Goal: Transaction & Acquisition: Purchase product/service

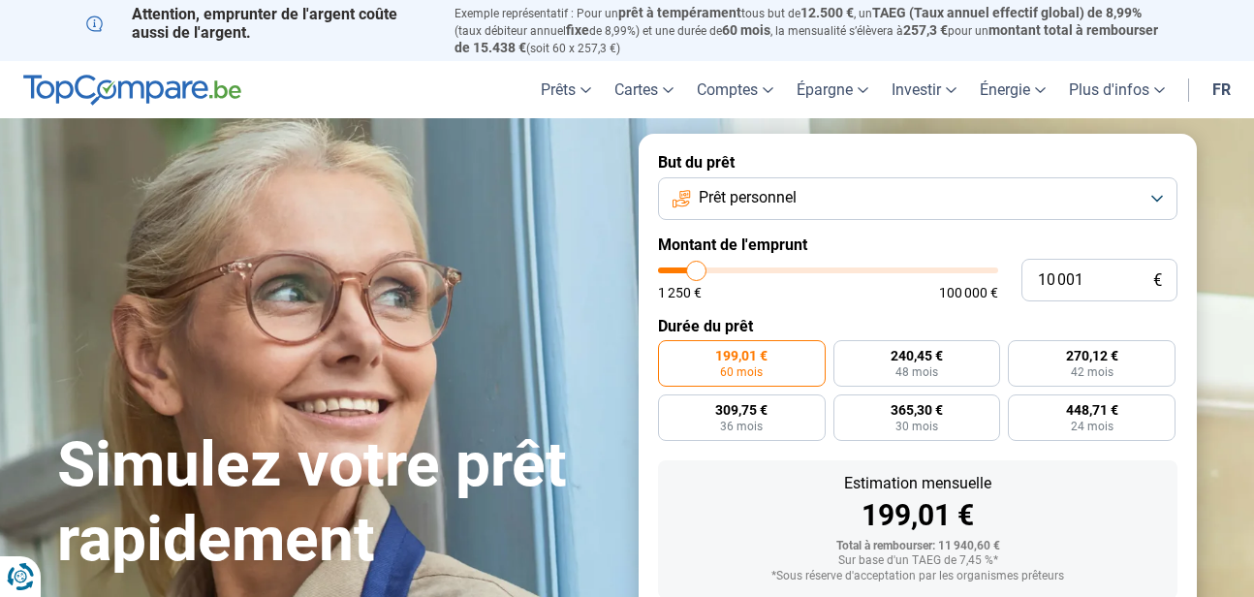
type input "10 750"
type input "10750"
type input "11 250"
type input "11250"
type input "13 500"
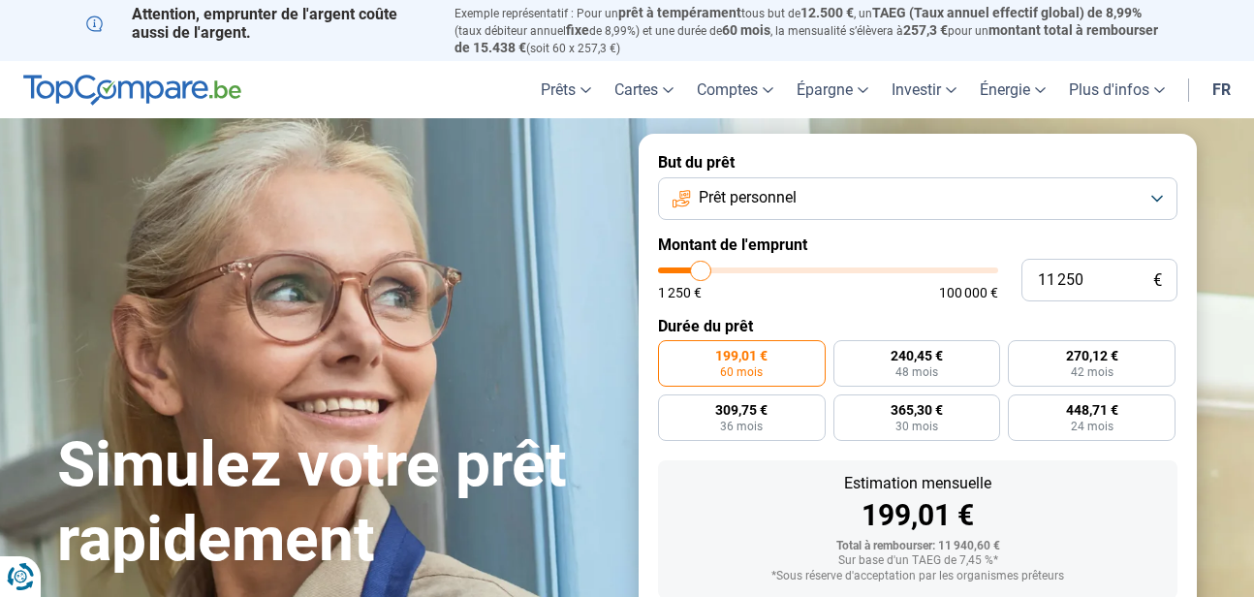
type input "13500"
type input "15 250"
type input "15250"
type input "17 250"
type input "17250"
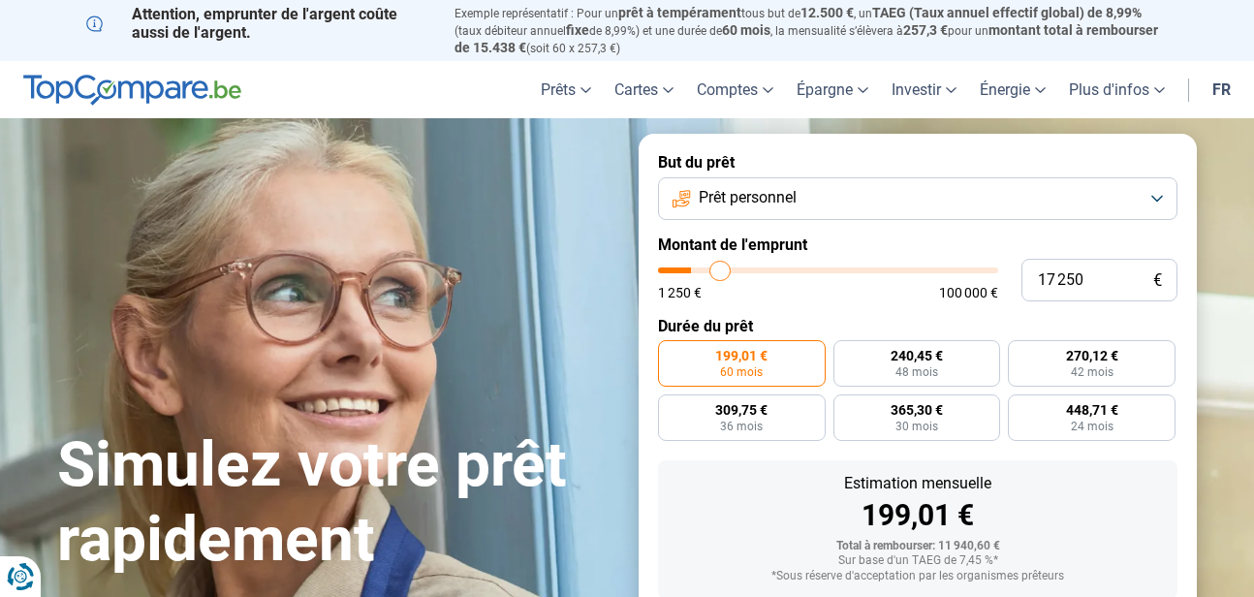
type input "18 750"
type input "18750"
type input "19 750"
type input "19750"
type input "21 000"
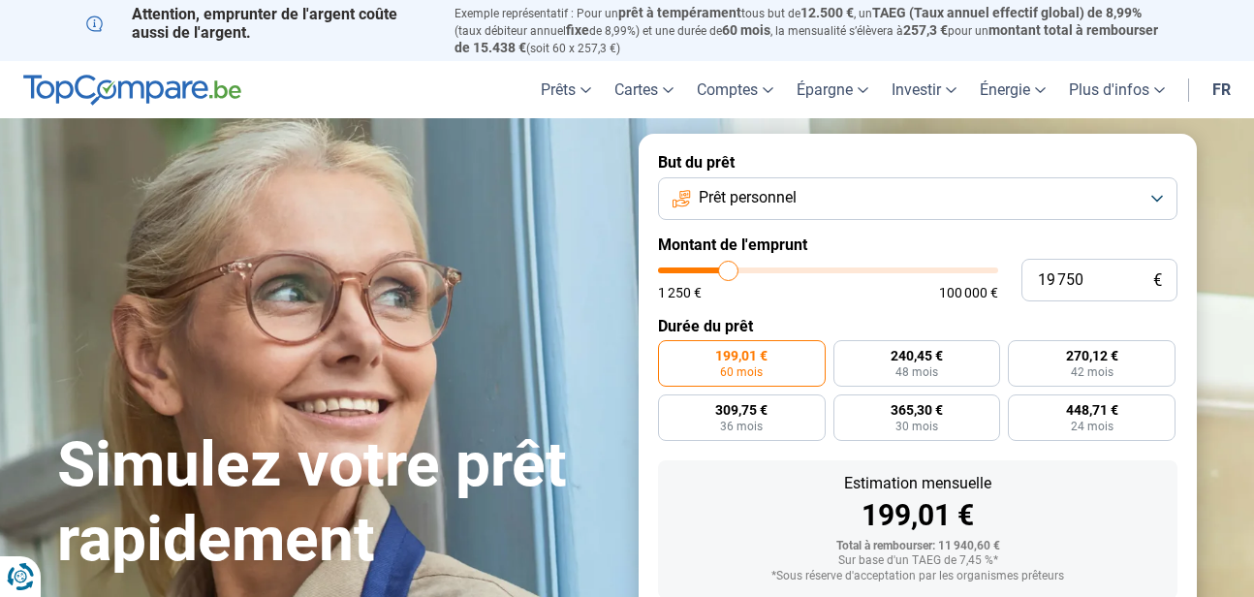
type input "21000"
type input "25 500"
type input "25500"
type input "28 250"
type input "28250"
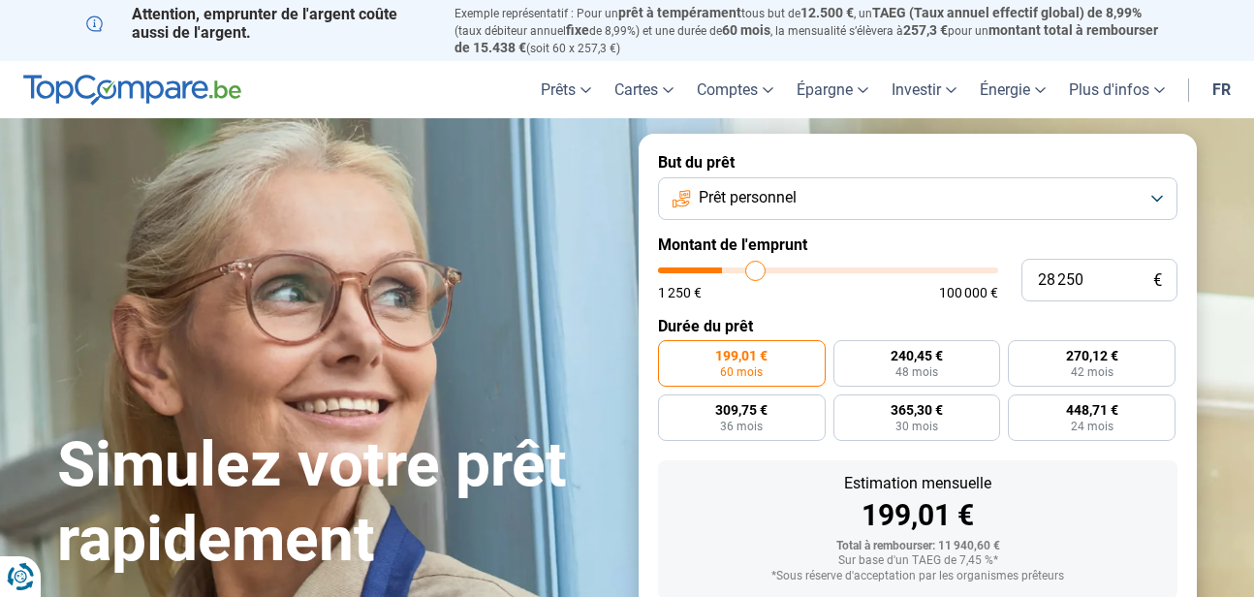
type input "30 500"
type input "30500"
type input "32 000"
type input "32000"
type input "32 500"
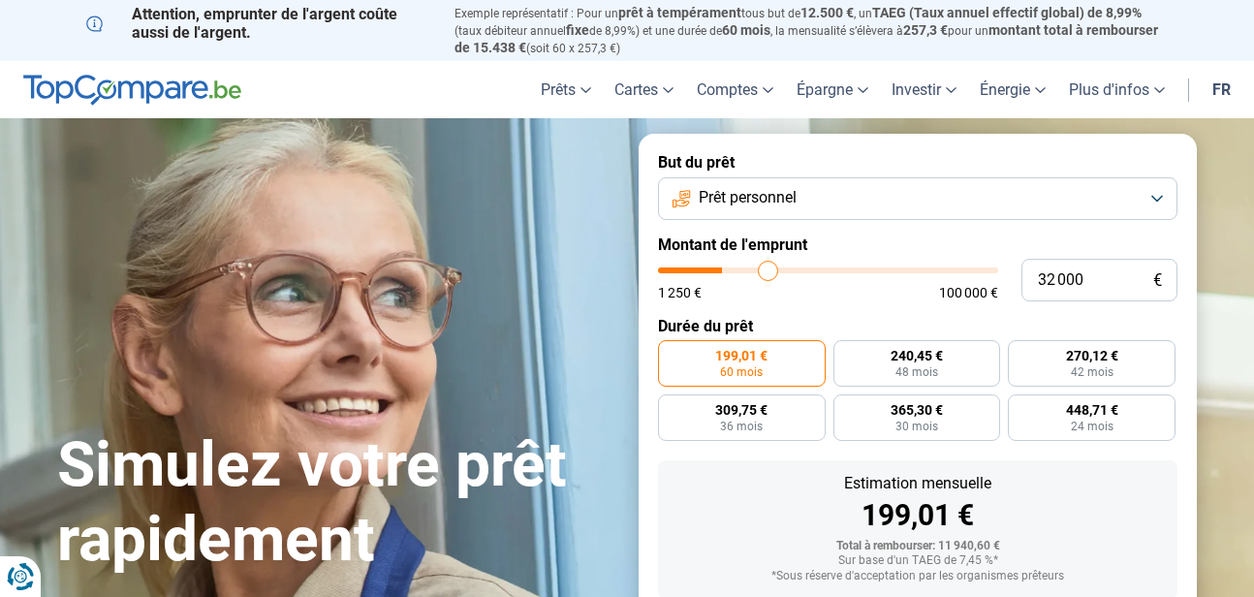
type input "32500"
type input "31 000"
type input "31000"
type input "30 500"
type input "30500"
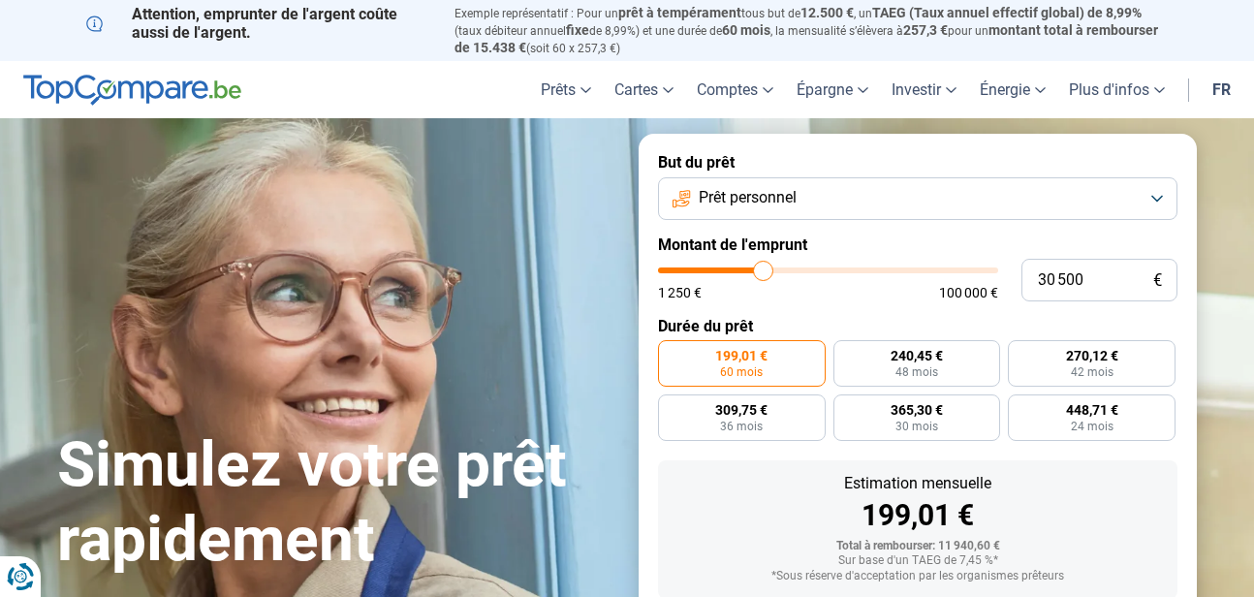
type input "29 750"
type input "29750"
type input "27 000"
type input "27000"
type input "25 250"
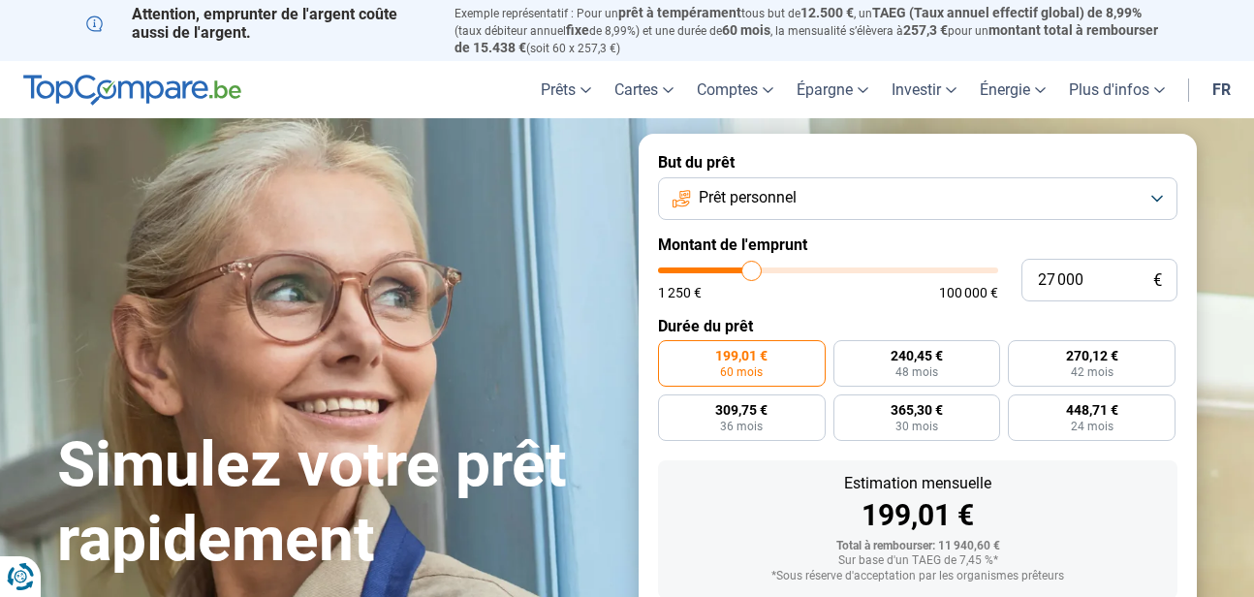
type input "25250"
type input "22 750"
type input "22750"
type input "21 000"
type input "21000"
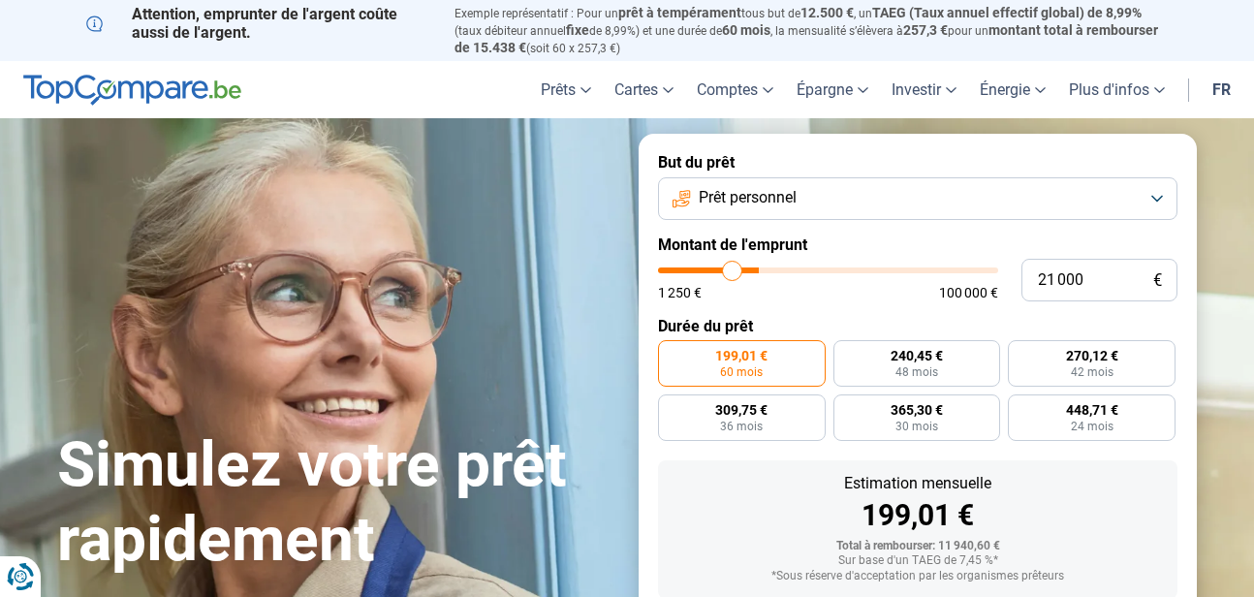
type input "20 000"
type input "20000"
type input "18 750"
type input "18750"
type input "18 000"
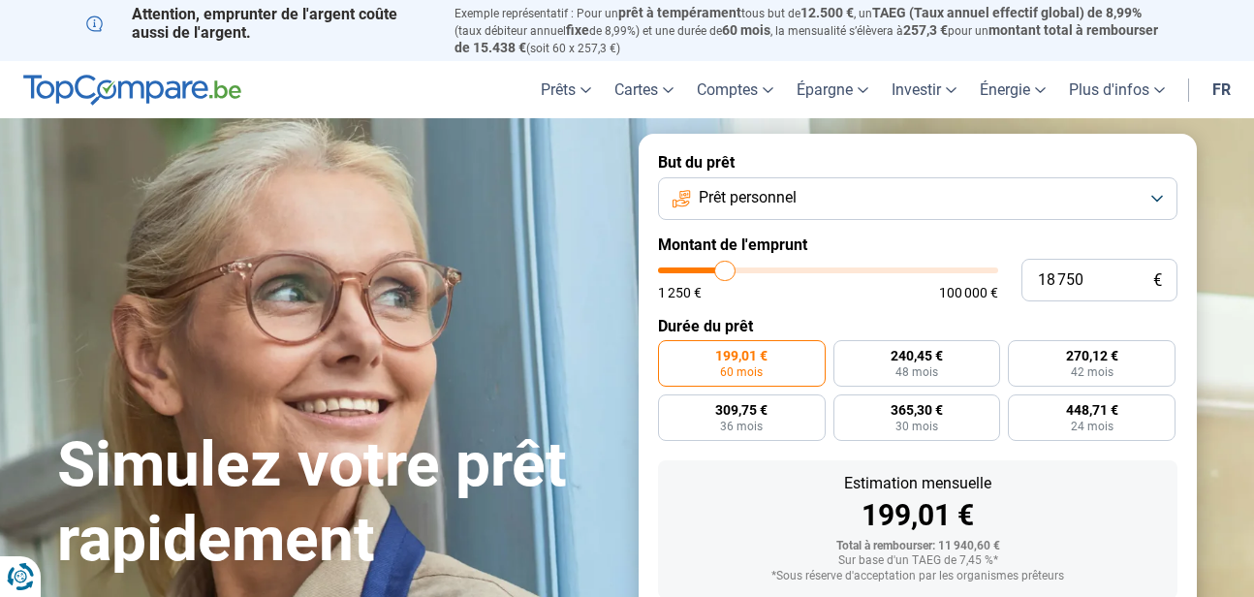
type input "18000"
type input "17 250"
type input "17250"
type input "17 000"
type input "17000"
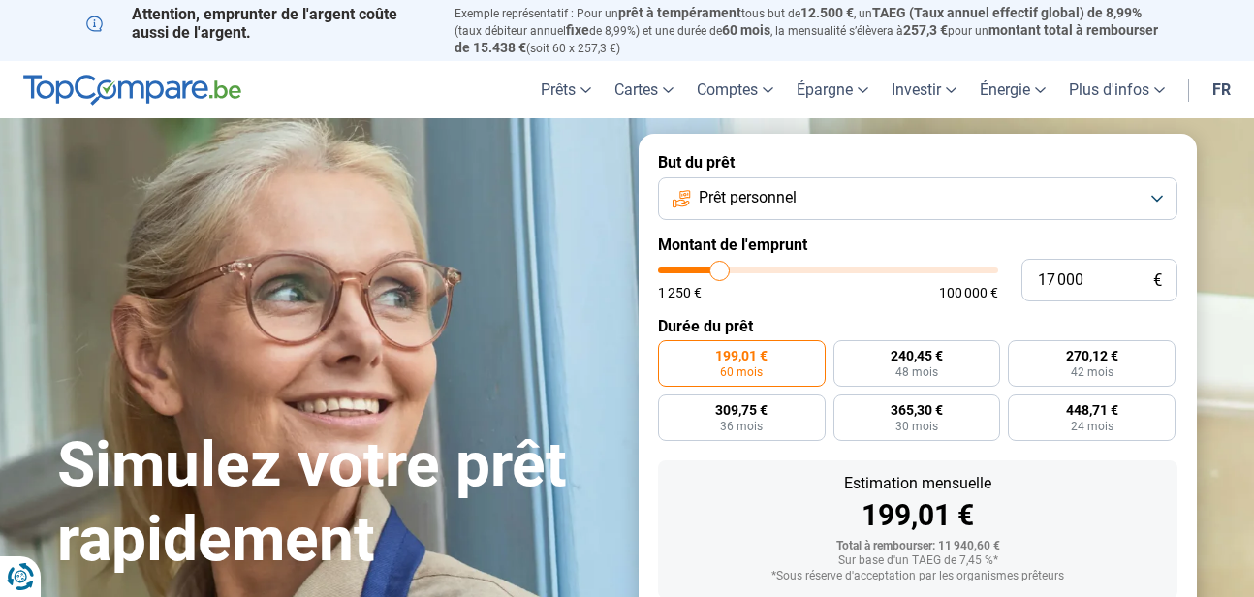
type input "16 250"
type input "16250"
type input "15 500"
type input "15500"
type input "15 250"
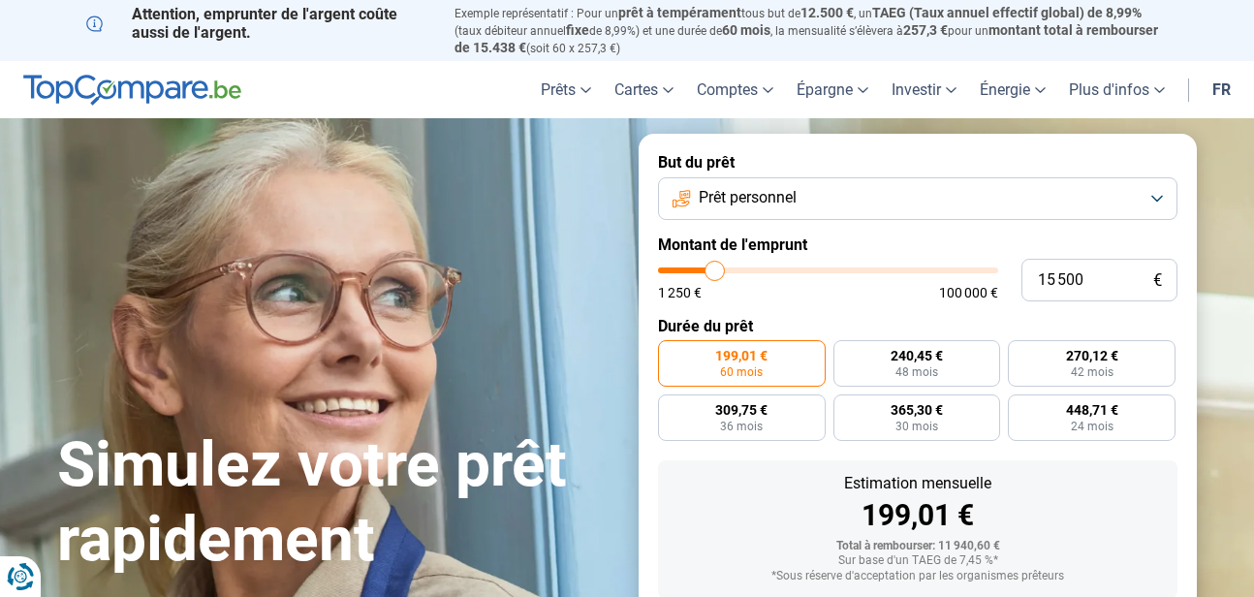
type input "15250"
type input "14 250"
type input "14250"
type input "13 750"
type input "13750"
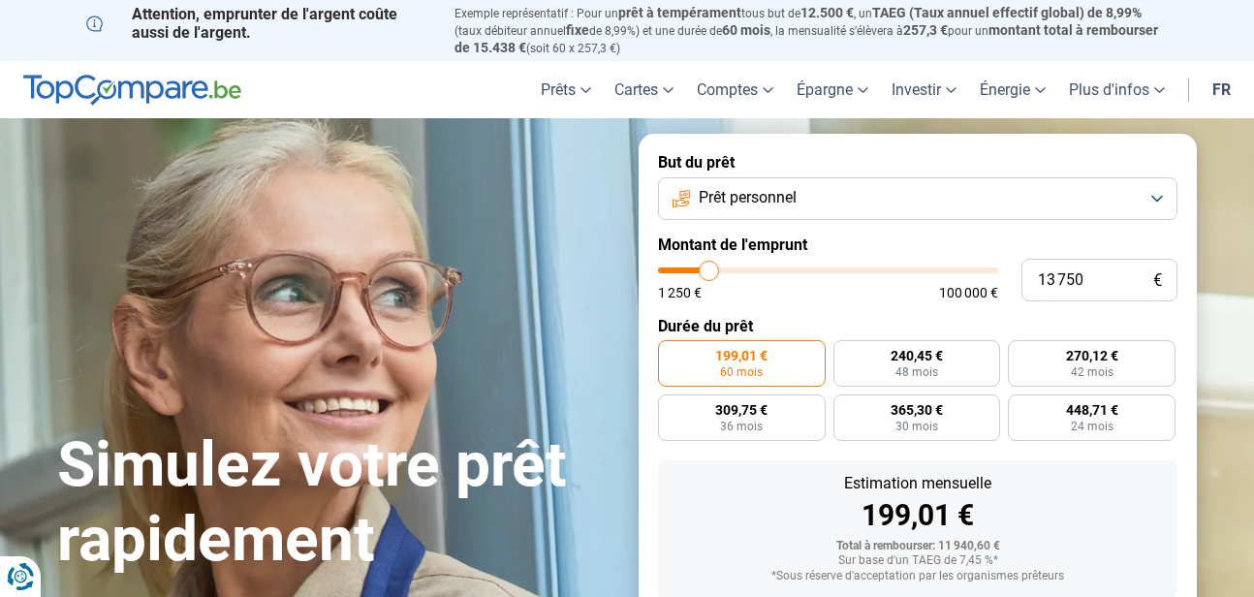
type input "12 750"
type input "12750"
type input "12 000"
type input "12000"
type input "11 000"
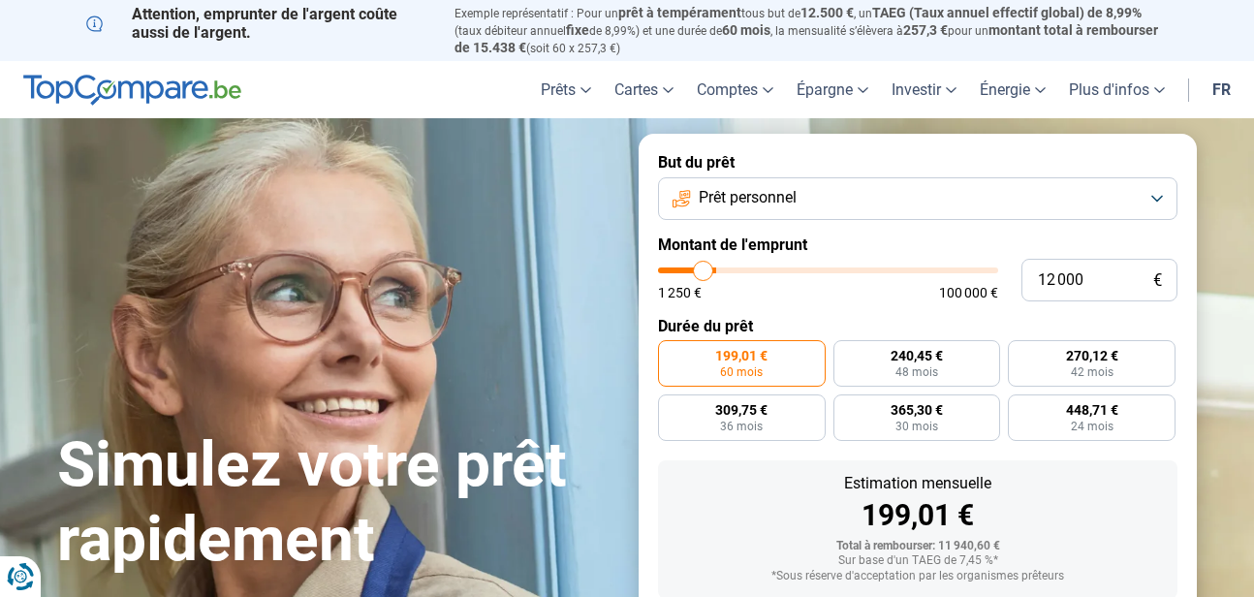
type input "11000"
type input "10 500"
type input "10500"
type input "9 000"
type input "9000"
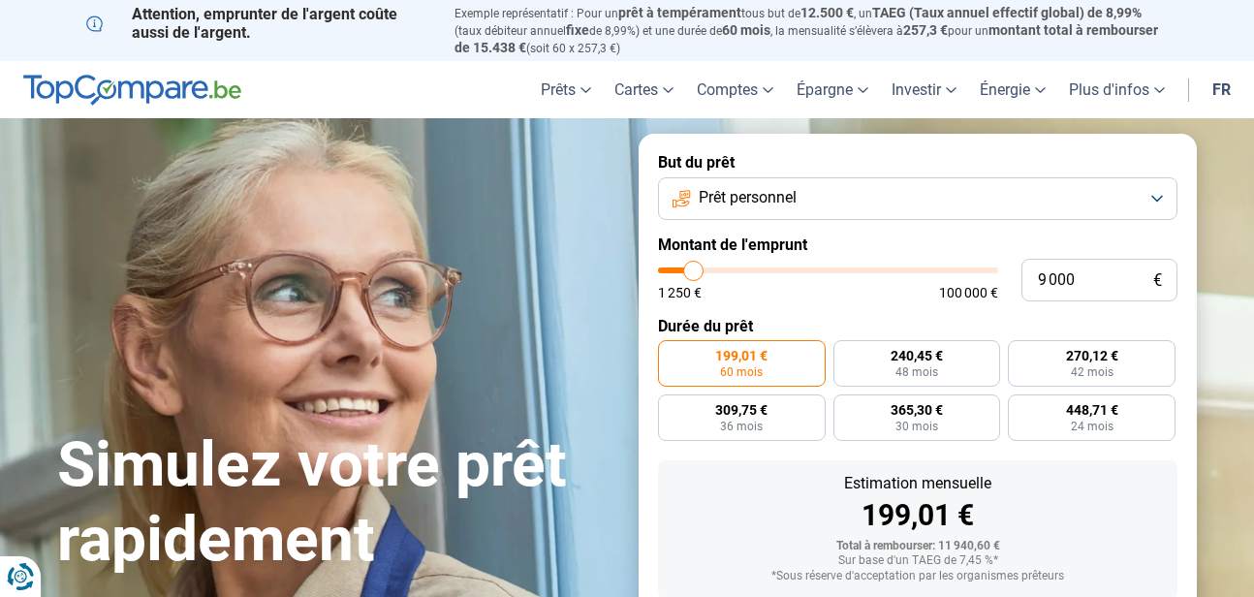
type input "8 000"
type input "8000"
type input "7 500"
type input "7500"
type input "5 750"
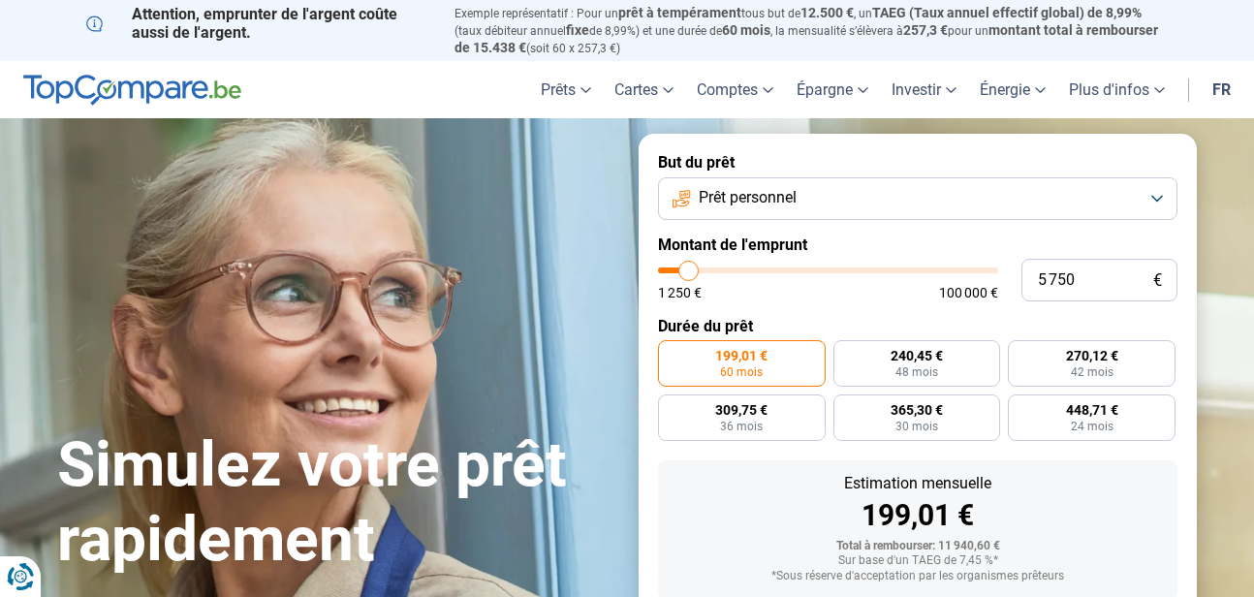
type input "5750"
type input "5 000"
type input "5000"
type input "4 750"
type input "4750"
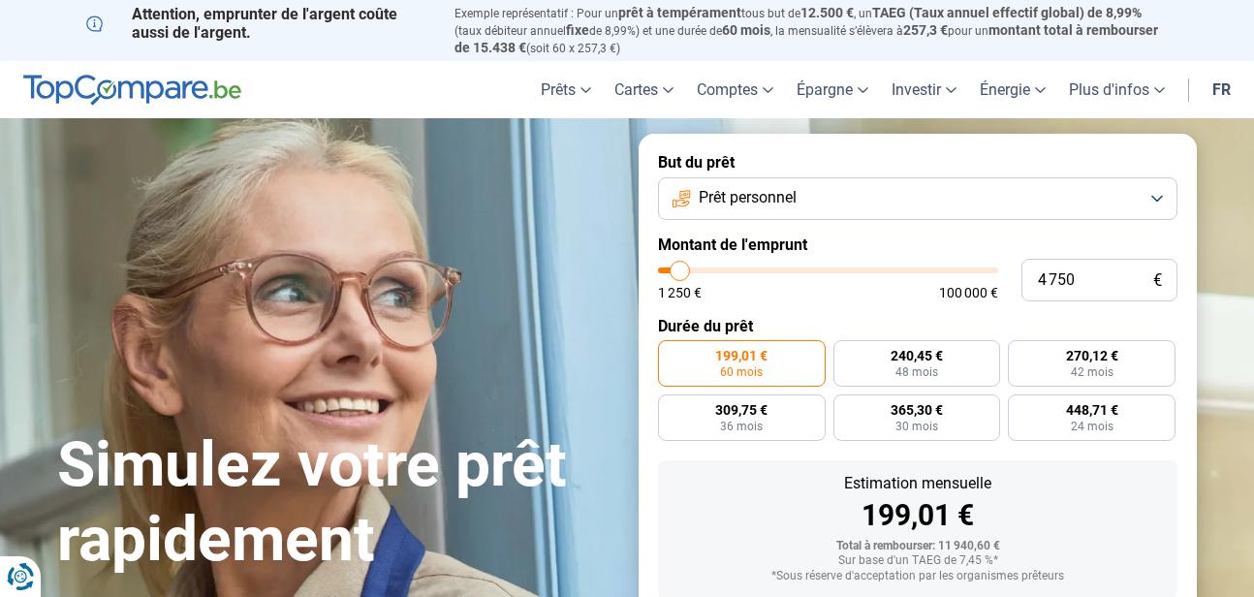
type input "4 500"
type input "4500"
type input "3 750"
type input "3750"
type input "3 500"
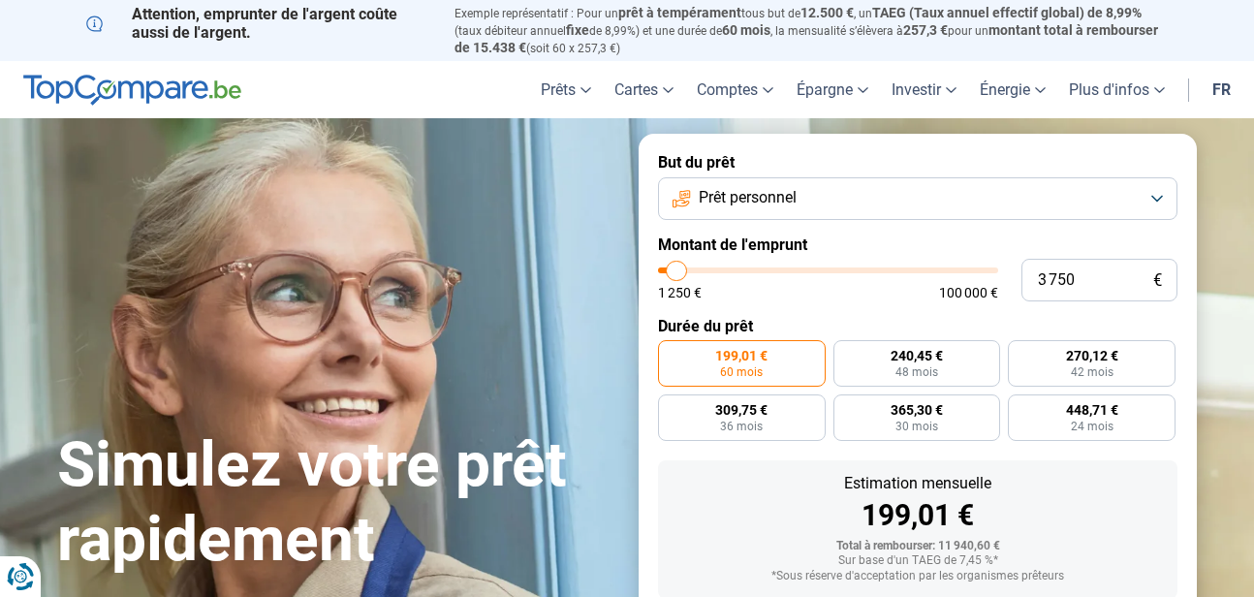
type input "3500"
type input "3 250"
type input "3250"
type input "3 500"
type input "3500"
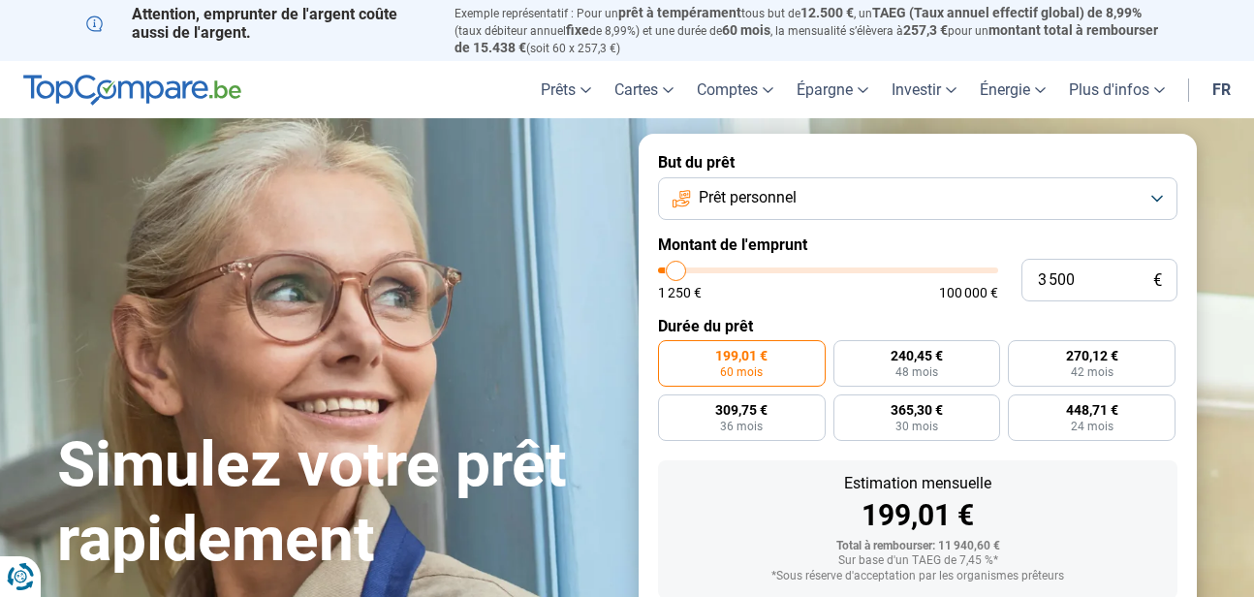
type input "4 750"
type input "4750"
type input "6 000"
type input "6000"
type input "6 250"
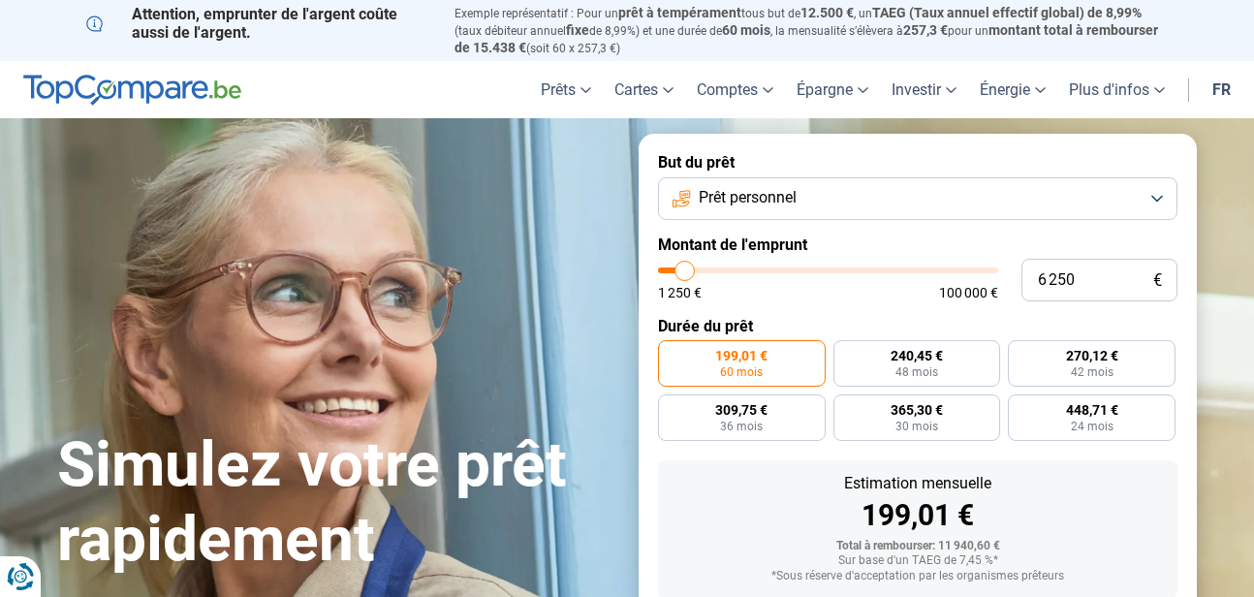
drag, startPoint x: 700, startPoint y: 266, endPoint x: 685, endPoint y: 260, distance: 15.7
type input "6250"
click at [685, 267] on input "range" at bounding box center [828, 270] width 340 height 6
radio input "true"
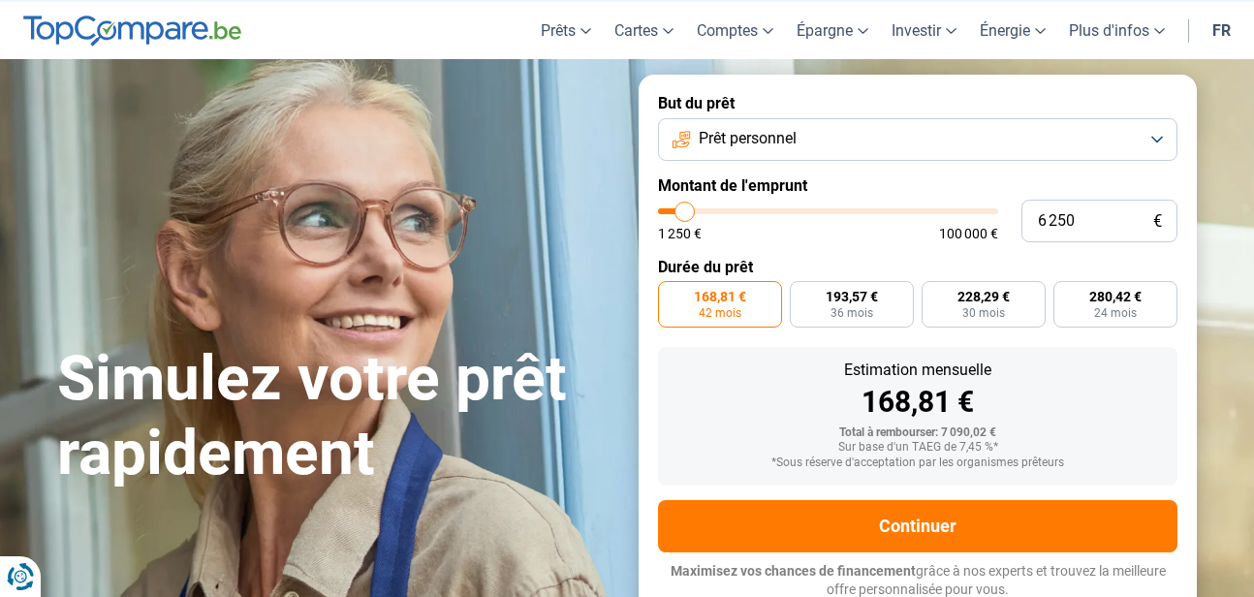
scroll to position [60, 0]
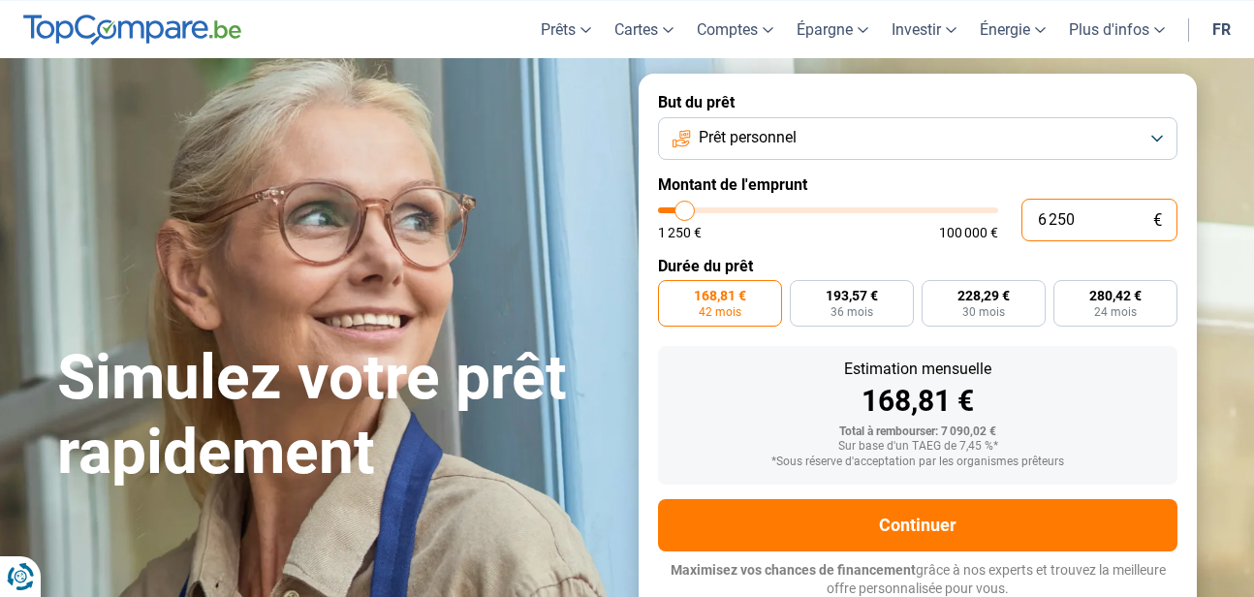
drag, startPoint x: 1086, startPoint y: 211, endPoint x: 984, endPoint y: 216, distance: 102.8
click at [984, 216] on div "6 250 € 1 250 € 100 000 €" at bounding box center [917, 220] width 519 height 43
type input "7"
type input "1250"
type input "70"
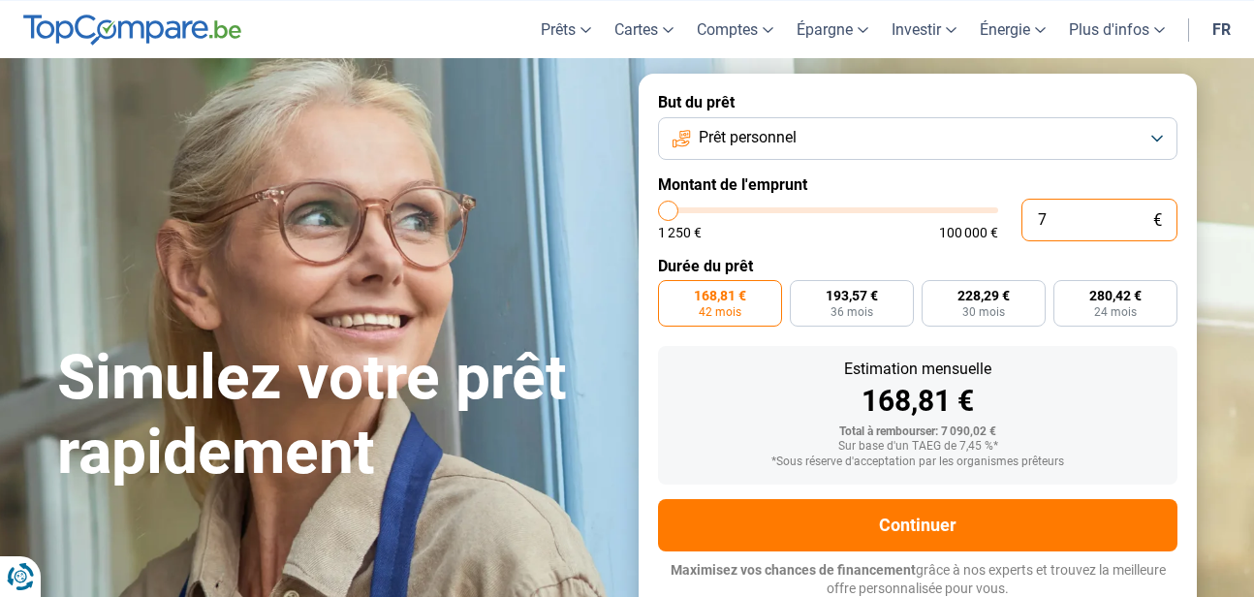
type input "1250"
type input "700"
type input "1250"
type input "7 000"
type input "7000"
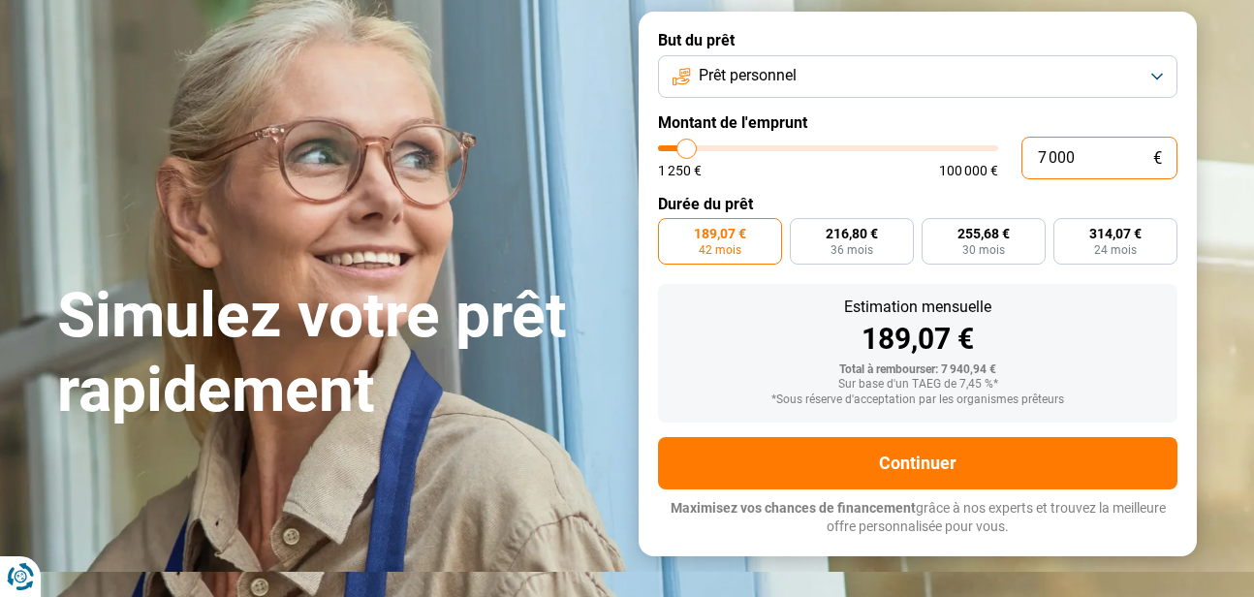
scroll to position [157, 0]
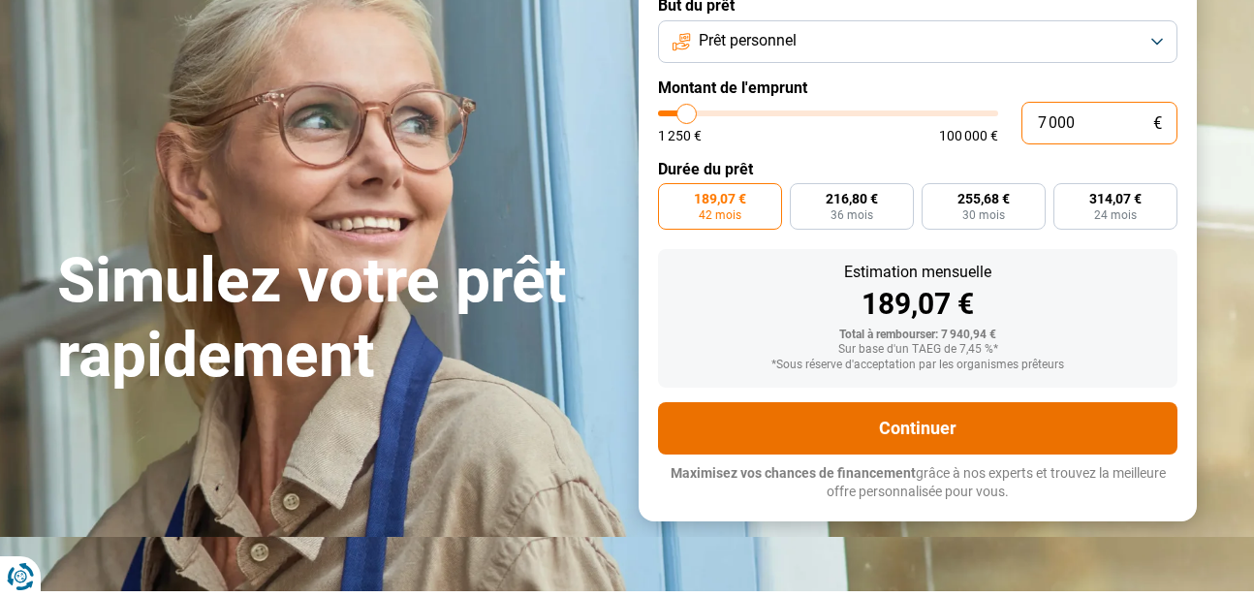
type input "7 000"
click at [902, 417] on button "Continuer" at bounding box center [917, 428] width 519 height 52
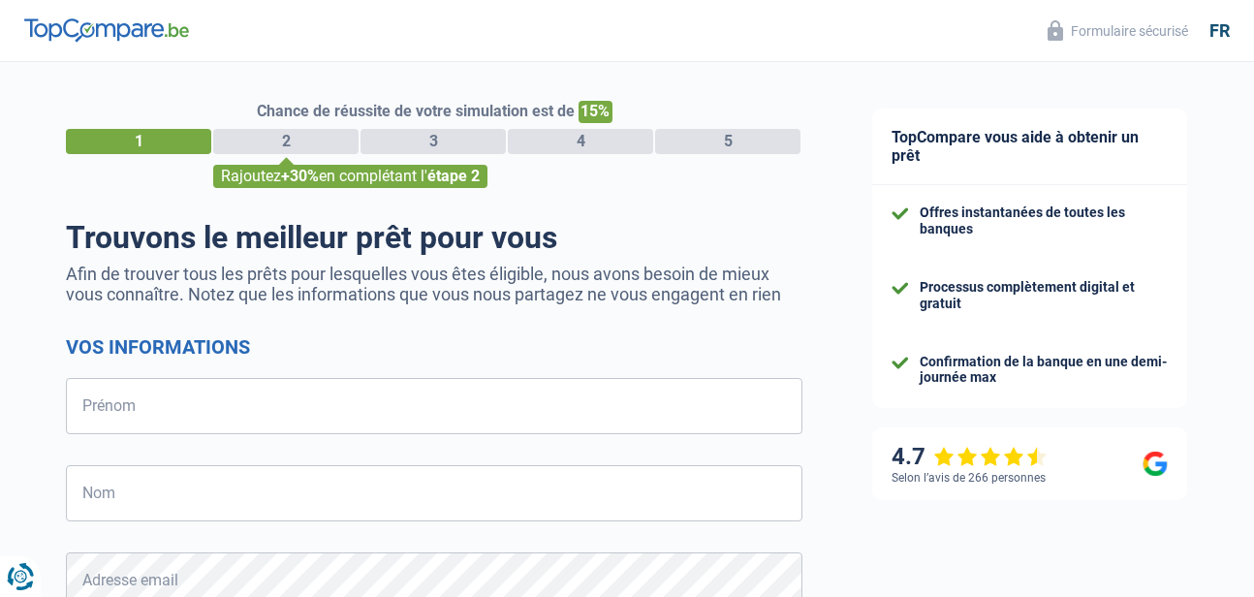
select select "32"
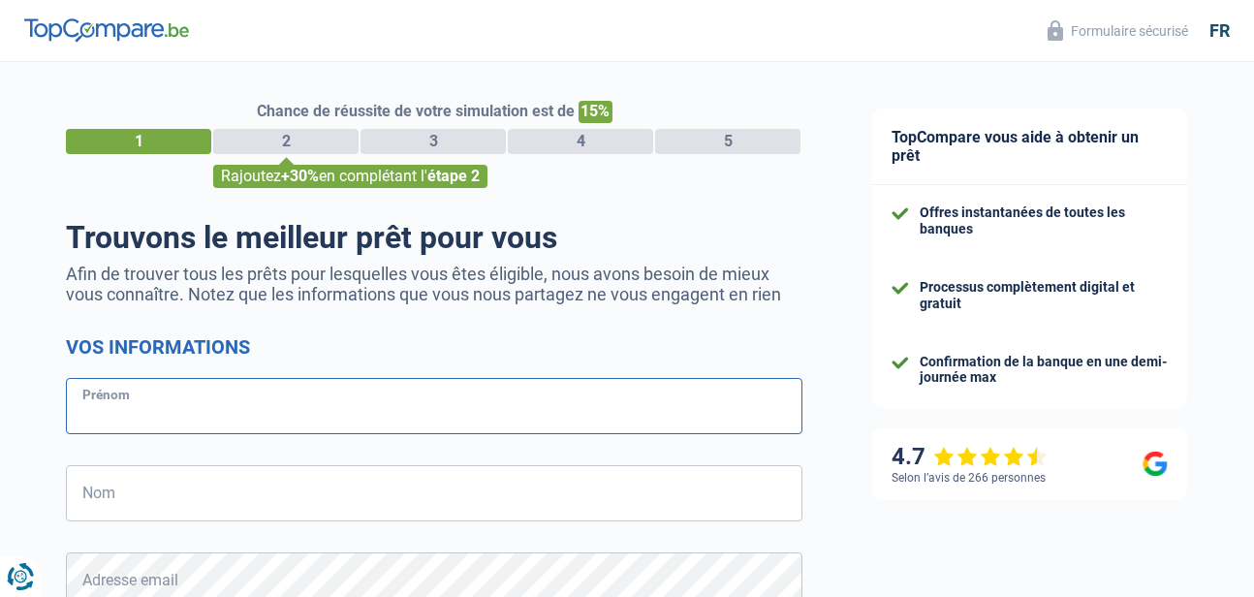
click at [113, 397] on input "Prénom" at bounding box center [434, 406] width 737 height 56
type input "[PERSON_NAME]"
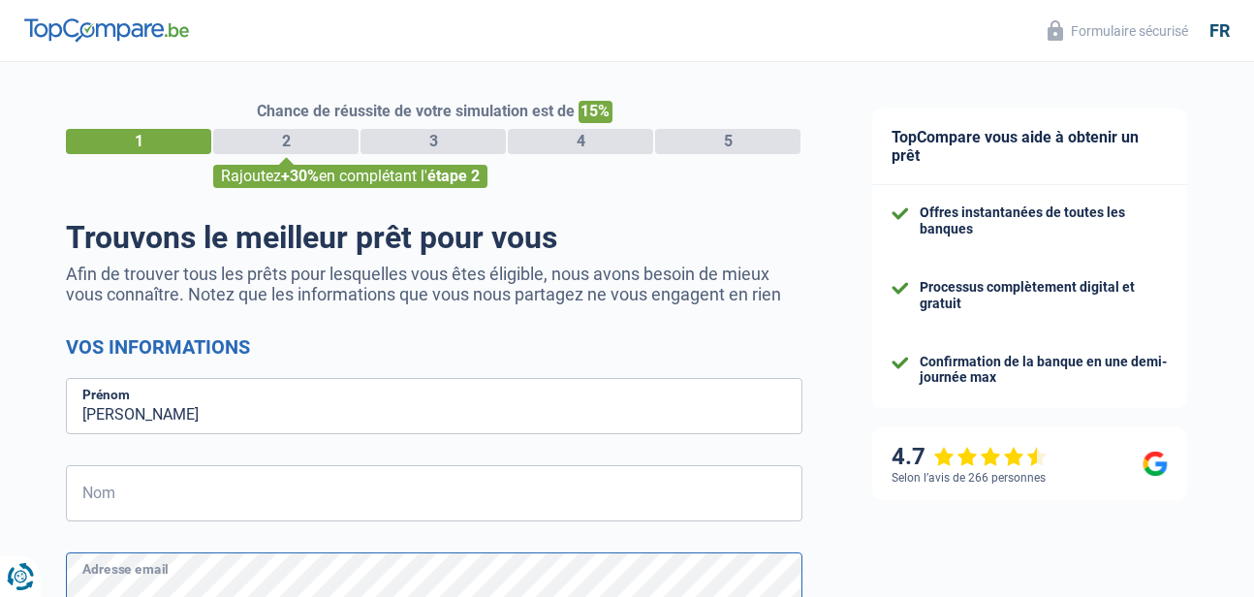
scroll to position [14, 0]
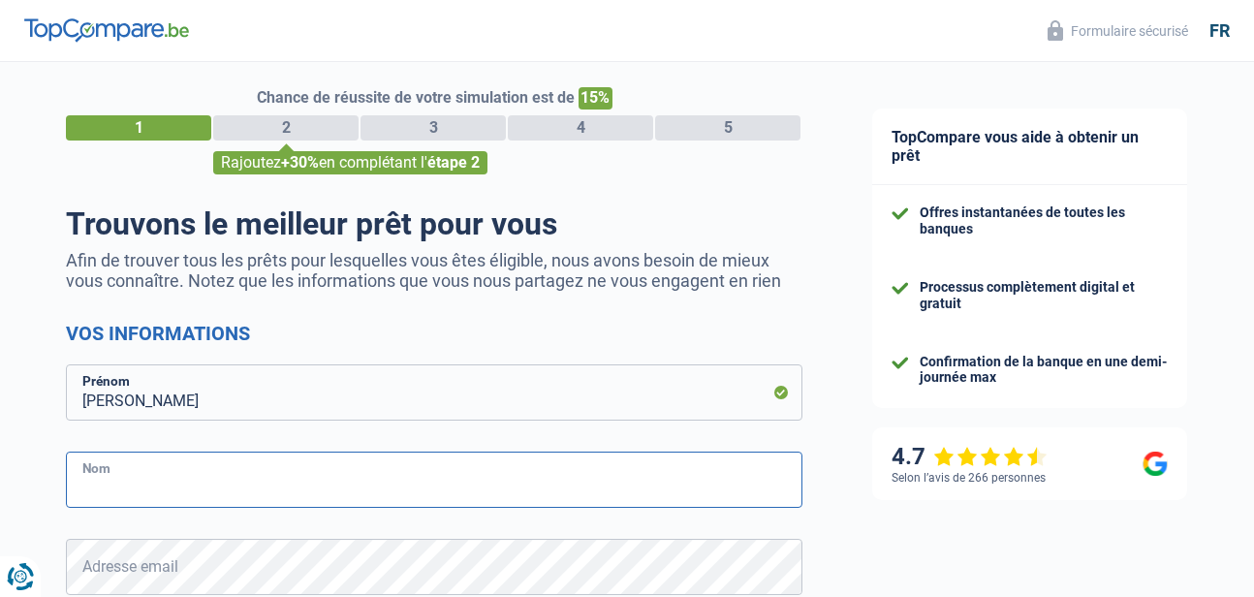
click at [92, 483] on input "Nom" at bounding box center [434, 480] width 737 height 56
click at [116, 503] on input "Nom" at bounding box center [434, 480] width 737 height 56
type input "De Bock"
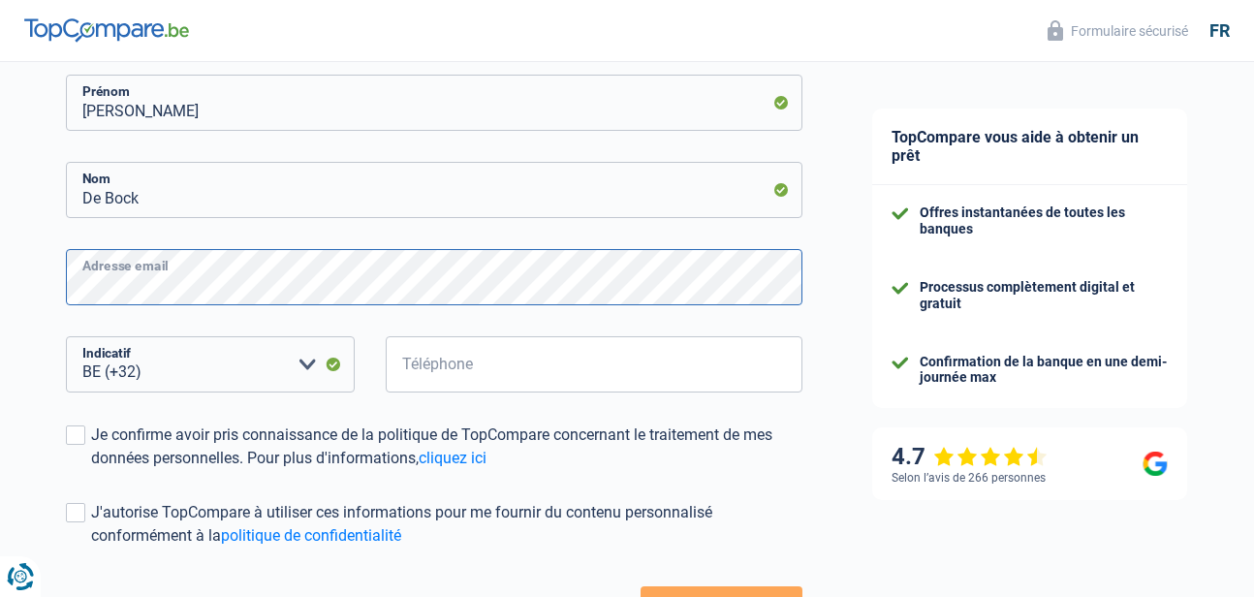
scroll to position [304, 0]
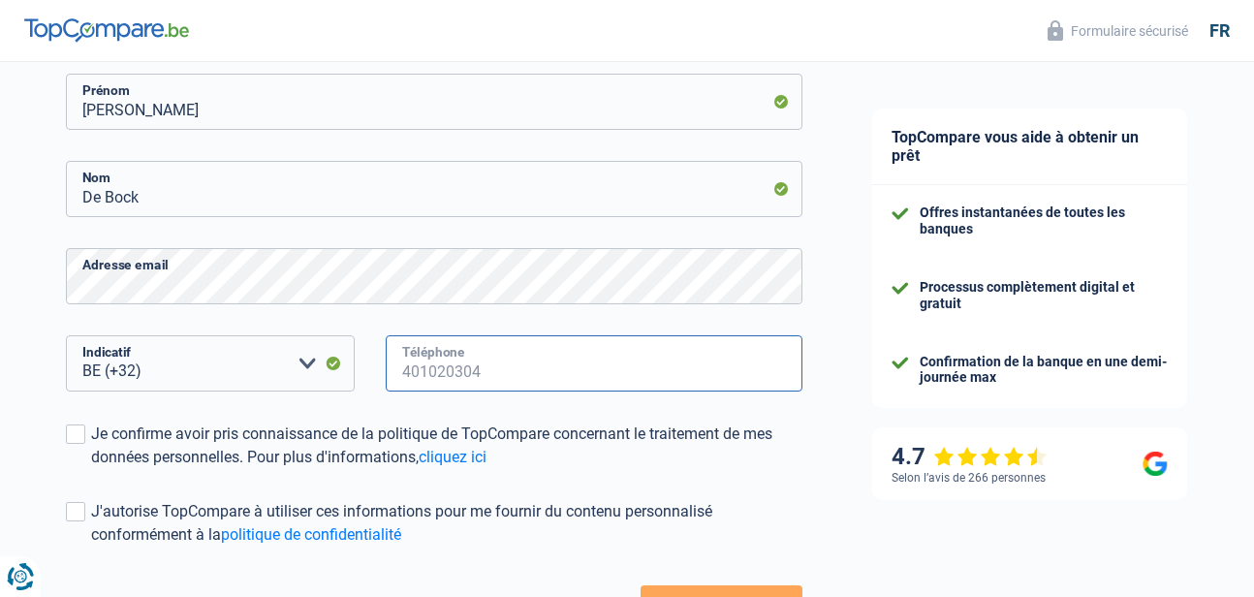
click at [465, 384] on input "Téléphone" at bounding box center [594, 363] width 417 height 56
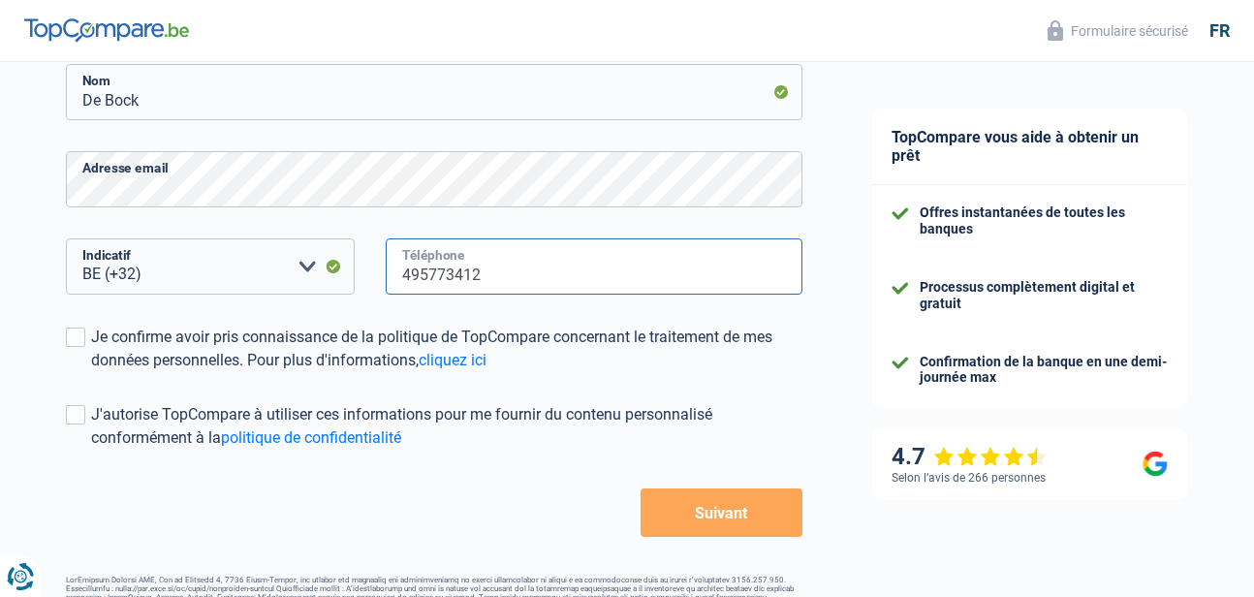
type input "495773412"
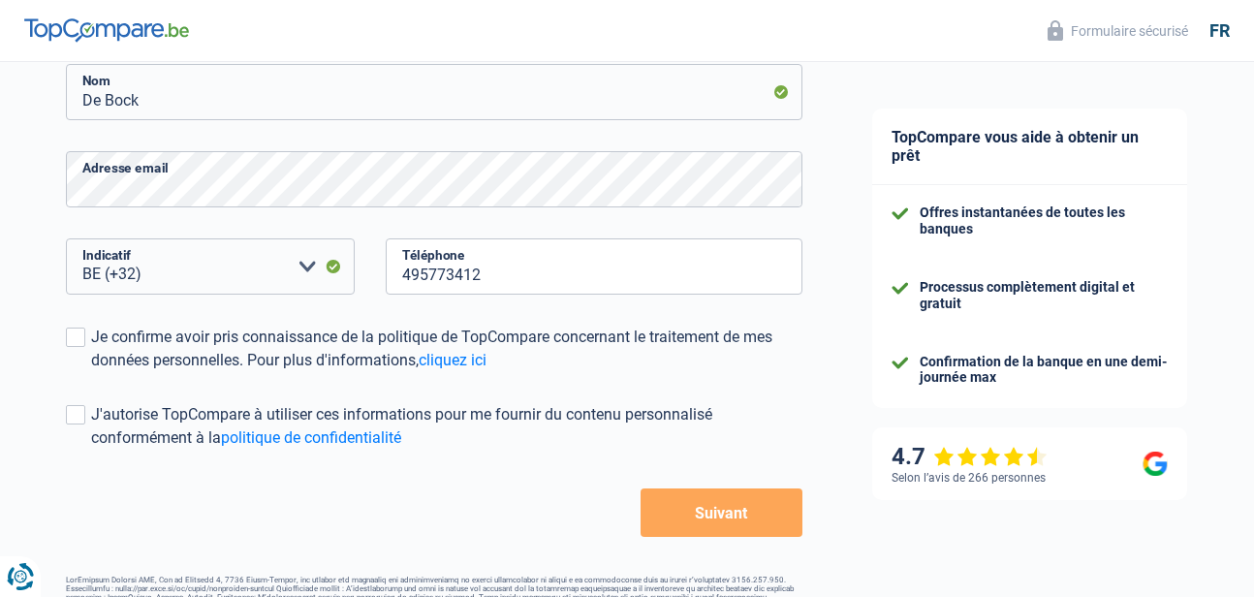
click at [63, 334] on div "Chance de réussite de votre simulation est de 15% 1 2 3 4 5 Rajoutez +30% en co…" at bounding box center [418, 148] width 837 height 991
click at [83, 345] on span at bounding box center [75, 337] width 19 height 19
click at [91, 372] on input "Je confirme avoir pris connaissance de la politique de TopCompare concernant le…" at bounding box center [91, 372] width 0 height 0
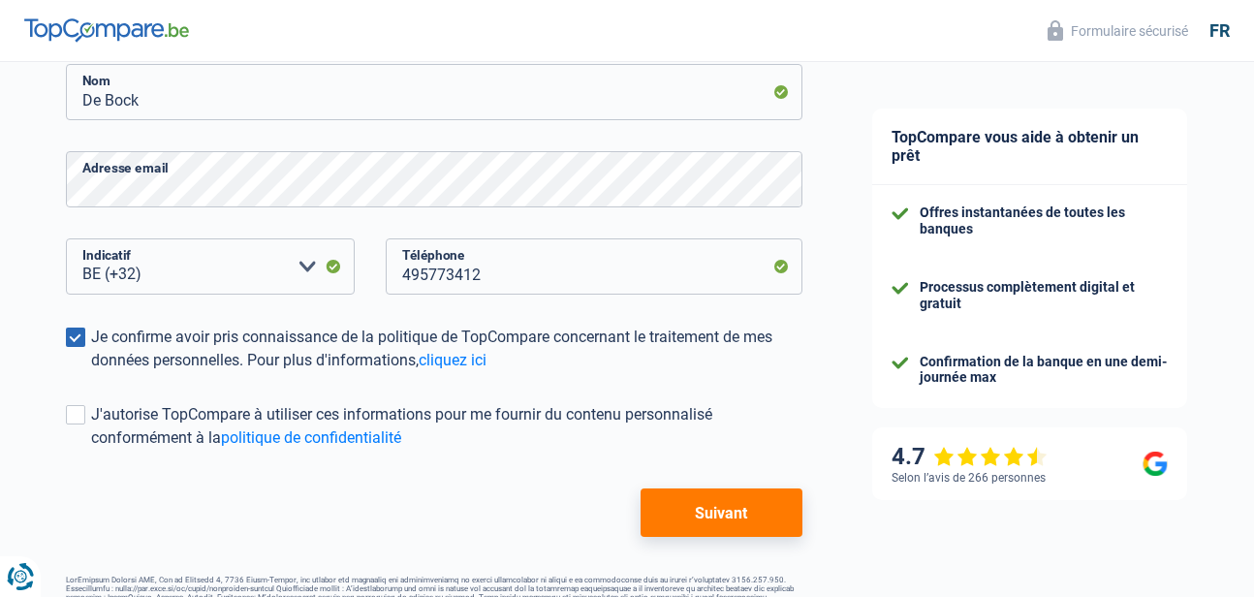
drag, startPoint x: 83, startPoint y: 346, endPoint x: 35, endPoint y: 422, distance: 89.8
click at [17, 420] on div "Chance de réussite de votre simulation est de 15% 1 2 3 4 5 Rajoutez +30% en co…" at bounding box center [418, 148] width 837 height 991
click at [719, 500] on button "Suivant" at bounding box center [722, 512] width 162 height 48
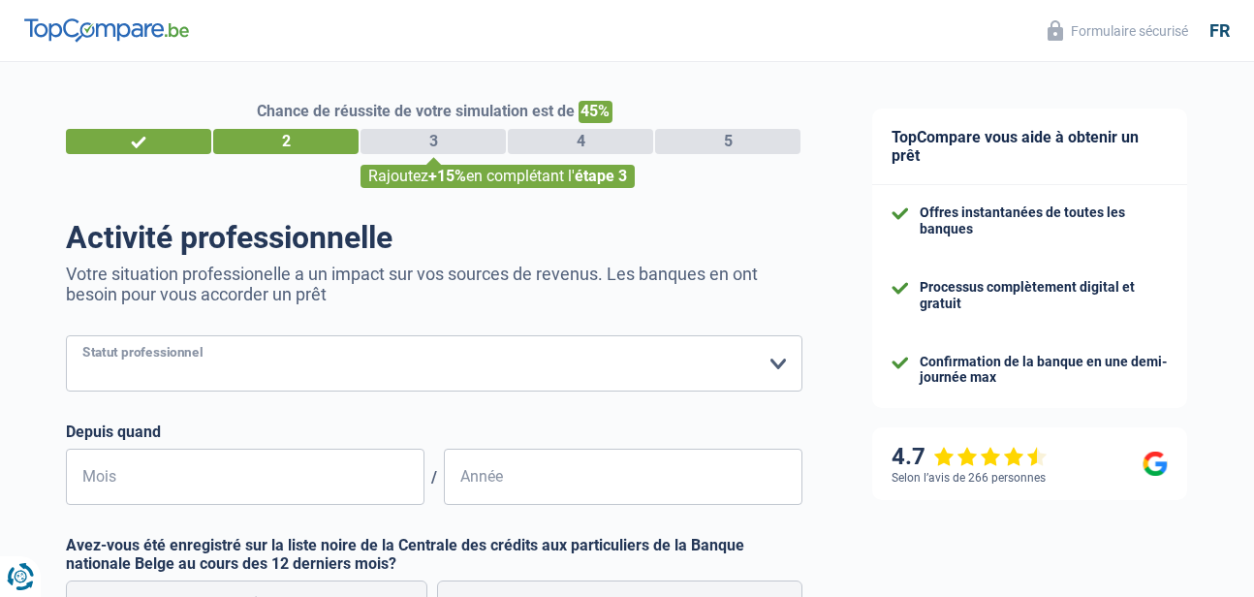
click at [274, 360] on select "Ouvrier Employé privé Employé public Invalide Indépendant Pensionné Chômeur Mut…" at bounding box center [434, 363] width 737 height 56
select select "privateEmployee"
click at [66, 337] on select "Ouvrier Employé privé Employé public Invalide Indépendant Pensionné Chômeur Mut…" at bounding box center [434, 363] width 737 height 56
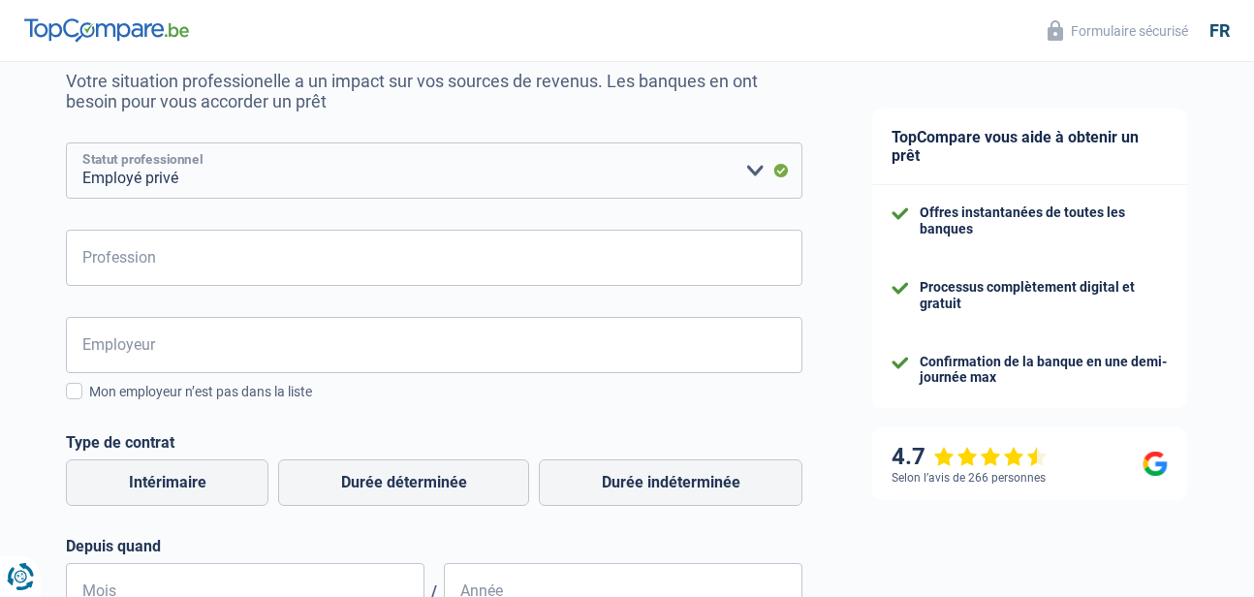
scroll to position [194, 0]
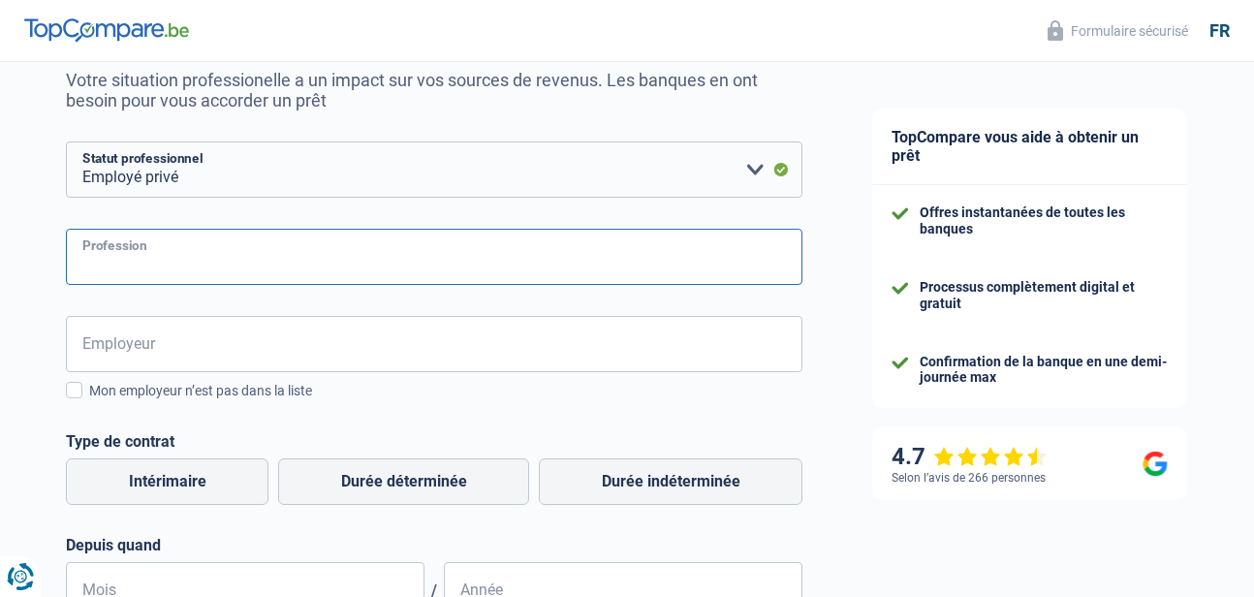
click at [233, 251] on input "Profession" at bounding box center [434, 257] width 737 height 56
type input "dessinateur en construction"
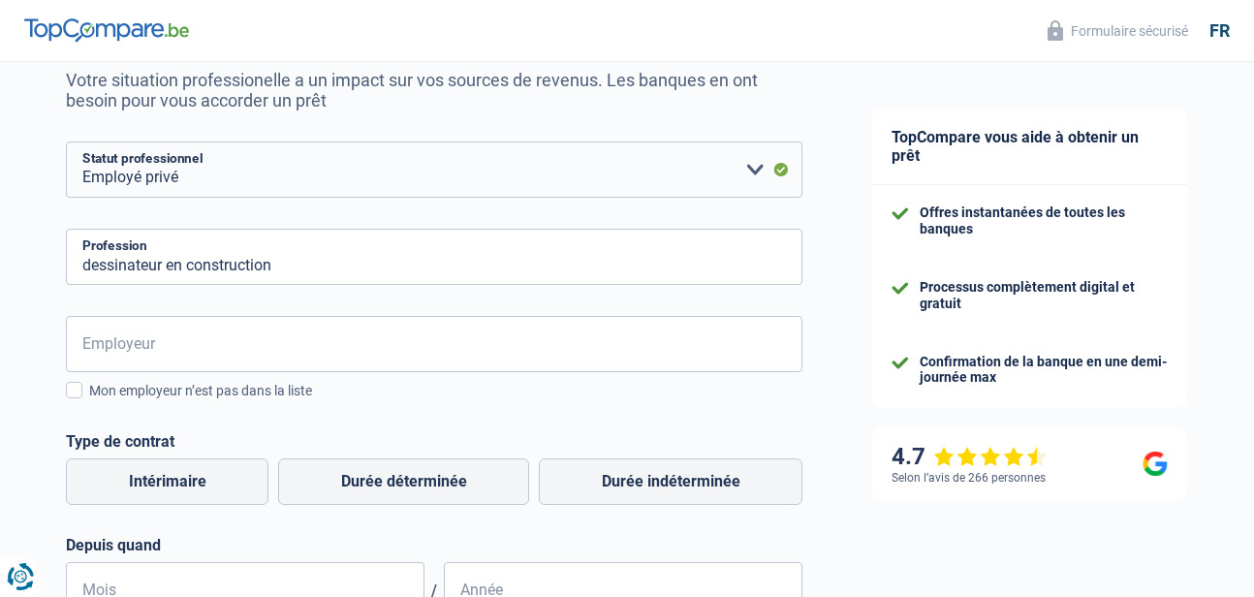
click at [228, 318] on form "Ouvrier Employé privé Employé public Invalide Indépendant Pensionné Chômeur Mut…" at bounding box center [434, 525] width 737 height 766
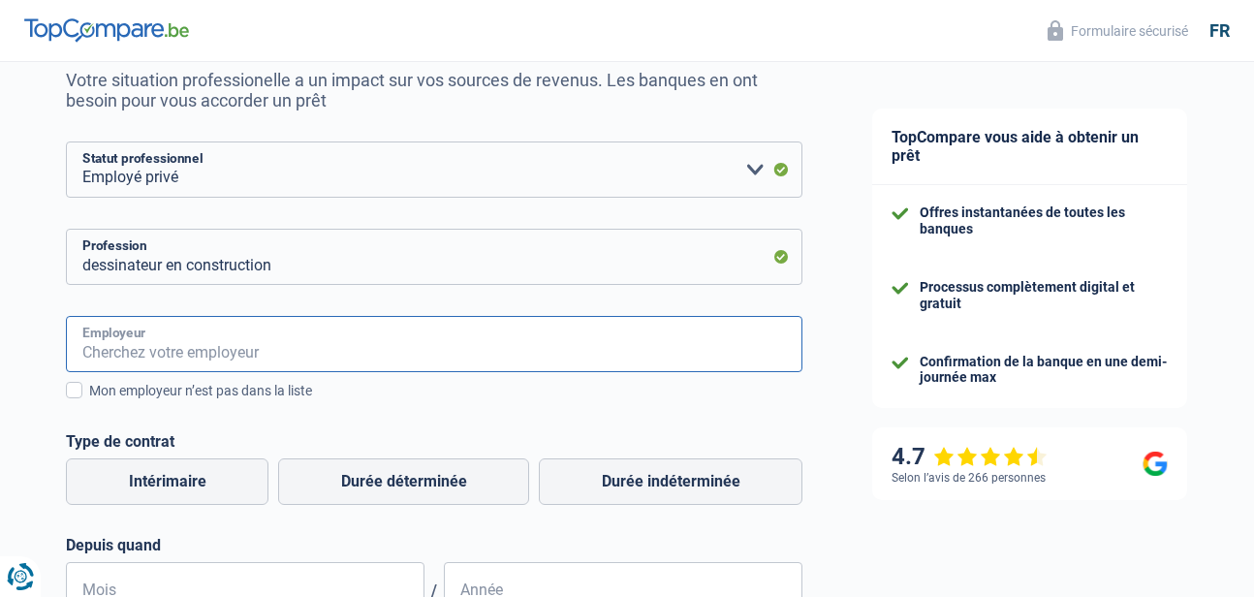
click at [225, 363] on input "Employeur" at bounding box center [434, 344] width 737 height 56
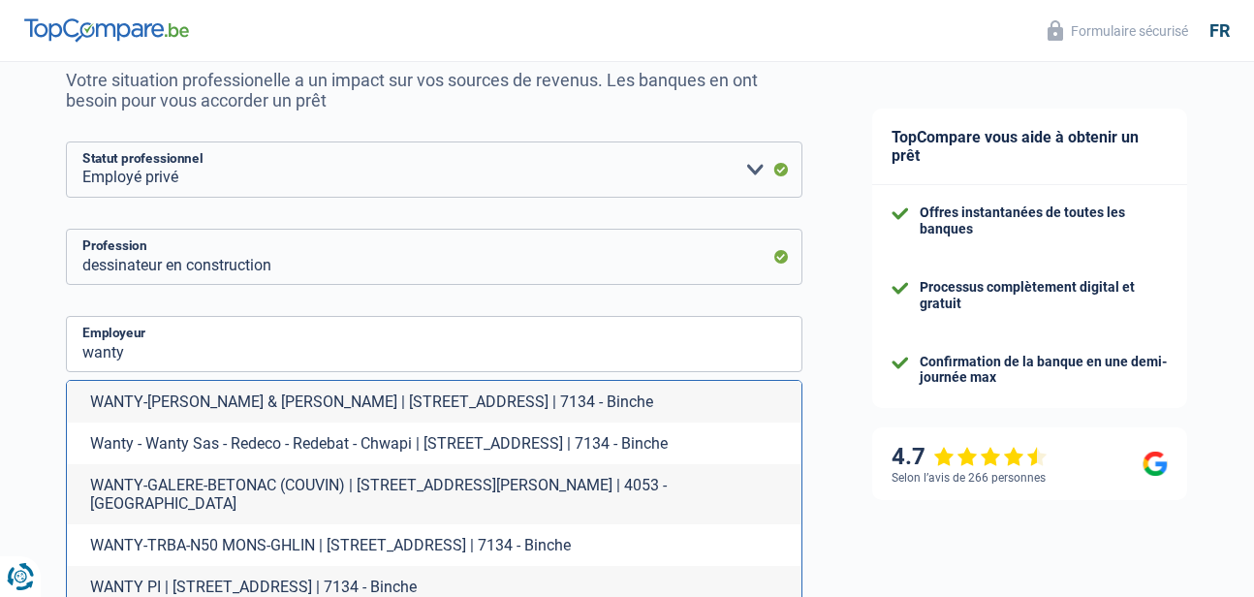
click at [209, 437] on li "Wanty - Wanty Sas - Redeco - Redebat - Chwapi | Rue des Mineurs(PER), 25 | 7134…" at bounding box center [434, 444] width 735 height 42
type input "Wanty - Wanty Sas - Redeco - Redebat - Chwapi | Rue des Mineurs(PER), 25 | 7134…"
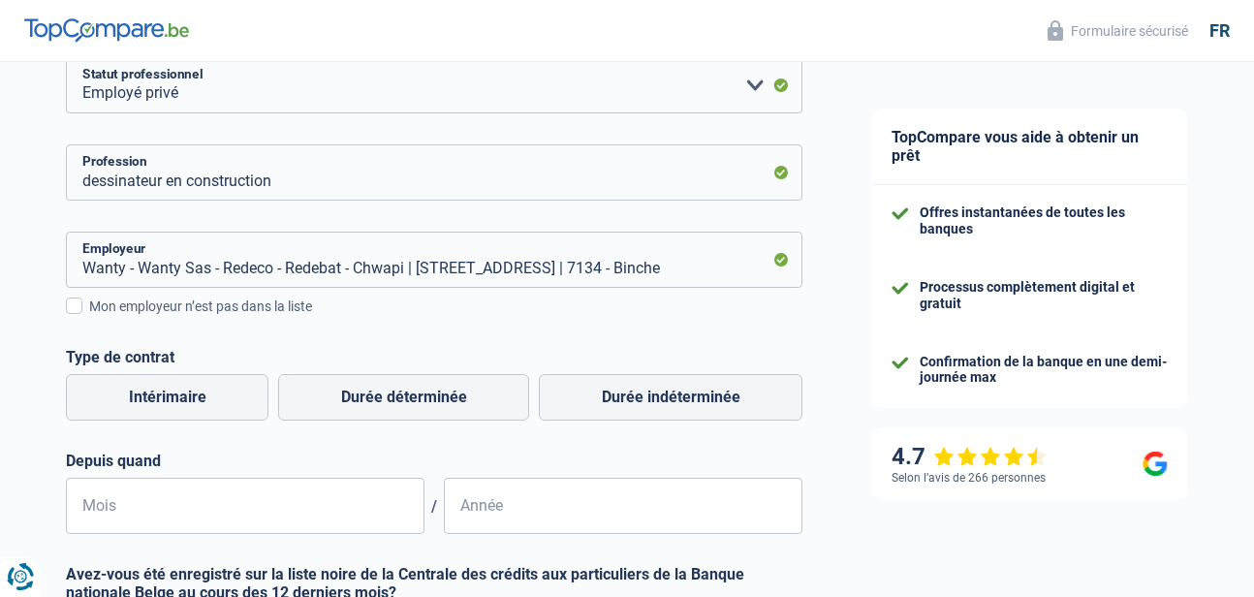
scroll to position [388, 0]
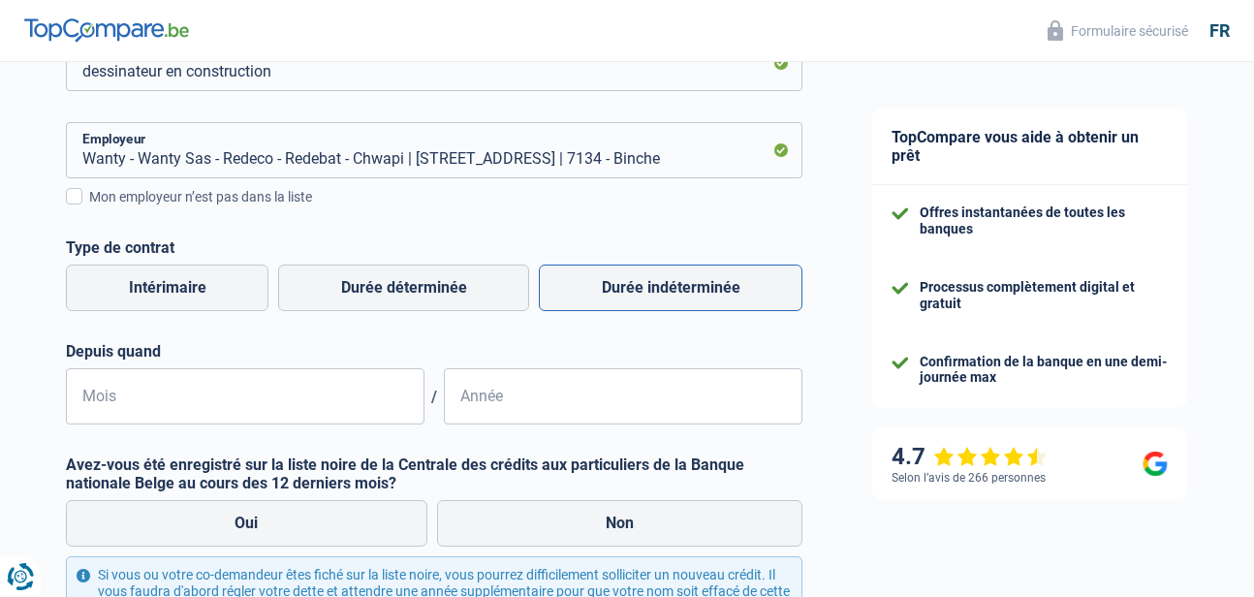
click at [639, 291] on label "Durée indéterminée" at bounding box center [671, 288] width 264 height 47
click at [639, 291] on input "Durée indéterminée" at bounding box center [671, 288] width 264 height 47
radio input "true"
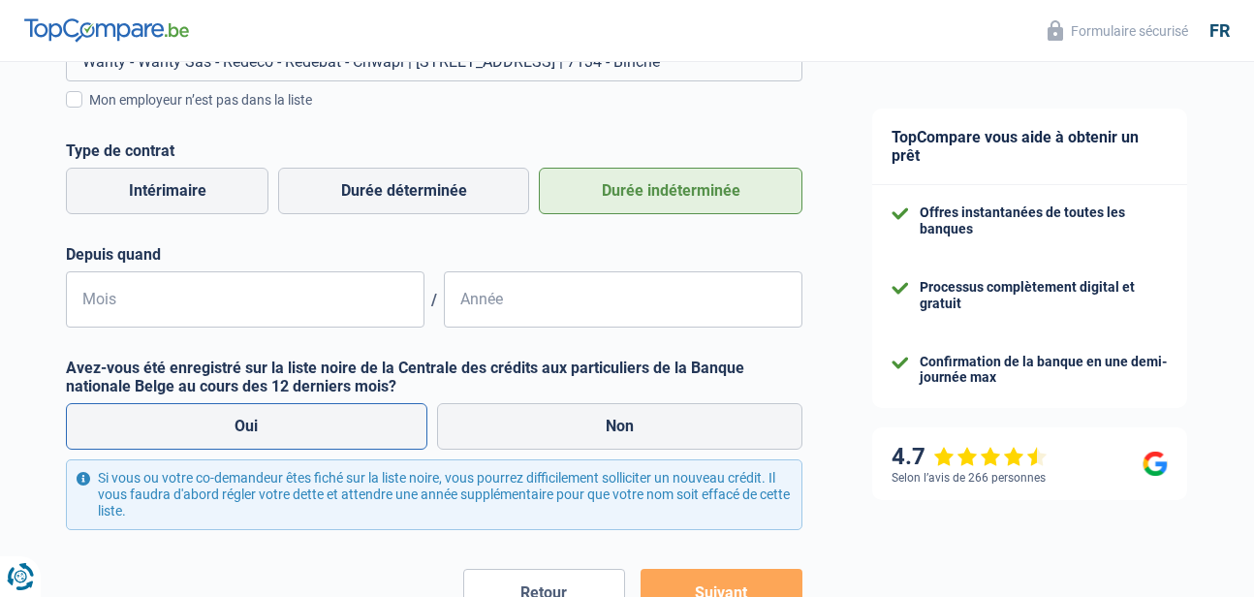
scroll to position [582, 0]
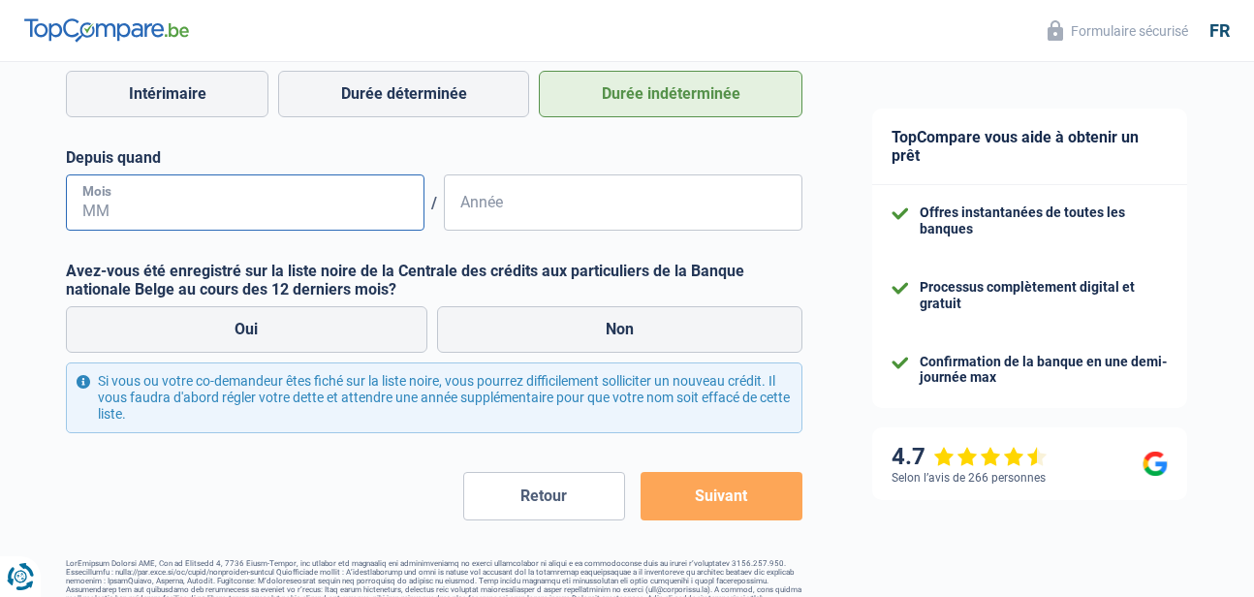
click at [285, 208] on input "Mois" at bounding box center [245, 202] width 359 height 56
drag, startPoint x: 96, startPoint y: 207, endPoint x: 14, endPoint y: 204, distance: 82.5
click at [14, 200] on div "Chance de réussite de votre simulation est de 45% 1 2 3 4 5 Rajoutez +15% en co…" at bounding box center [418, 50] width 837 height 1155
type input "10"
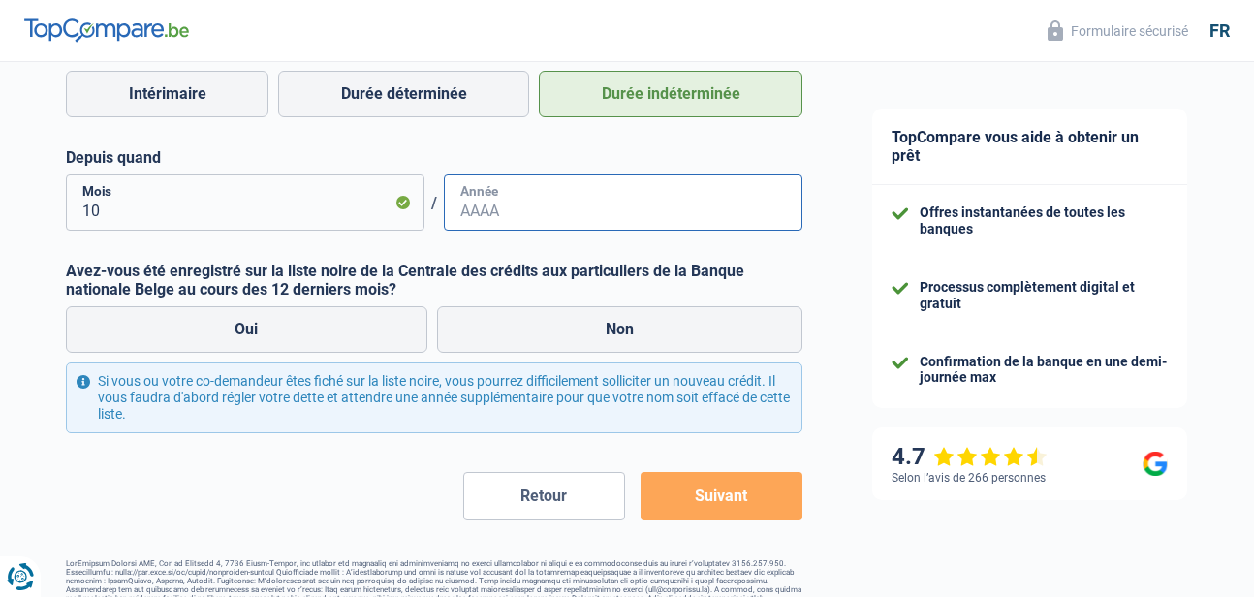
click at [514, 209] on input "Année" at bounding box center [623, 202] width 359 height 56
type input "2020"
click at [627, 325] on label "Non" at bounding box center [620, 329] width 366 height 47
click at [627, 325] on input "Non" at bounding box center [620, 329] width 366 height 47
radio input "true"
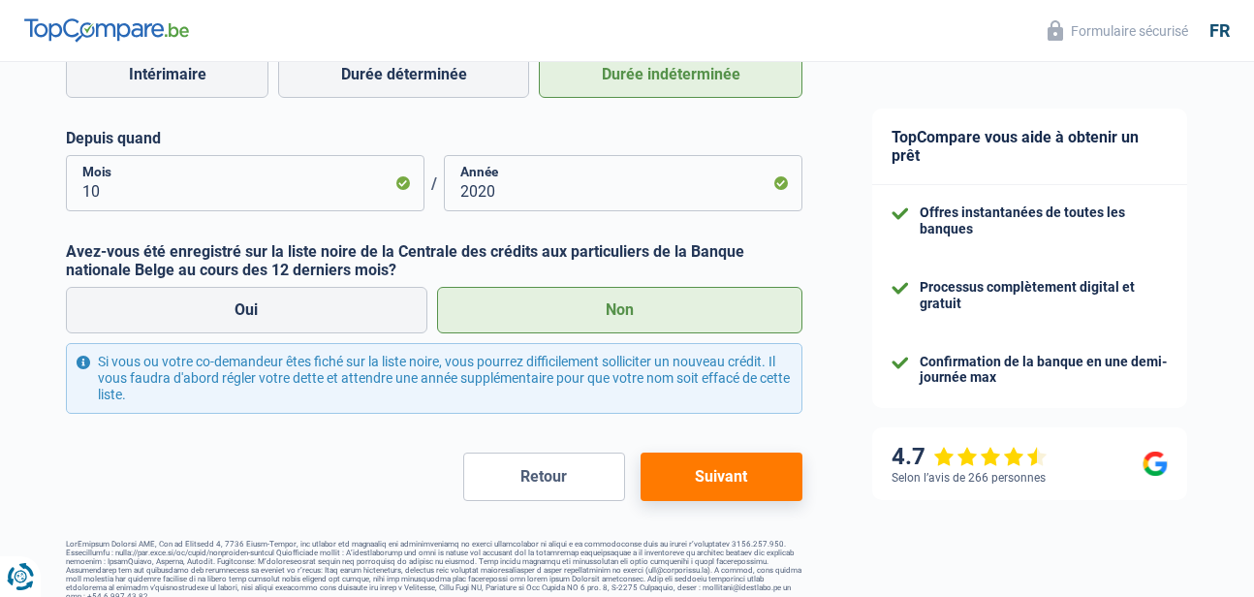
scroll to position [619, 0]
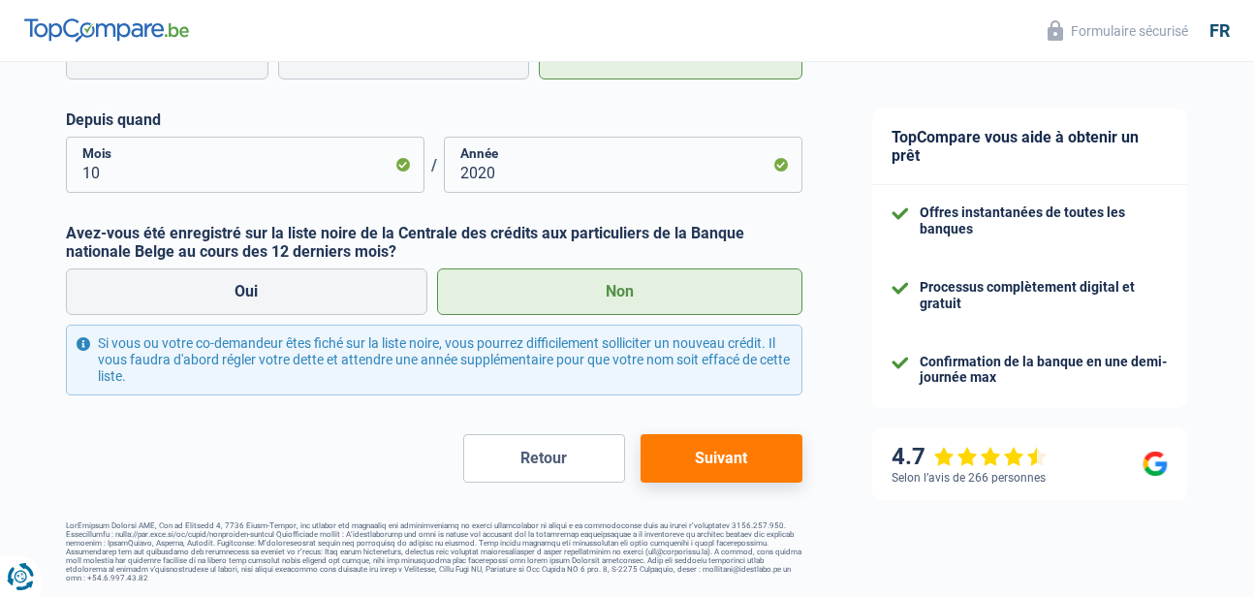
click at [696, 467] on button "Suivant" at bounding box center [722, 458] width 162 height 48
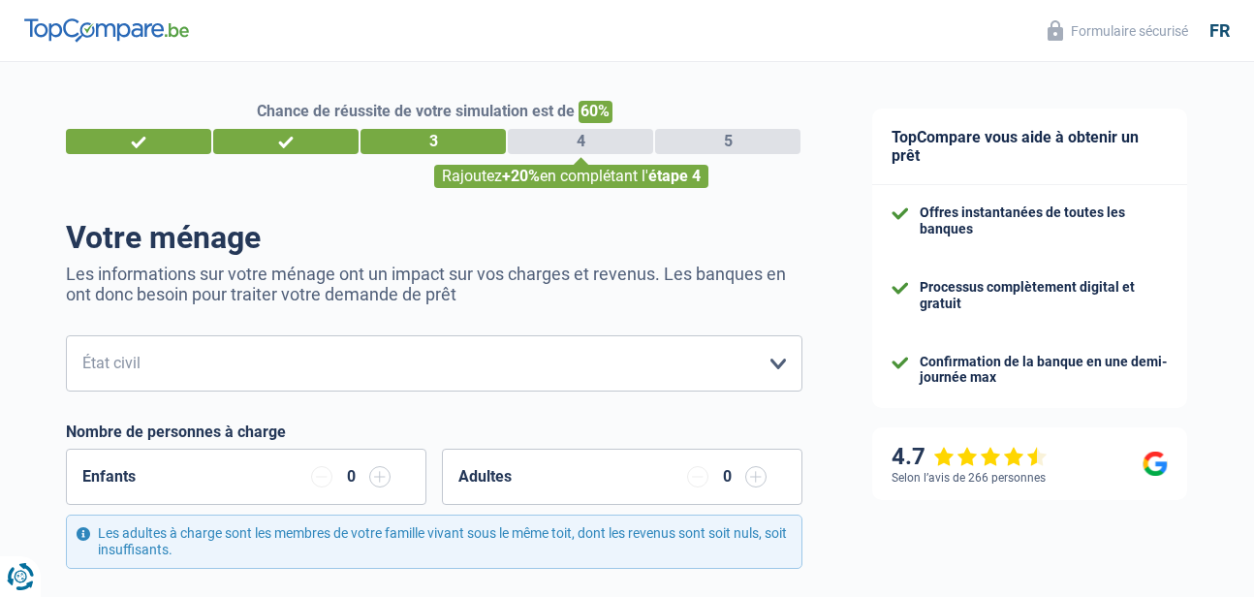
drag, startPoint x: 462, startPoint y: 181, endPoint x: 386, endPoint y: 147, distance: 83.7
click at [424, 143] on div "3" at bounding box center [433, 141] width 145 height 25
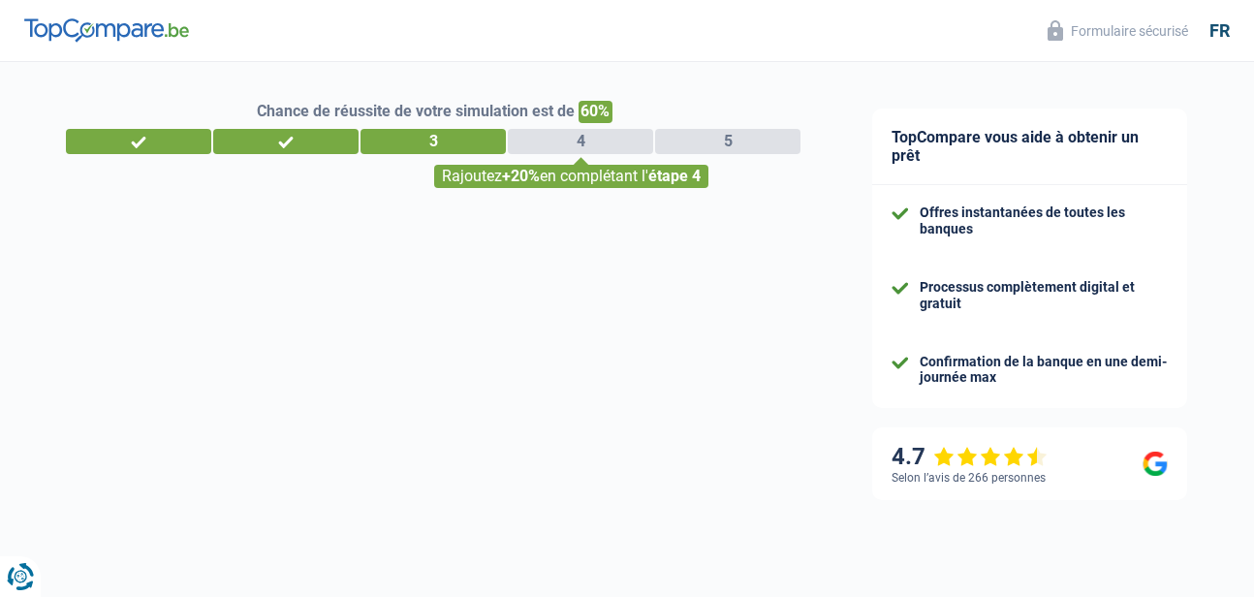
select select "privateEmployee"
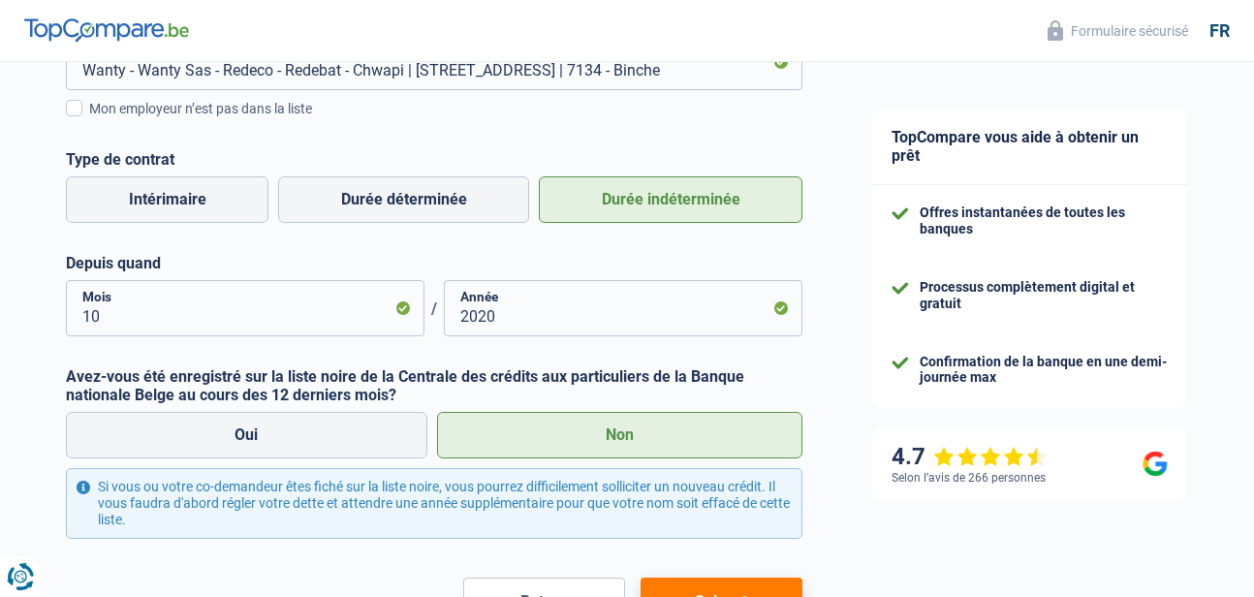
scroll to position [619, 0]
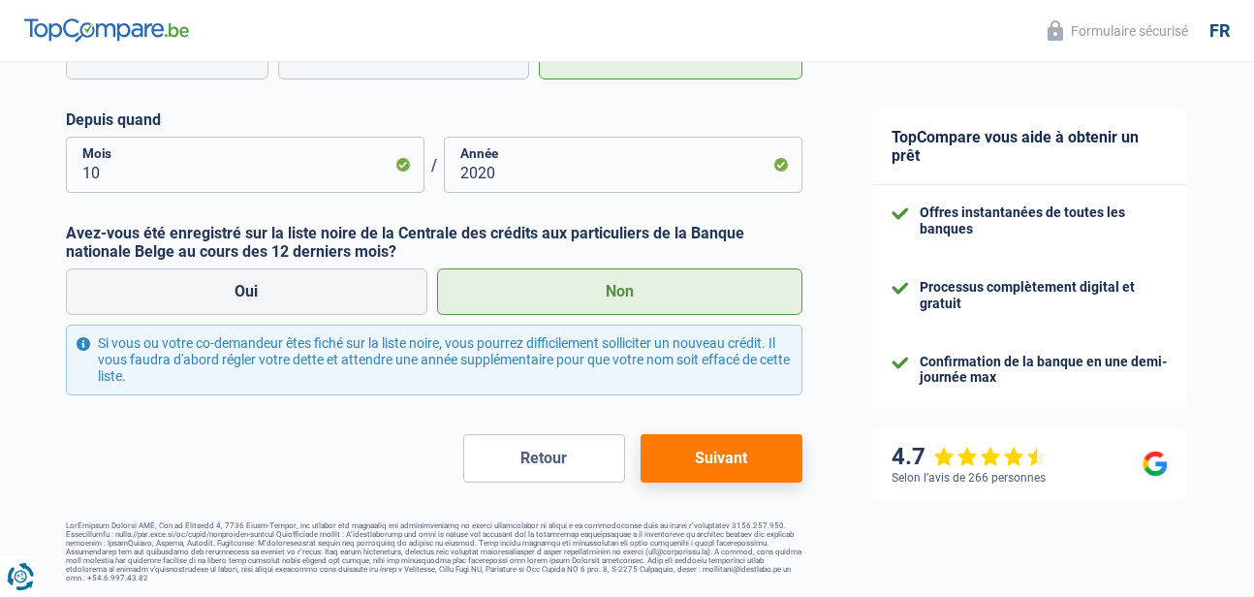
click at [723, 452] on button "Suivant" at bounding box center [722, 458] width 162 height 48
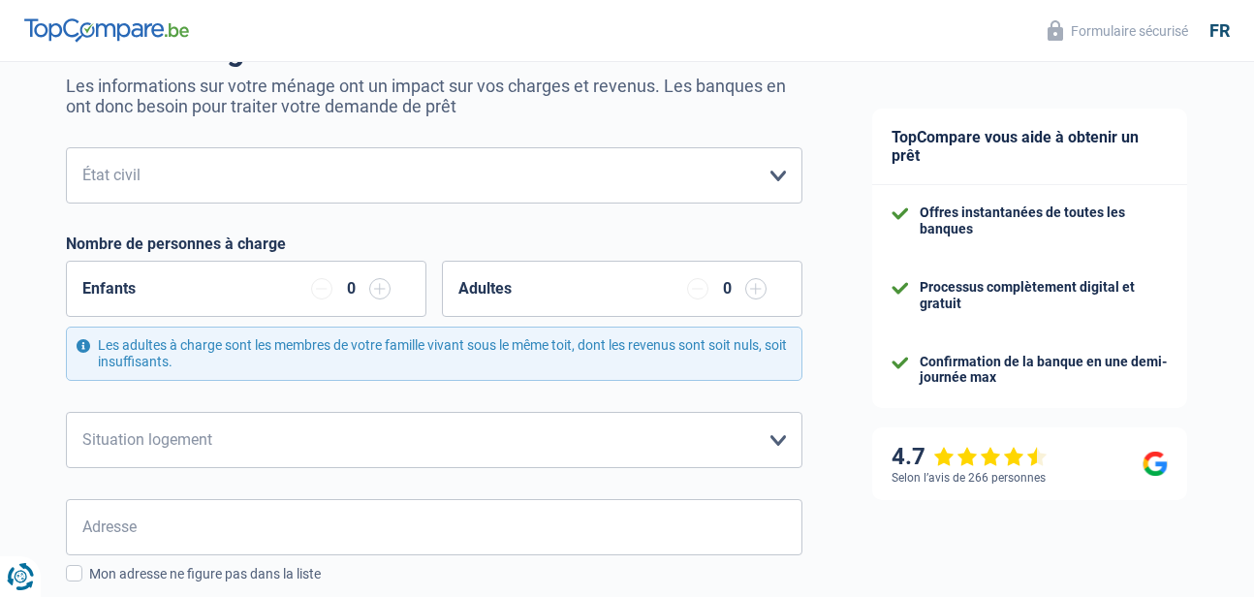
scroll to position [194, 0]
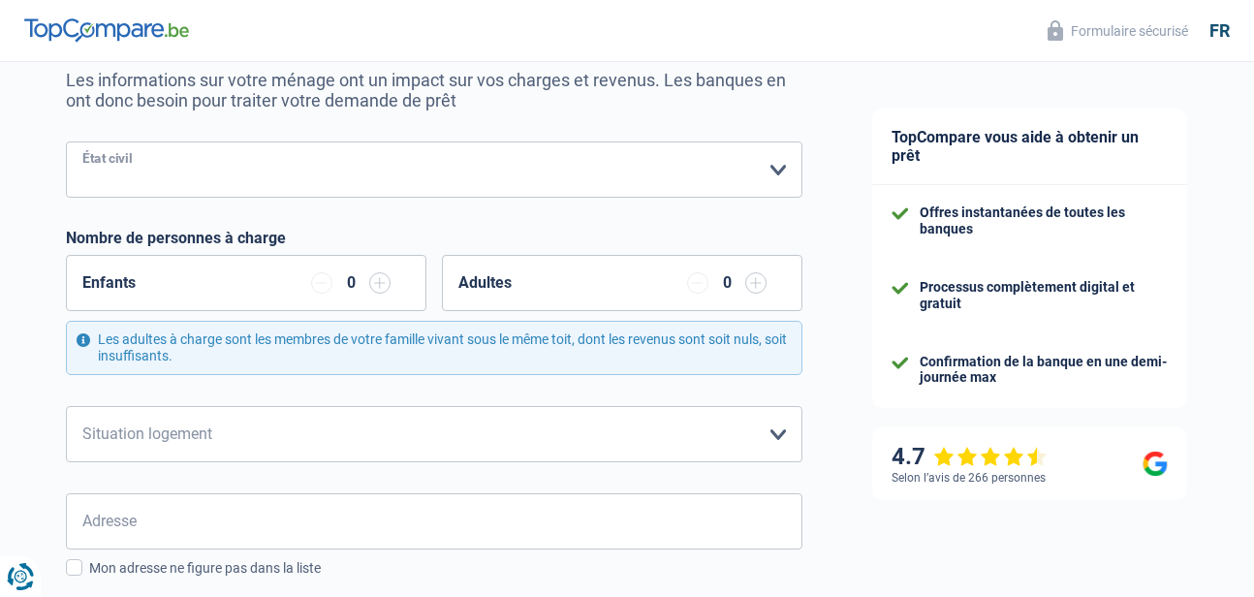
click at [279, 156] on select "Célibataire Marié(e) Cohabitant(e) légal(e) Divorcé(e) Veuf(ve) Séparé (de fait…" at bounding box center [434, 170] width 737 height 56
select select "single"
click at [66, 143] on select "Célibataire Marié(e) Cohabitant(e) légal(e) Divorcé(e) Veuf(ve) Séparé (de fait…" at bounding box center [434, 170] width 737 height 56
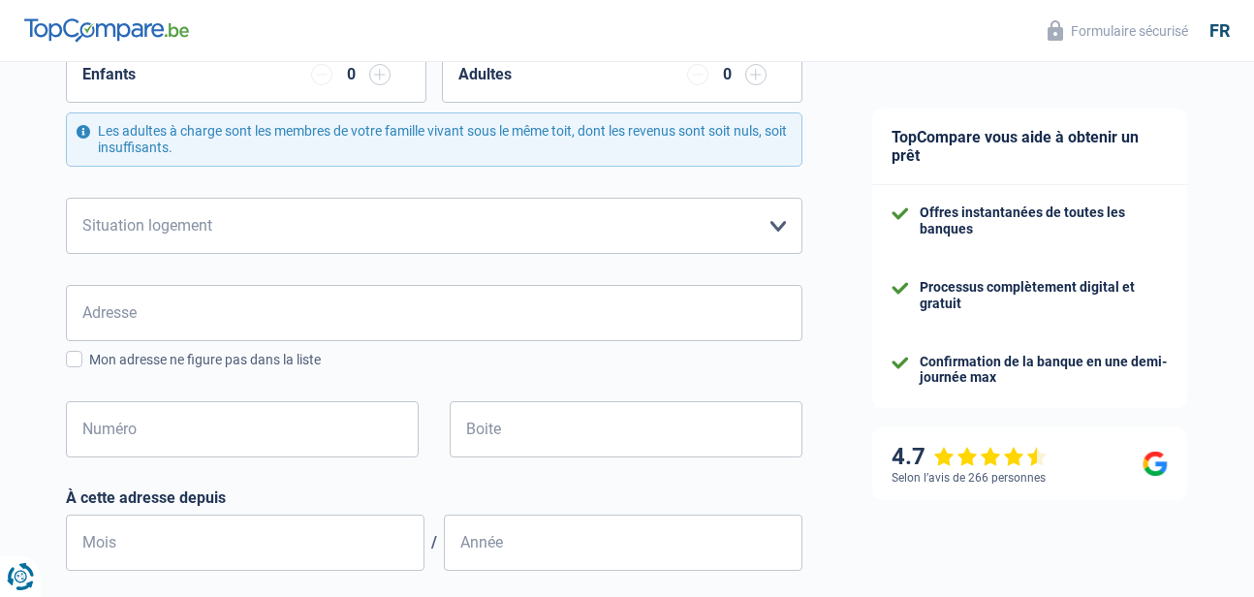
scroll to position [388, 0]
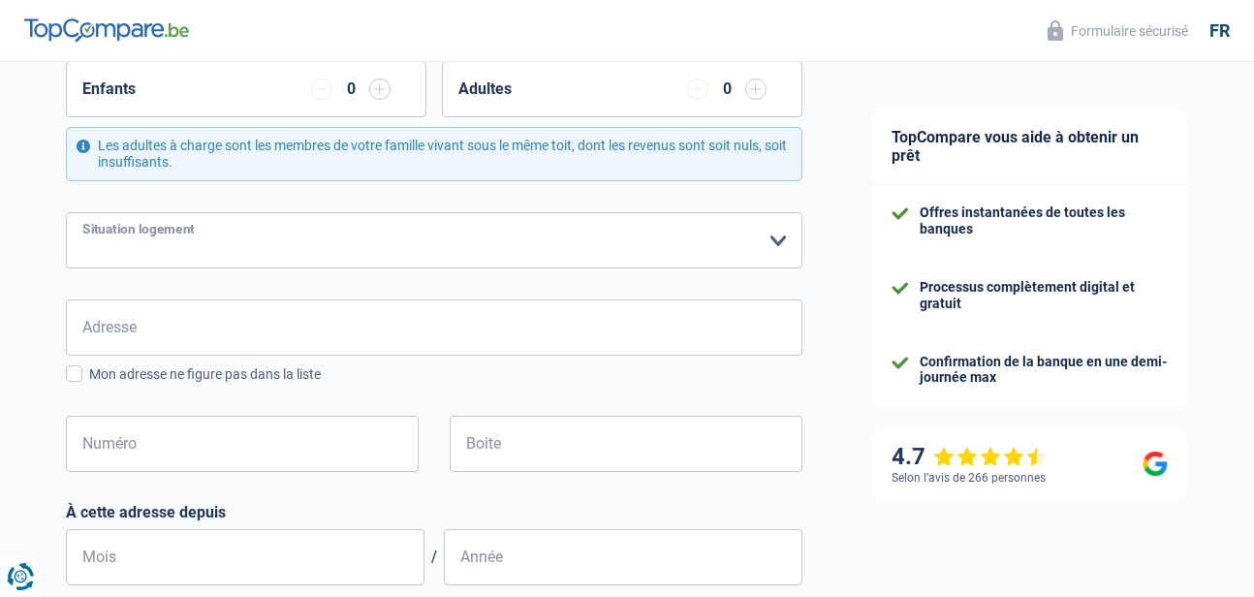
click at [783, 240] on select "Locataire Propriétaire avec prêt hypothécaire Propriétaire sans prêt hypothécai…" at bounding box center [434, 240] width 737 height 56
select select "liveWithParents"
click at [66, 213] on select "Locataire Propriétaire avec prêt hypothécaire Propriétaire sans prêt hypothécai…" at bounding box center [434, 240] width 737 height 56
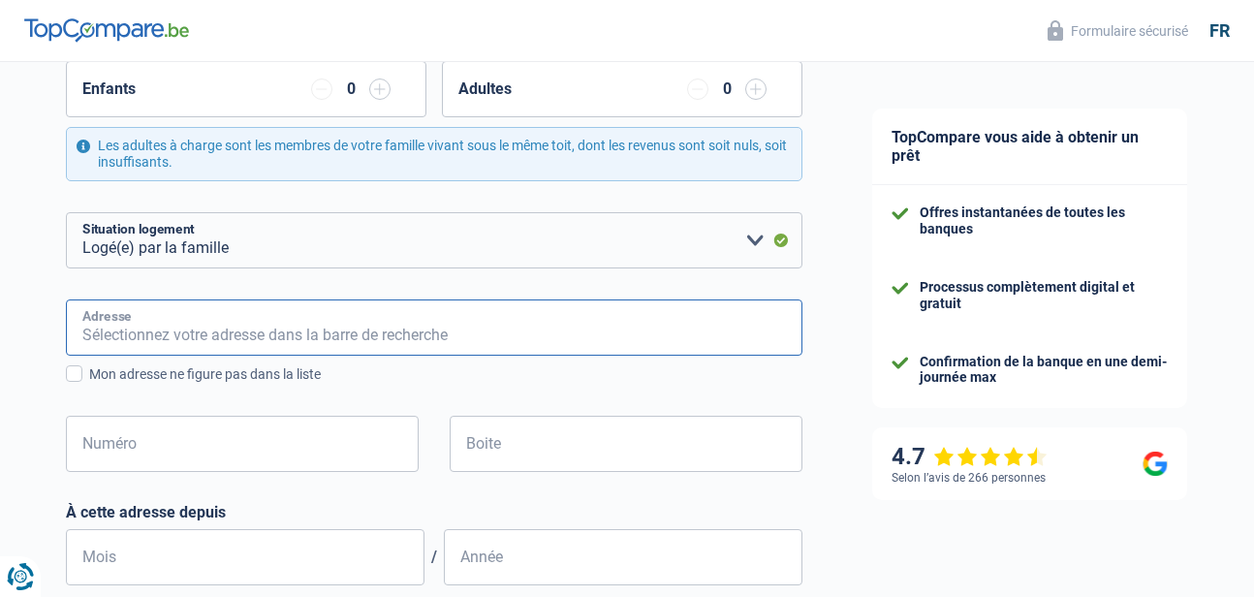
click at [215, 326] on input "Adresse" at bounding box center [434, 327] width 737 height 56
type input "Rue des Amandiers 23"
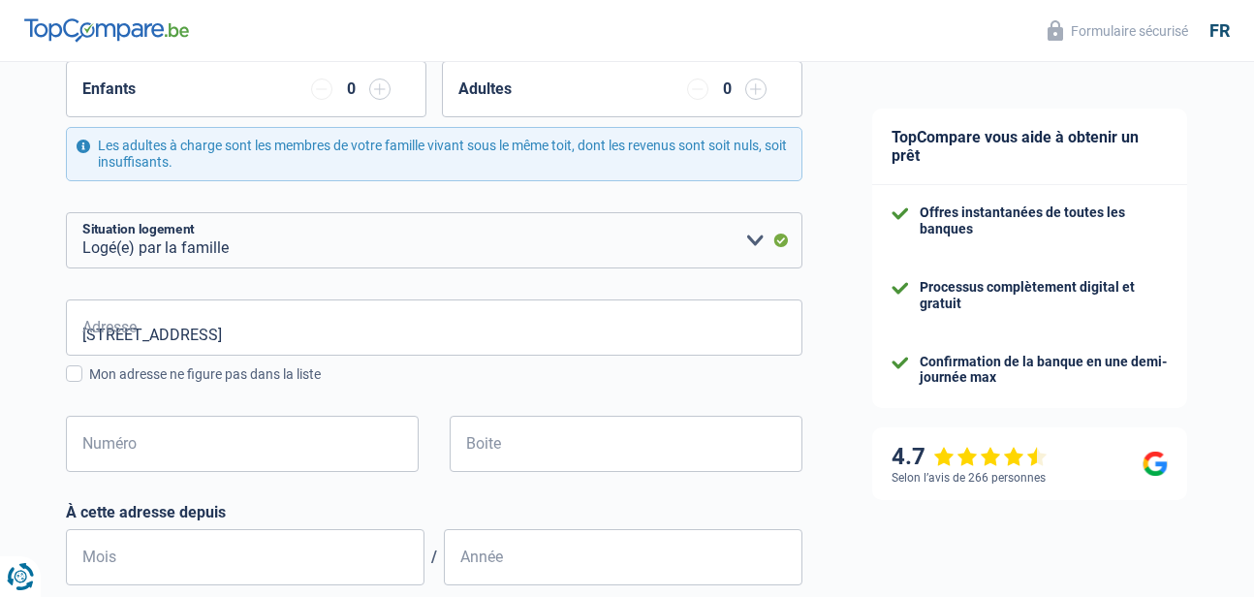
type input "Belgique"
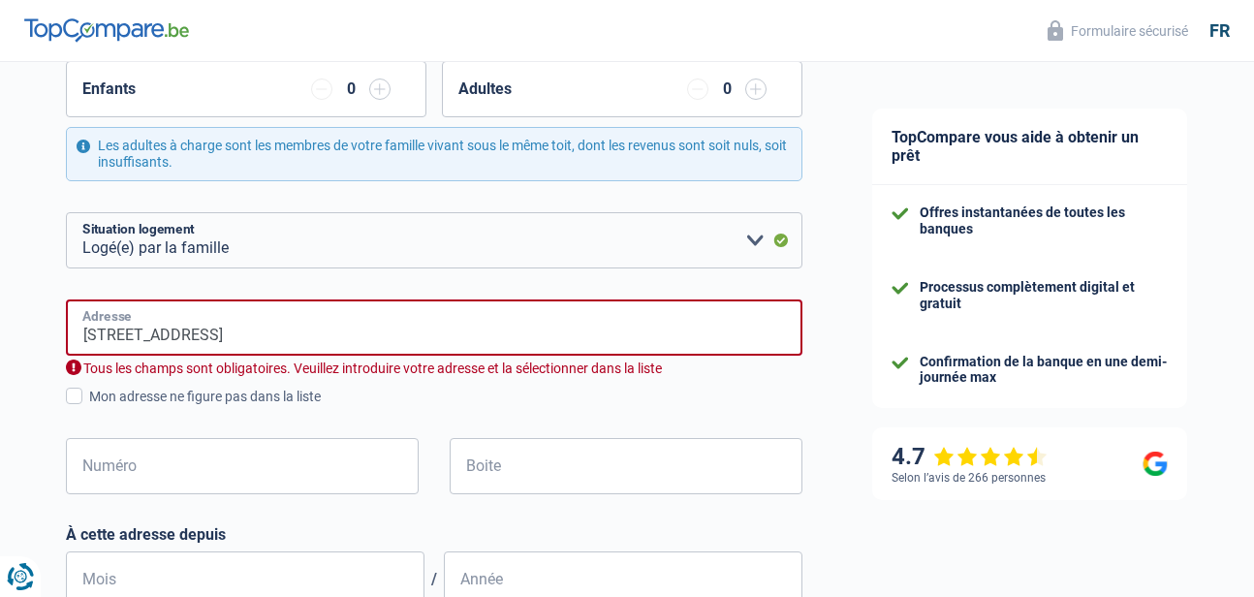
type input "Belgique"
click at [266, 340] on input "Rue des Amandiers 23" at bounding box center [434, 327] width 737 height 56
type input "Rue des Amandiers, 7100, La Louvière, BE"
type input "23"
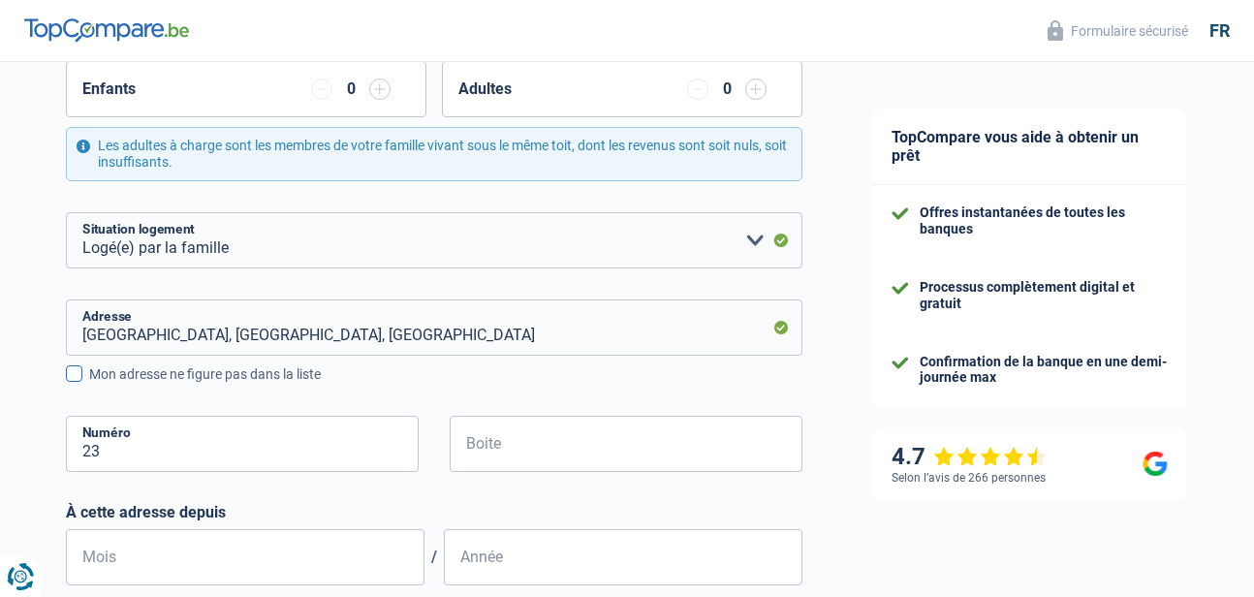
drag, startPoint x: 237, startPoint y: 365, endPoint x: 199, endPoint y: 379, distance: 41.1
click at [199, 376] on div "Mon adresse ne figure pas dans la liste" at bounding box center [445, 374] width 713 height 20
click at [89, 385] on input "Mon adresse ne figure pas dans la liste" at bounding box center [89, 385] width 0 height 0
select select "BE"
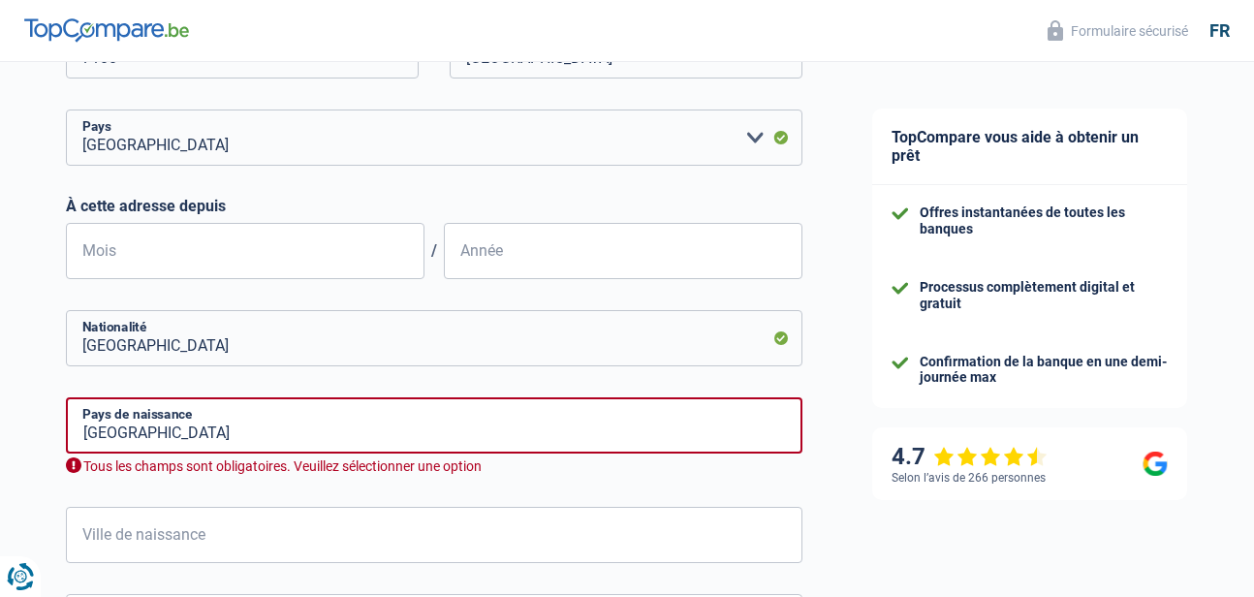
scroll to position [872, 0]
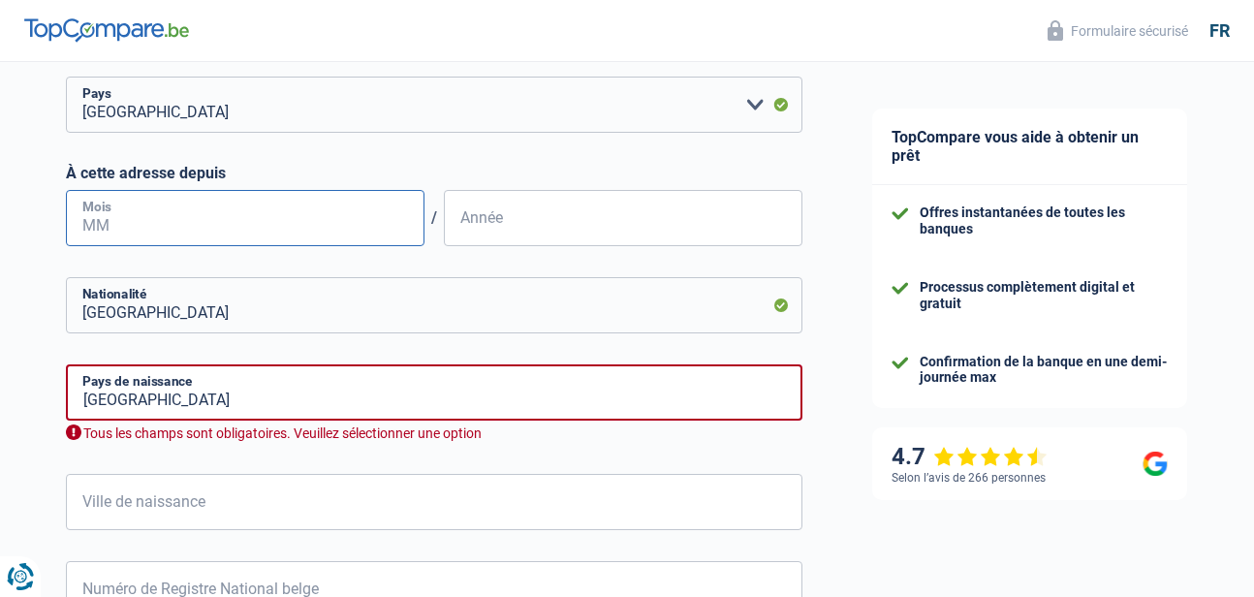
click at [263, 212] on input "Mois" at bounding box center [245, 218] width 359 height 56
type input "01"
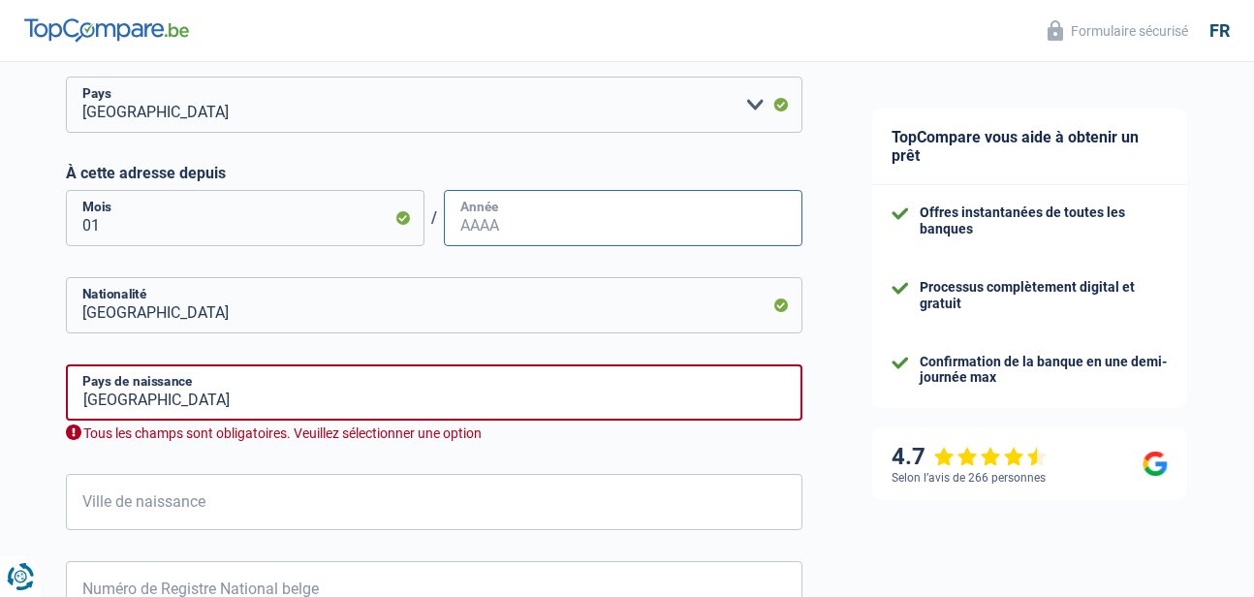
click at [515, 213] on input "Année" at bounding box center [623, 218] width 359 height 56
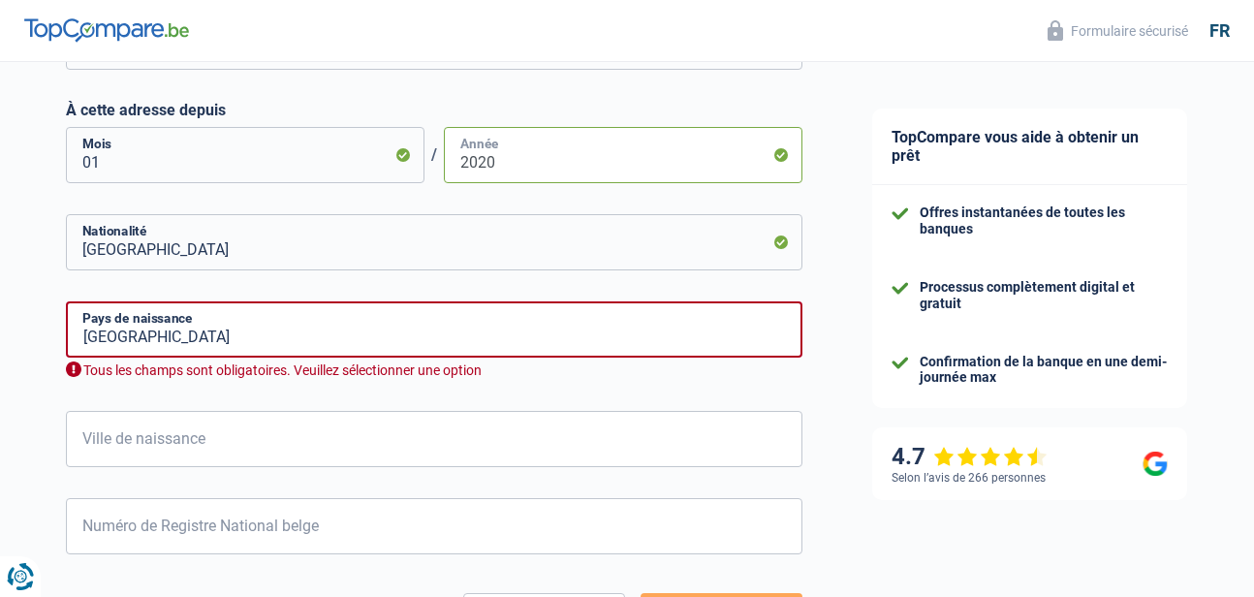
scroll to position [969, 0]
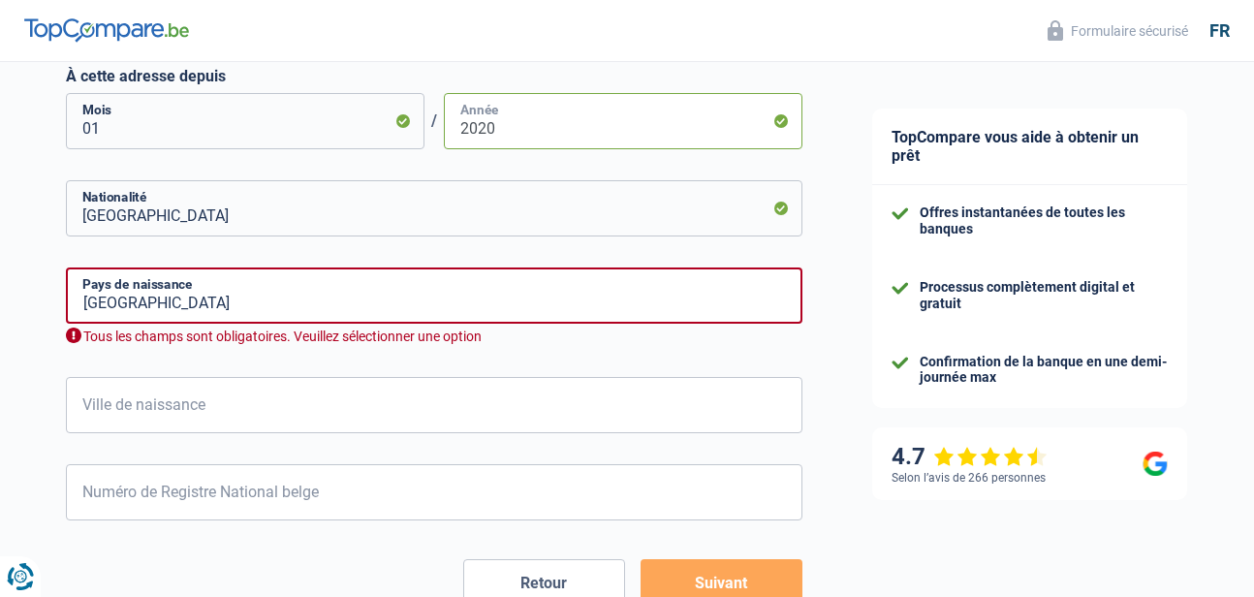
type input "2020"
click at [236, 296] on input "Belgique" at bounding box center [434, 295] width 737 height 56
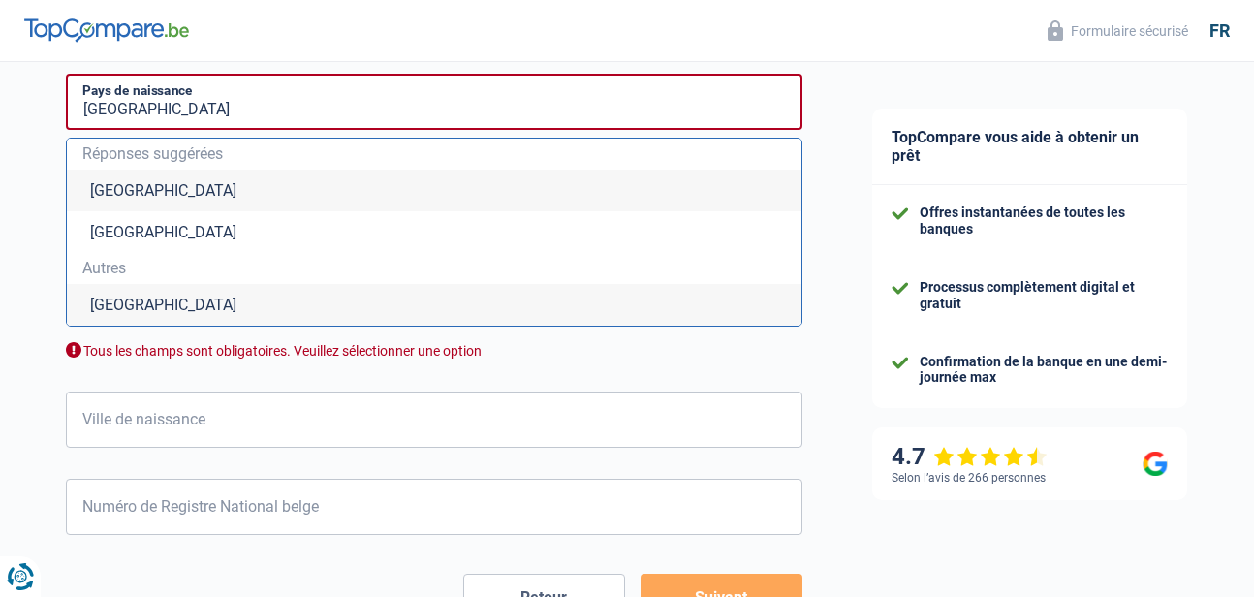
click at [141, 192] on li "Belgique" at bounding box center [434, 191] width 735 height 42
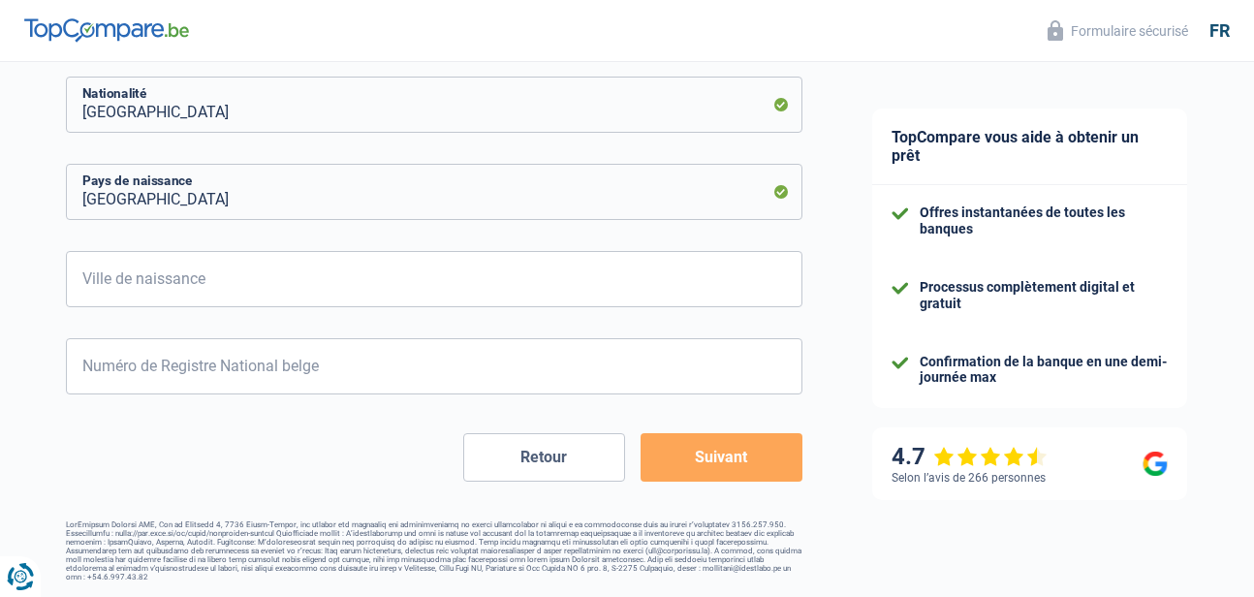
scroll to position [1072, 0]
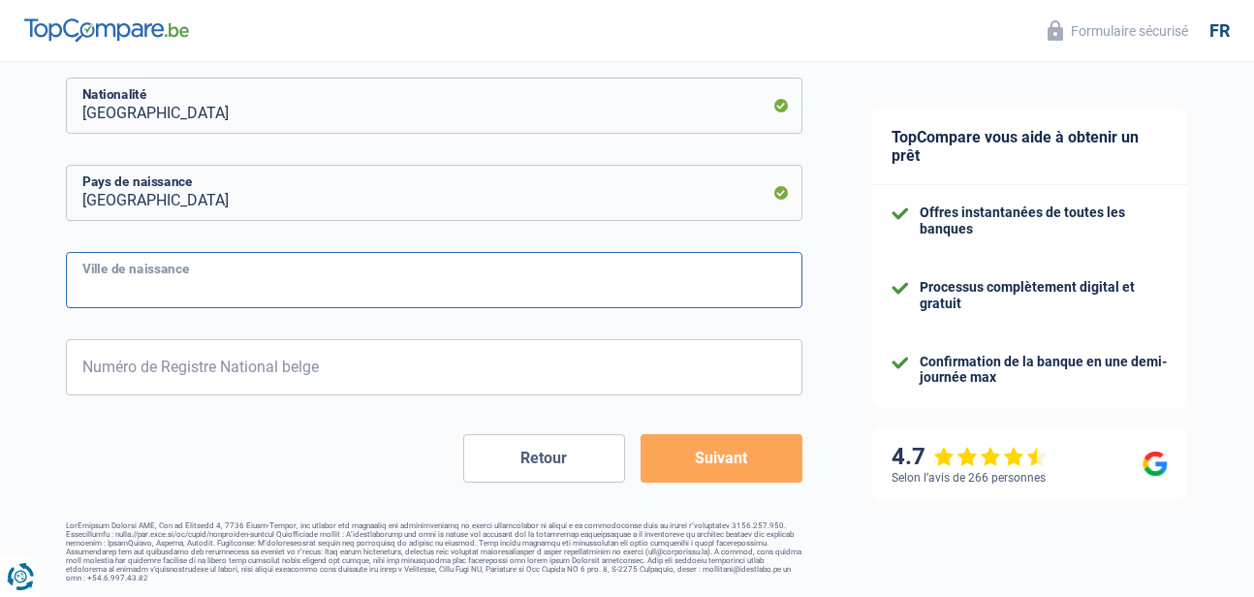
click at [250, 272] on input "Ville de naissance" at bounding box center [434, 280] width 737 height 56
type input "La Louvière"
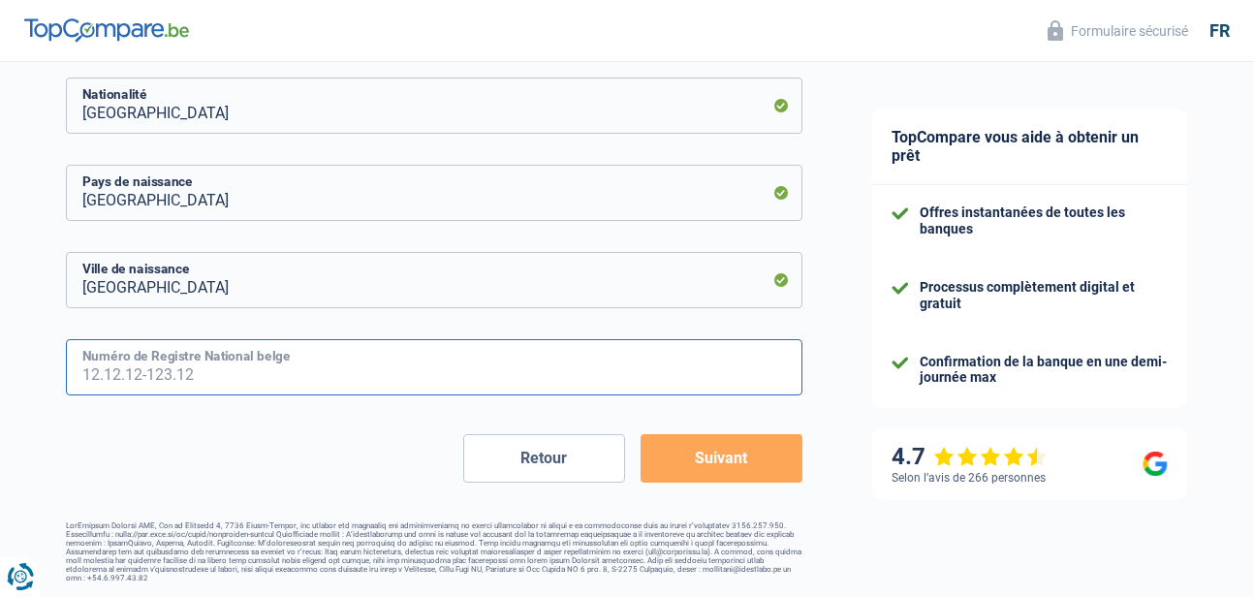
click at [250, 372] on input "Numéro de Registre National belge" at bounding box center [434, 367] width 737 height 56
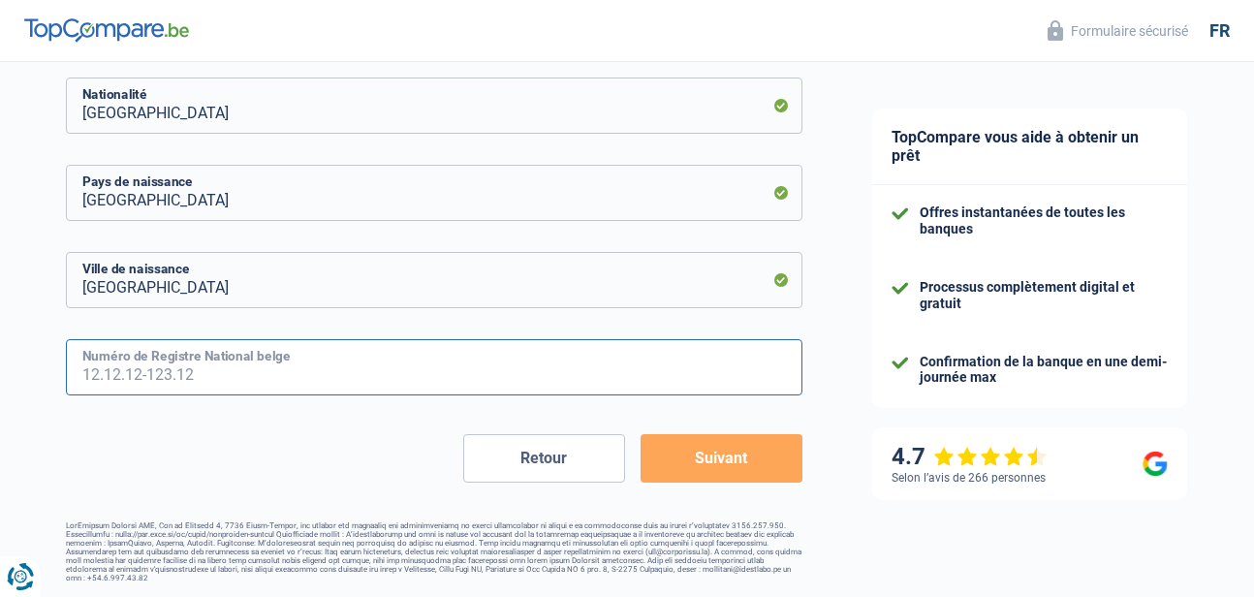
click at [412, 368] on input "Numéro de Registre National belge" at bounding box center [434, 367] width 737 height 56
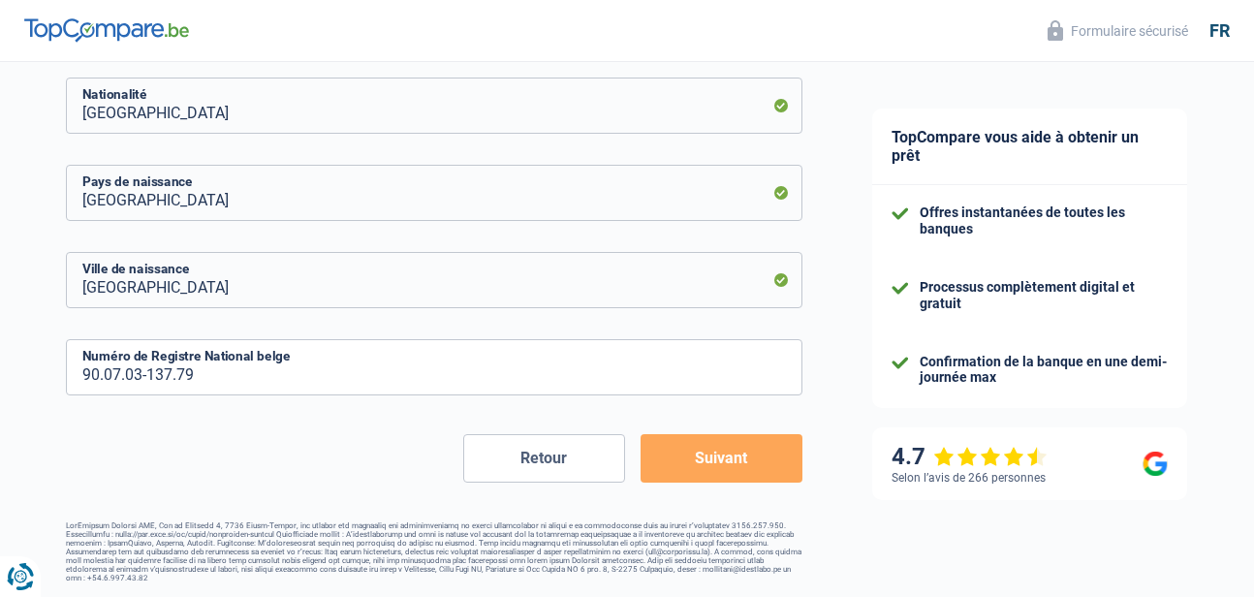
click at [672, 474] on button "Suivant" at bounding box center [722, 458] width 162 height 48
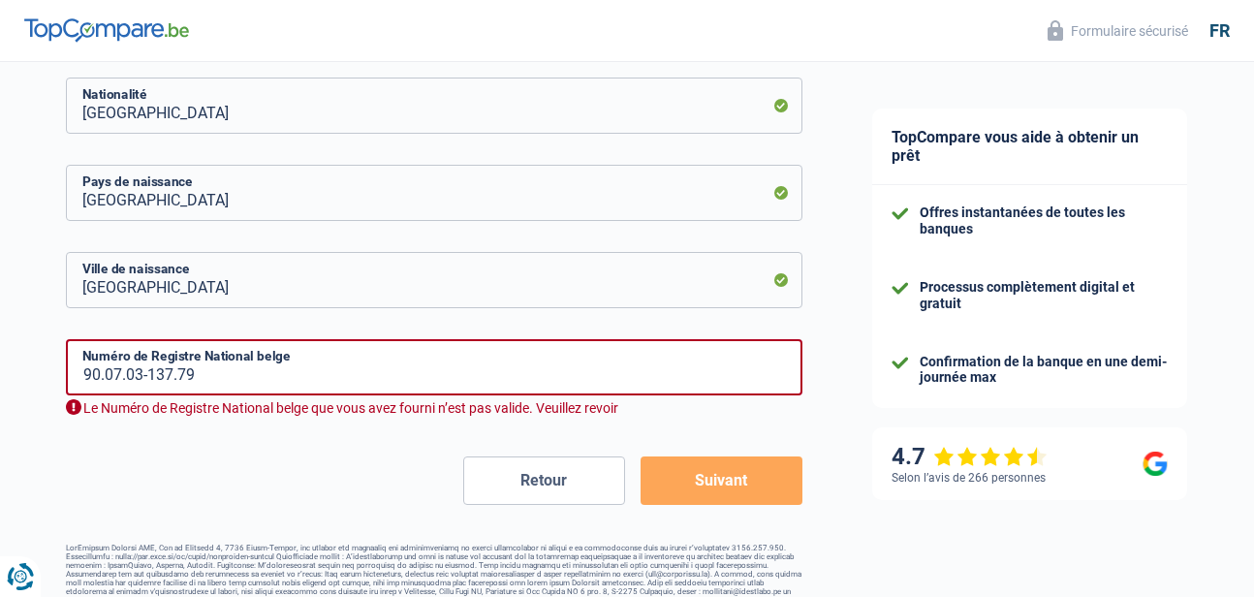
scroll to position [1094, 0]
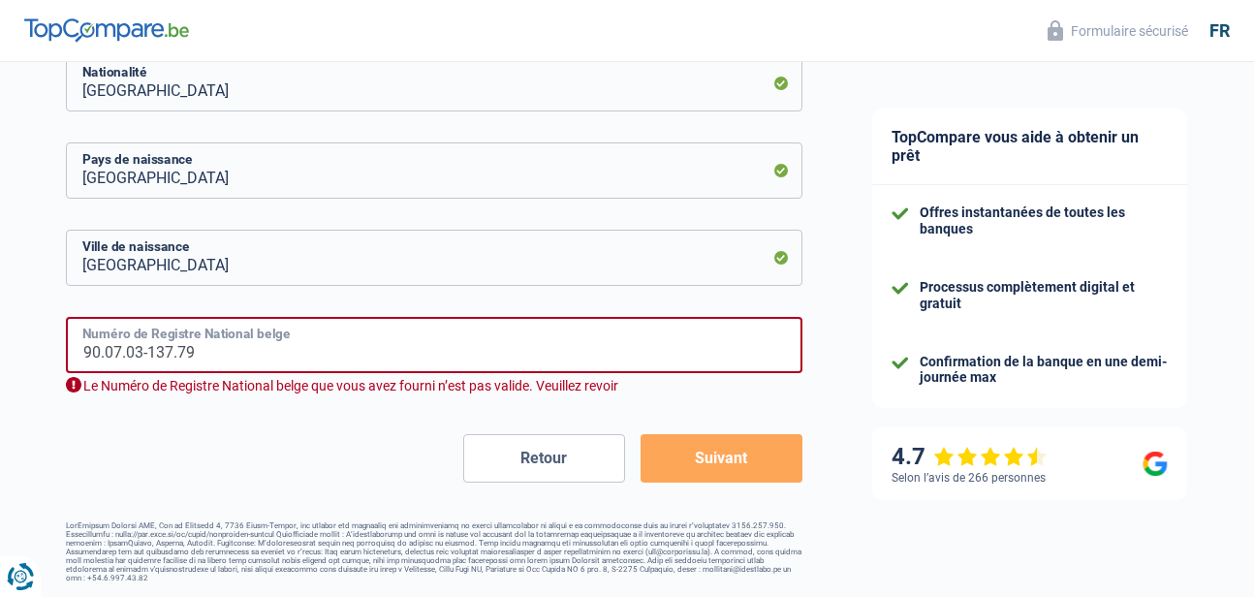
click at [214, 353] on input "90.07.03-137.79" at bounding box center [434, 345] width 737 height 56
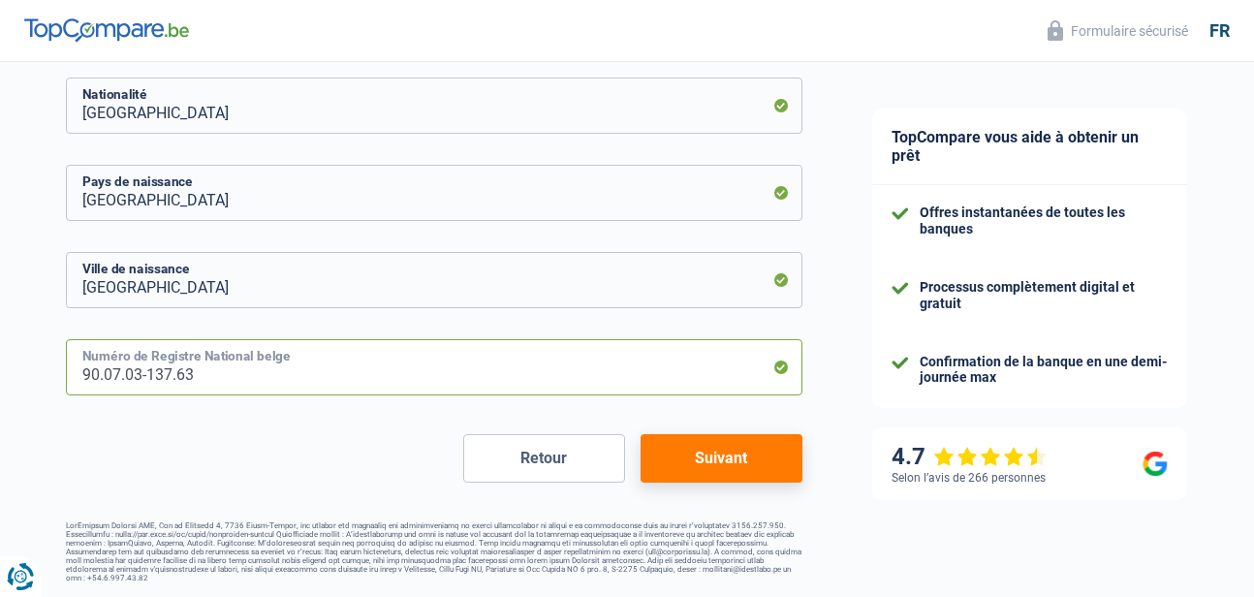
type input "90.07.03-137.63"
click at [746, 441] on button "Suivant" at bounding box center [722, 458] width 162 height 48
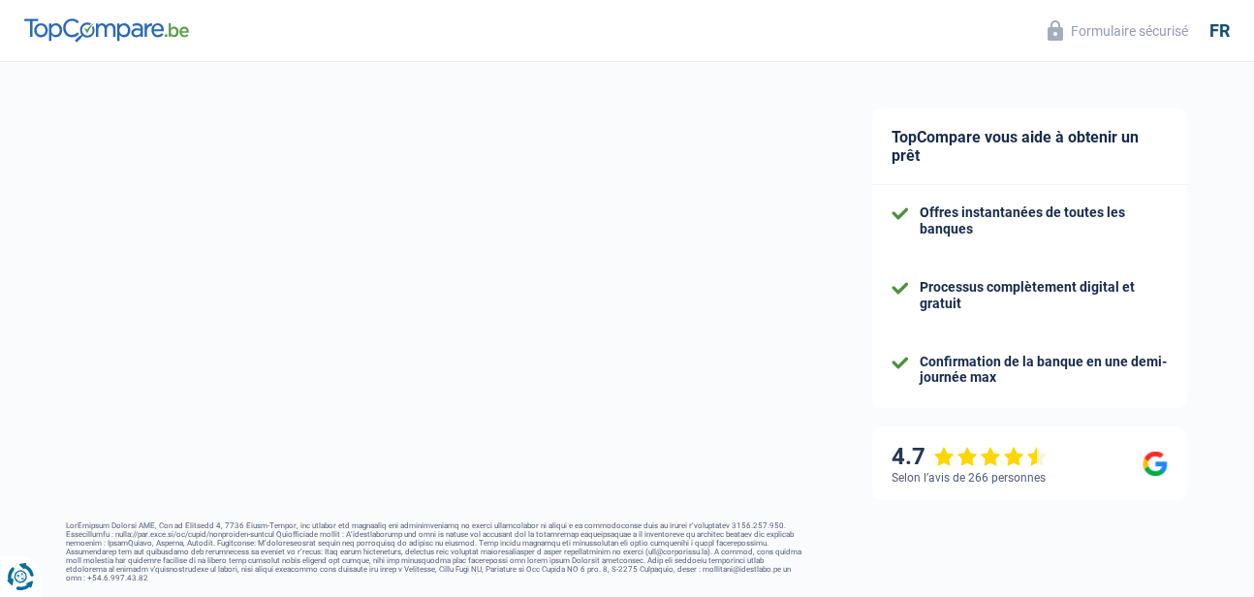
select select "netSalary"
select select "mealVouchers"
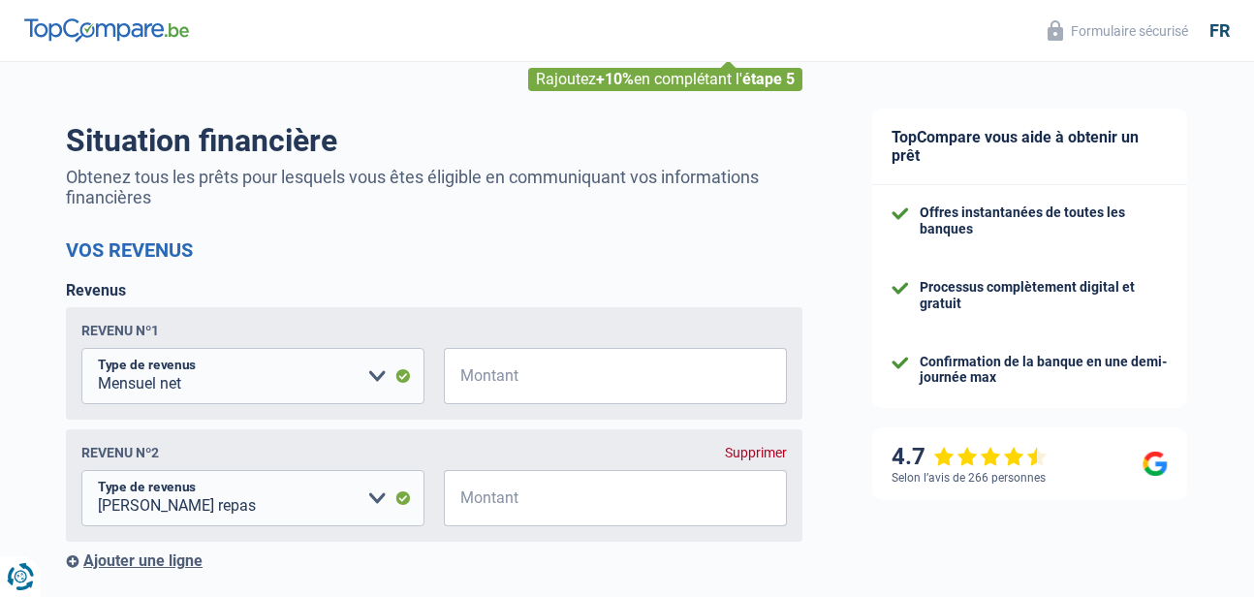
scroll to position [194, 0]
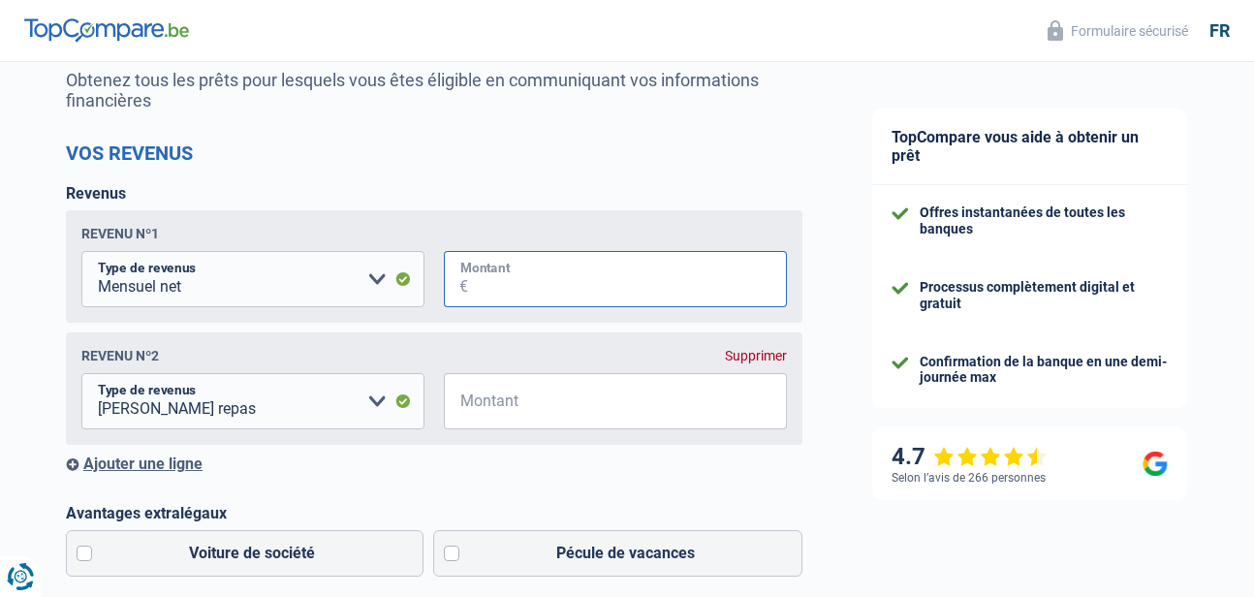
click at [650, 294] on input "Montant" at bounding box center [627, 279] width 319 height 56
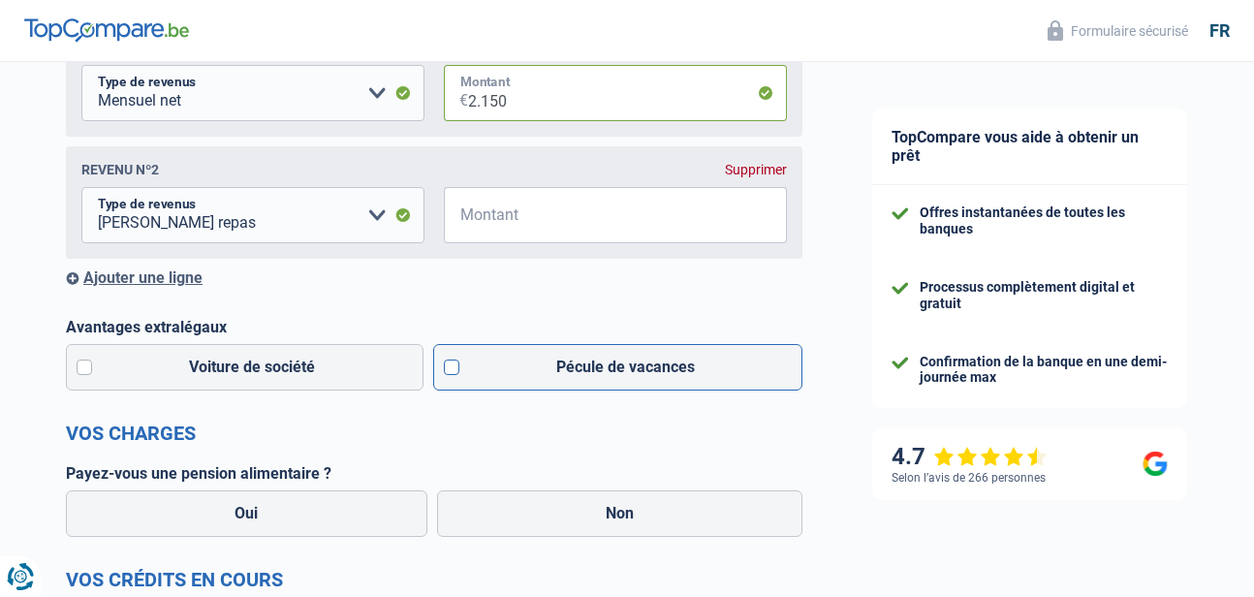
scroll to position [388, 0]
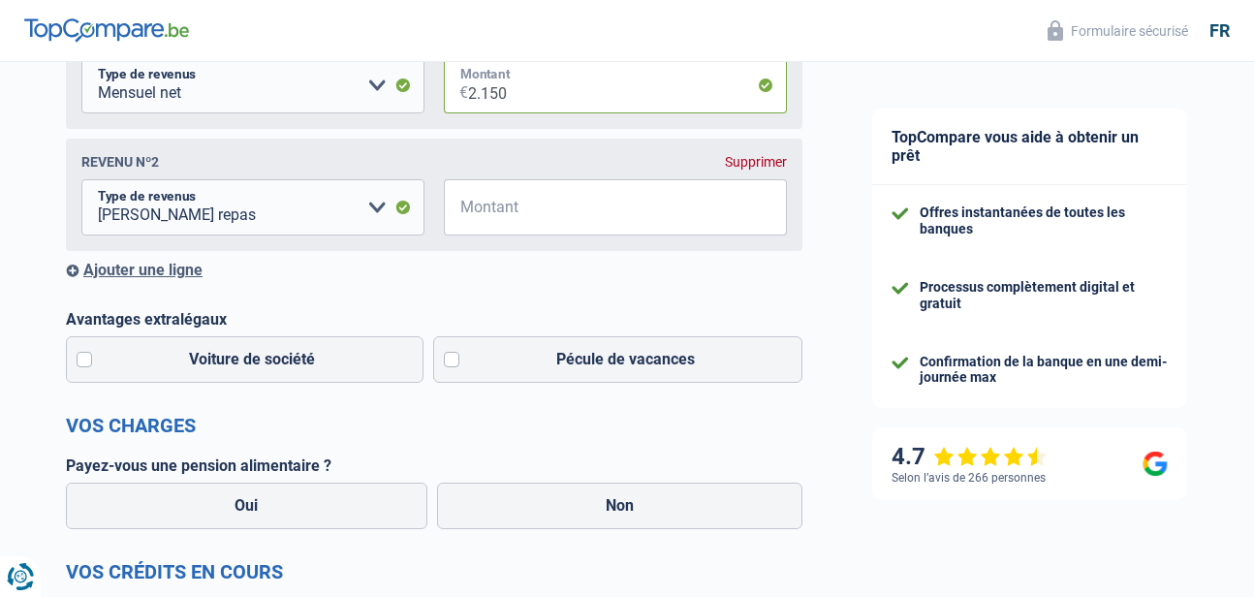
type input "2.150"
click at [557, 200] on input "Montant" at bounding box center [627, 207] width 319 height 56
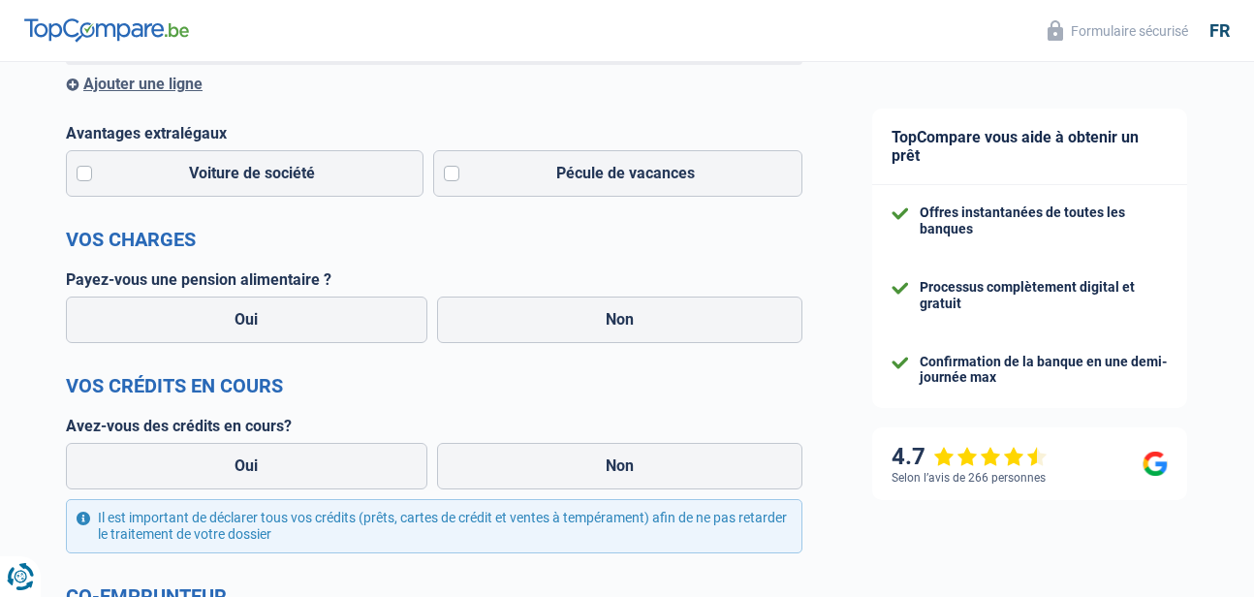
scroll to position [582, 0]
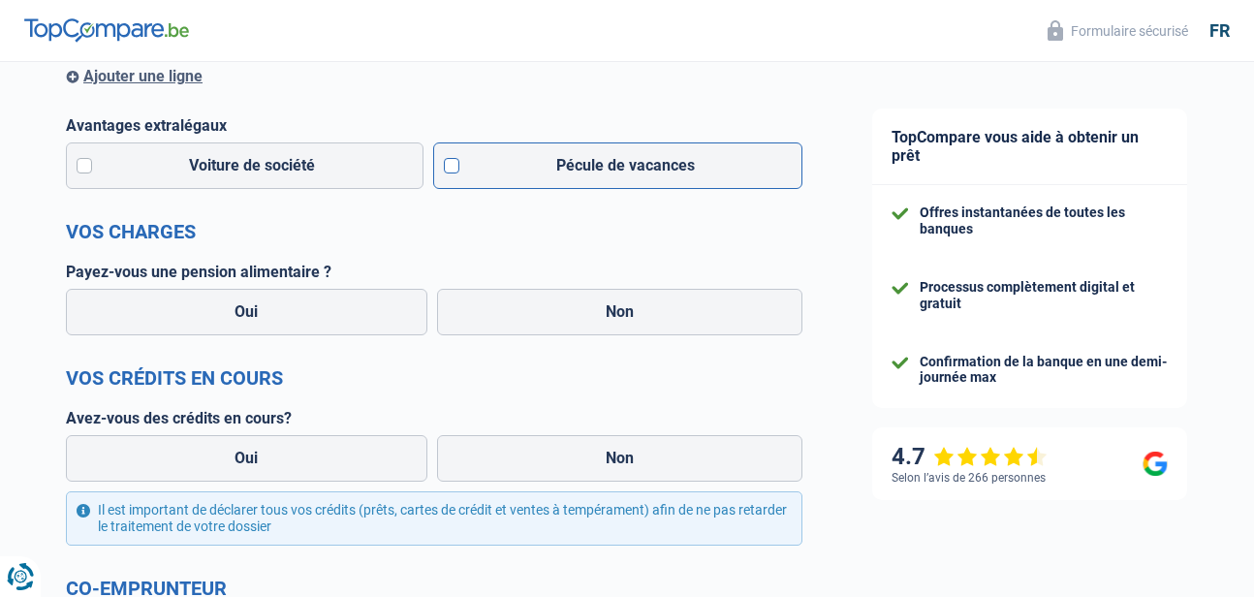
type input "220"
click at [463, 156] on label "Pécule de vacances" at bounding box center [618, 165] width 370 height 47
click at [463, 156] on input "Pécule de vacances" at bounding box center [618, 165] width 370 height 47
checkbox input "true"
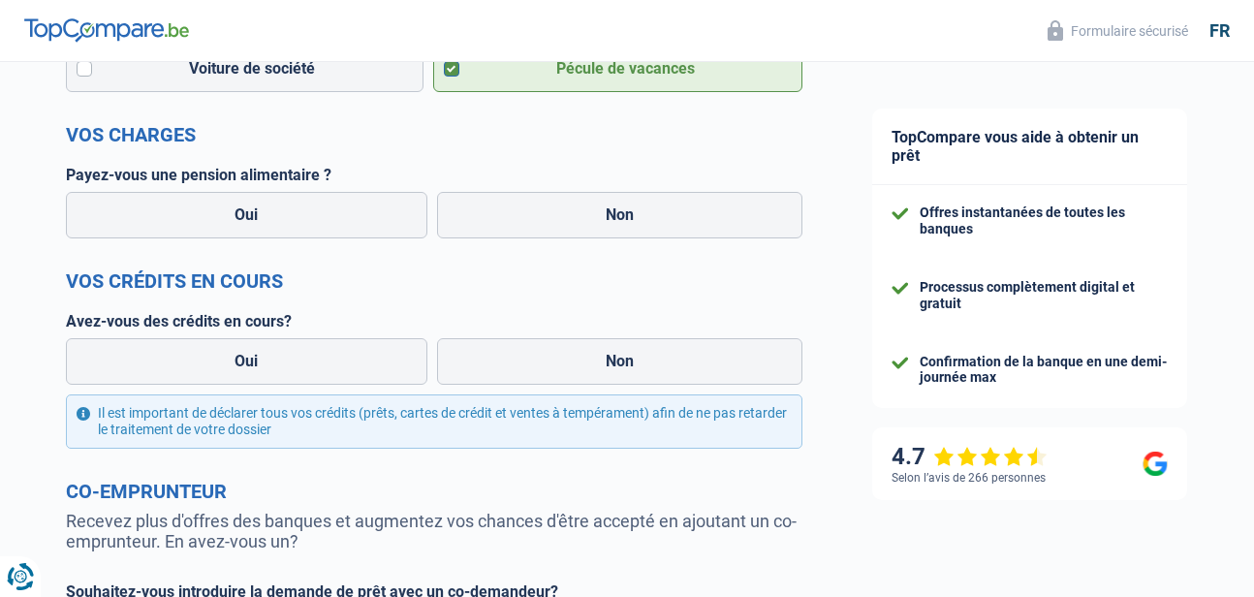
scroll to position [775, 0]
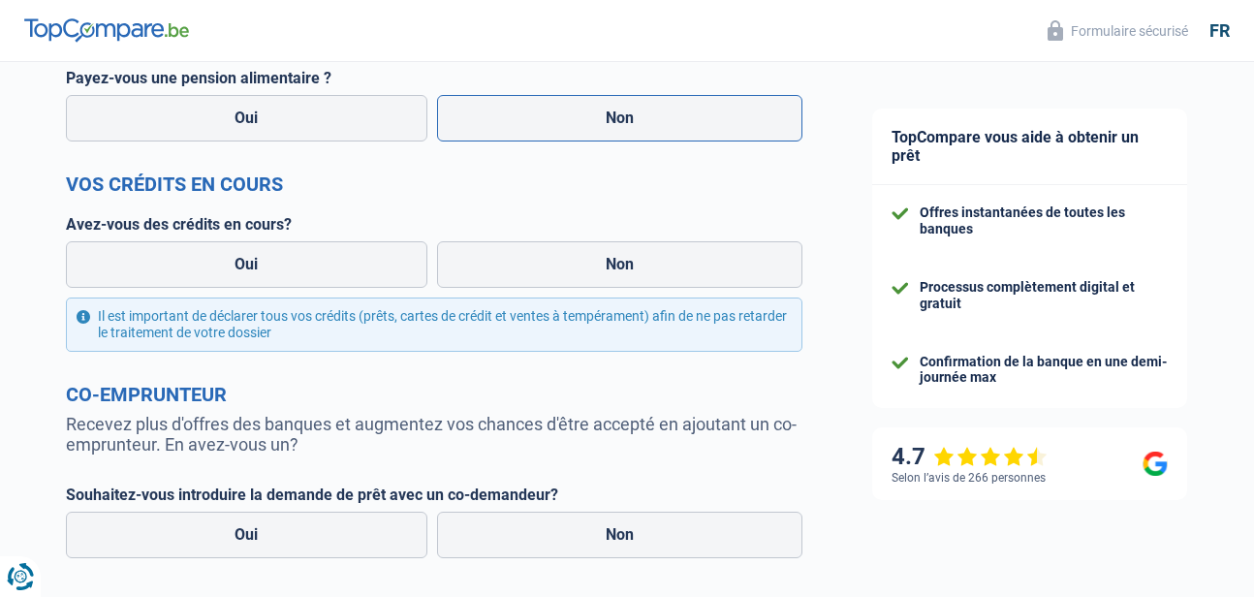
click at [473, 124] on label "Non" at bounding box center [620, 118] width 366 height 47
click at [473, 124] on input "Non" at bounding box center [620, 118] width 366 height 47
radio input "true"
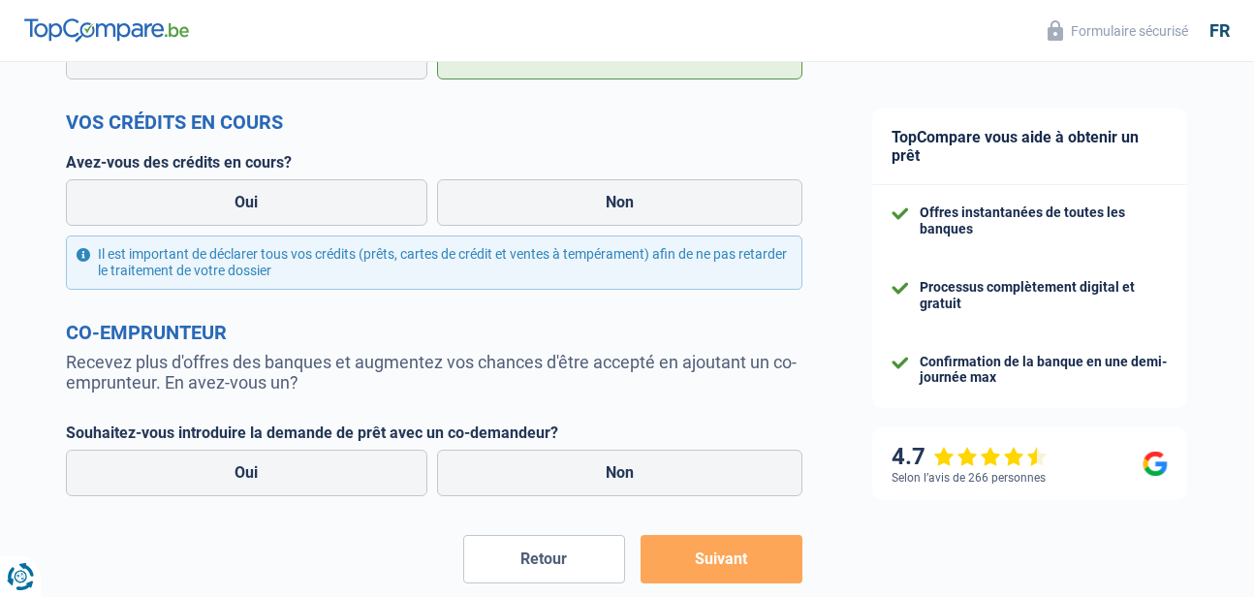
scroll to position [872, 0]
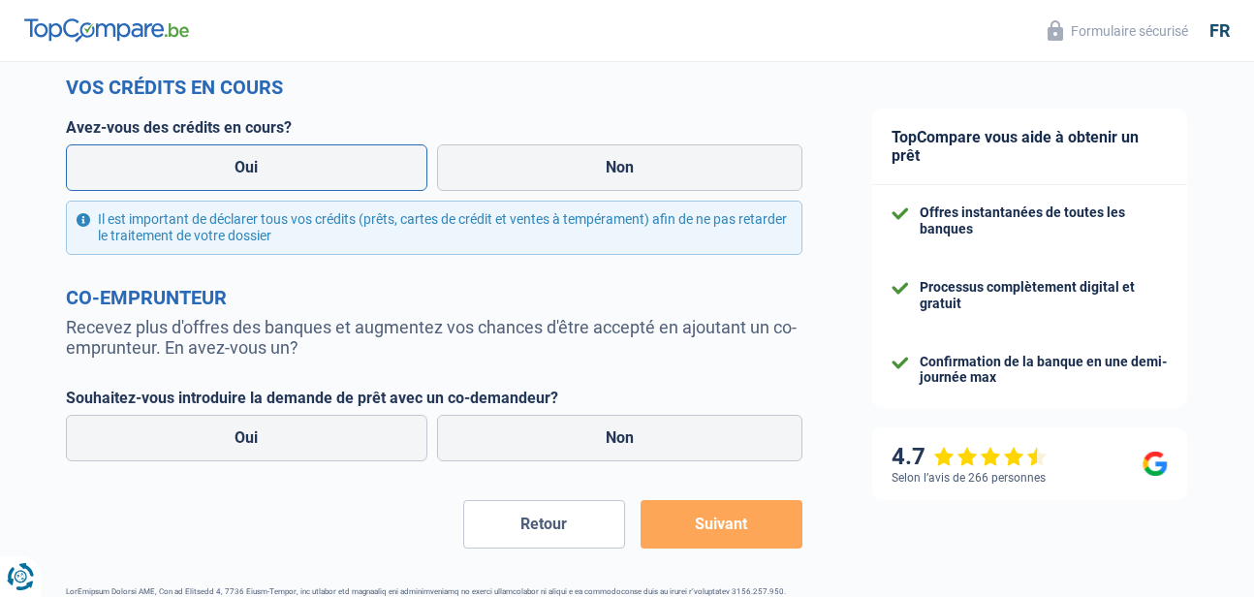
click at [282, 178] on label "Oui" at bounding box center [247, 167] width 362 height 47
click at [282, 178] on input "Oui" at bounding box center [247, 167] width 362 height 47
radio input "true"
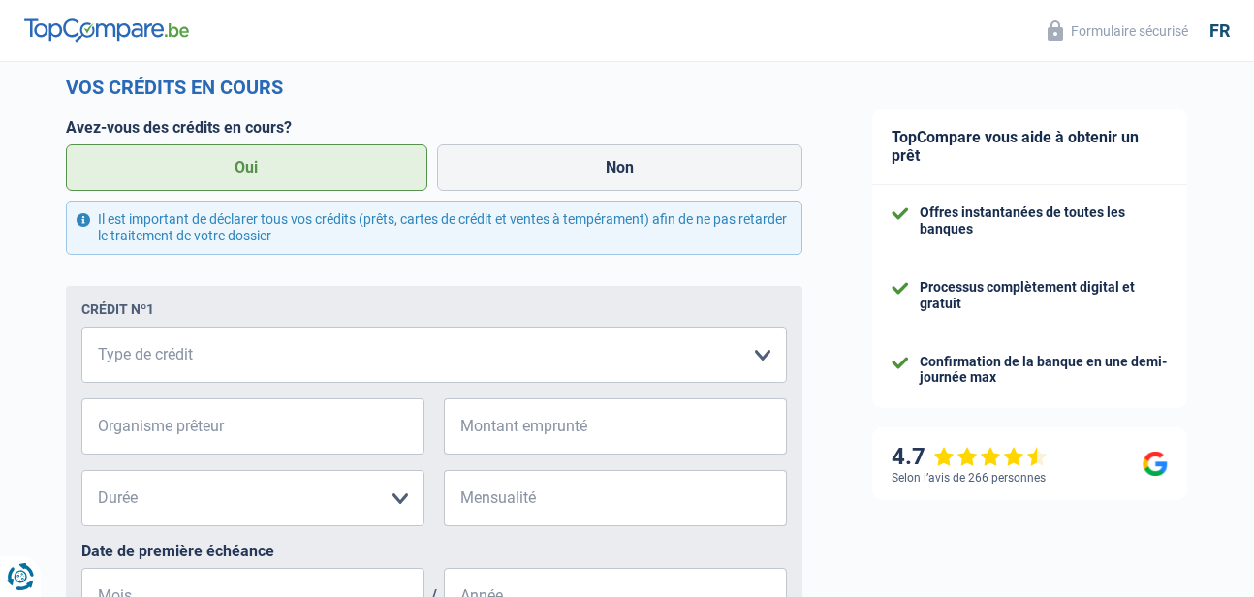
scroll to position [969, 0]
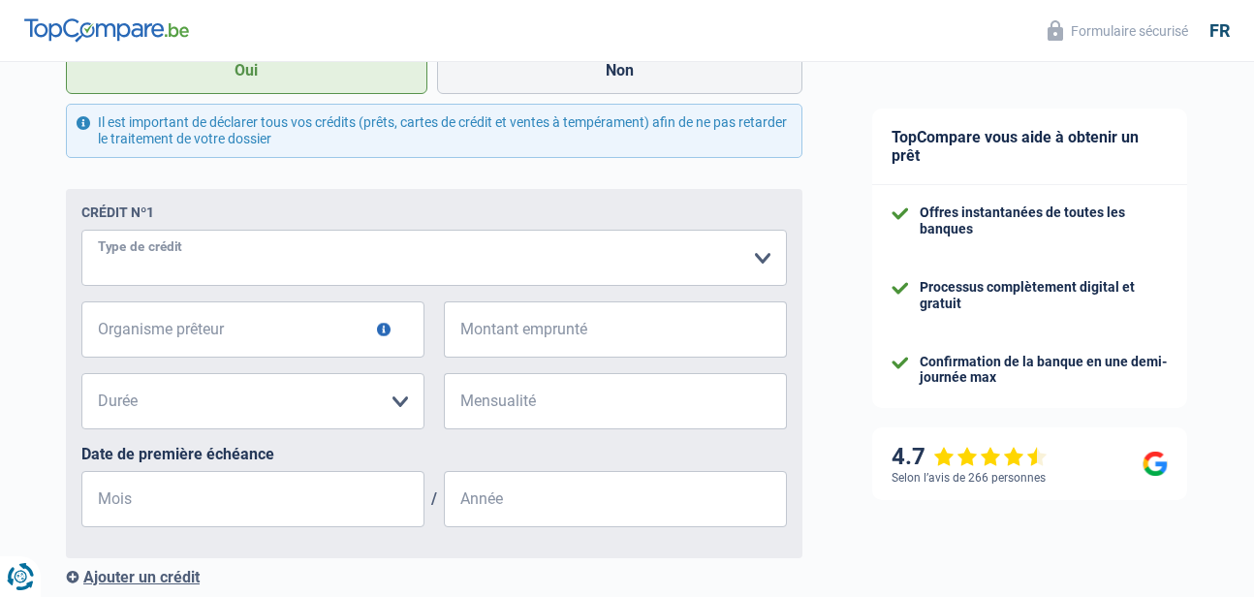
click at [227, 246] on select "Carte ou ouverture de crédit Prêt hypothécaire Vente à tempérament Prêt à tempé…" at bounding box center [434, 258] width 706 height 56
select select "personalLoan"
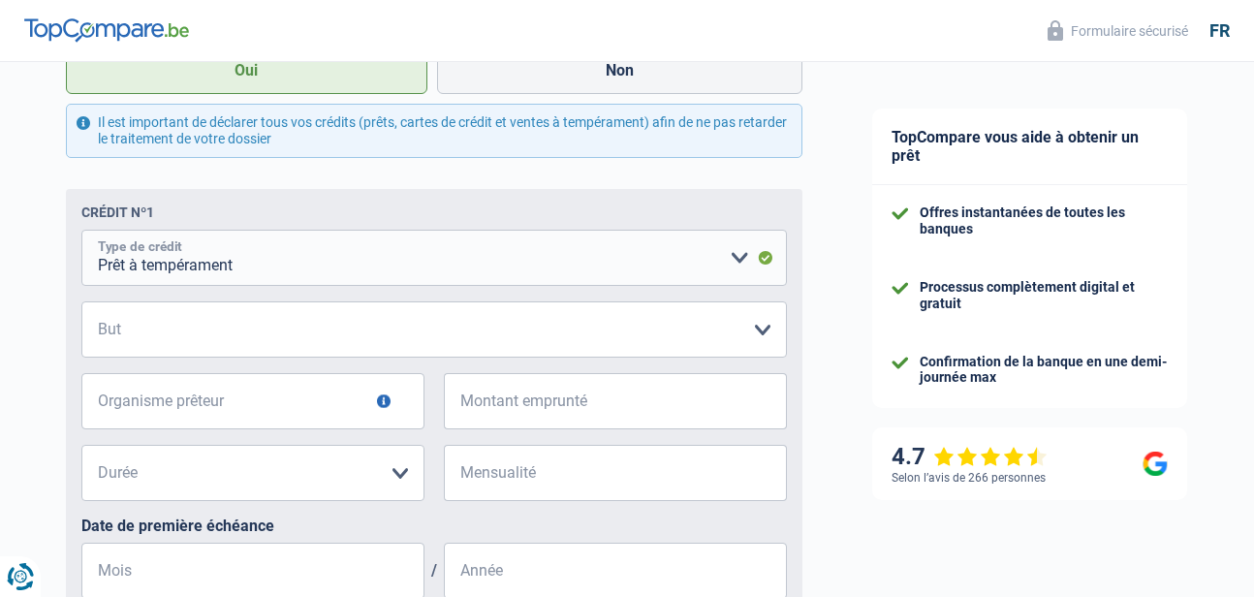
click at [264, 265] on select "Carte ou ouverture de crédit Prêt hypothécaire Vente à tempérament Prêt à tempé…" at bounding box center [434, 258] width 706 height 56
click at [354, 167] on form "Vos revenus Revenus Revenu nº1 Allocation d'handicap Allocations chômage Alloca…" at bounding box center [434, 203] width 737 height 1674
click at [200, 324] on select "Confort maison: meubles, textile, peinture, électroménager, outillage non-profe…" at bounding box center [434, 329] width 706 height 56
select select "loanRepayment"
click at [81, 305] on select "Confort maison: meubles, textile, peinture, électroménager, outillage non-profe…" at bounding box center [434, 329] width 706 height 56
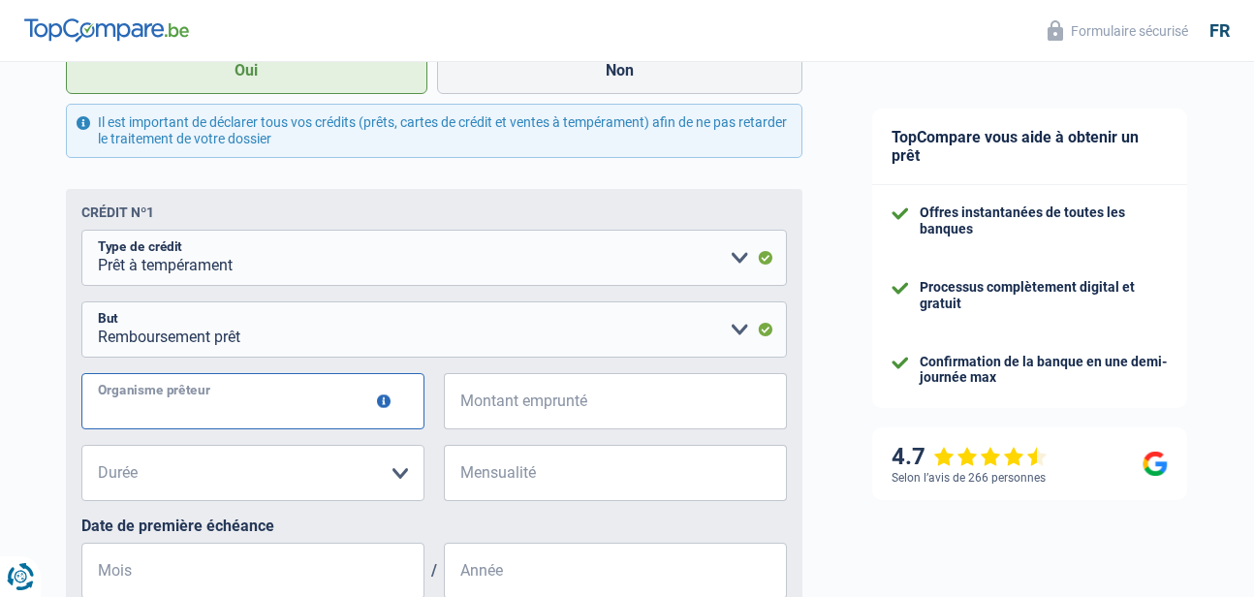
click at [267, 385] on input "Organisme prêteur" at bounding box center [252, 401] width 343 height 56
type input "ALFA CREDIT"
click at [542, 408] on input "Montant emprunté" at bounding box center [627, 401] width 319 height 56
type input "1.500"
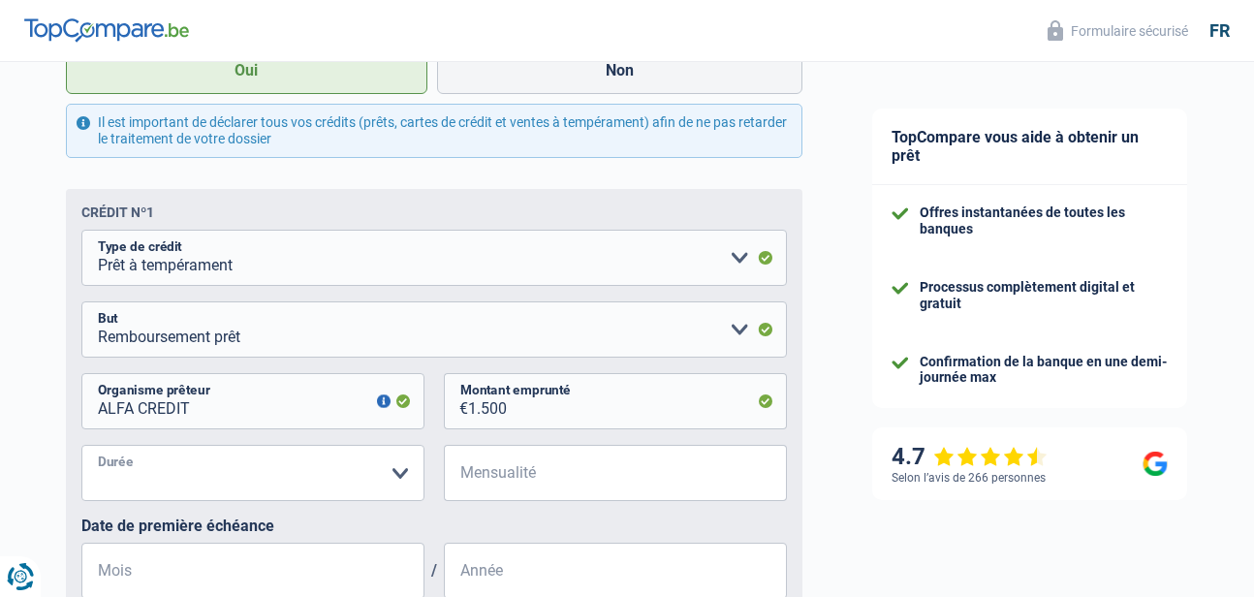
click at [295, 480] on select "12 mois 18 mois 24 mois Veuillez sélectionner une option" at bounding box center [252, 473] width 343 height 56
click at [81, 449] on select "12 mois 18 mois 24 mois Veuillez sélectionner une option" at bounding box center [252, 473] width 343 height 56
click at [539, 470] on input "Mensualité" at bounding box center [627, 473] width 319 height 56
click at [533, 484] on input "Mensualité" at bounding box center [627, 473] width 319 height 56
click at [319, 468] on select "12 mois 18 mois 24 mois Veuillez sélectionner une option" at bounding box center [252, 473] width 343 height 56
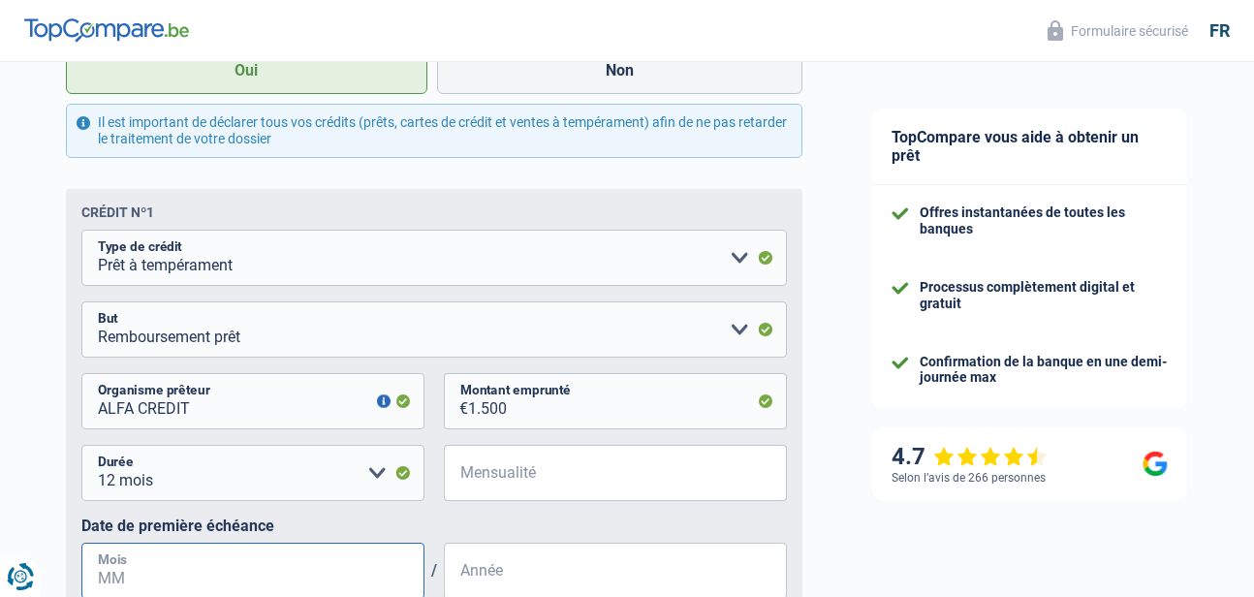
click at [236, 590] on input "Mois" at bounding box center [252, 571] width 343 height 56
drag, startPoint x: 319, startPoint y: 478, endPoint x: 330, endPoint y: 490, distance: 17.1
click at [329, 490] on select "12 mois 18 mois 24 mois Veuillez sélectionner une option" at bounding box center [252, 473] width 343 height 56
select select "24"
click at [81, 449] on select "12 mois 18 mois 24 mois Veuillez sélectionner une option" at bounding box center [252, 473] width 343 height 56
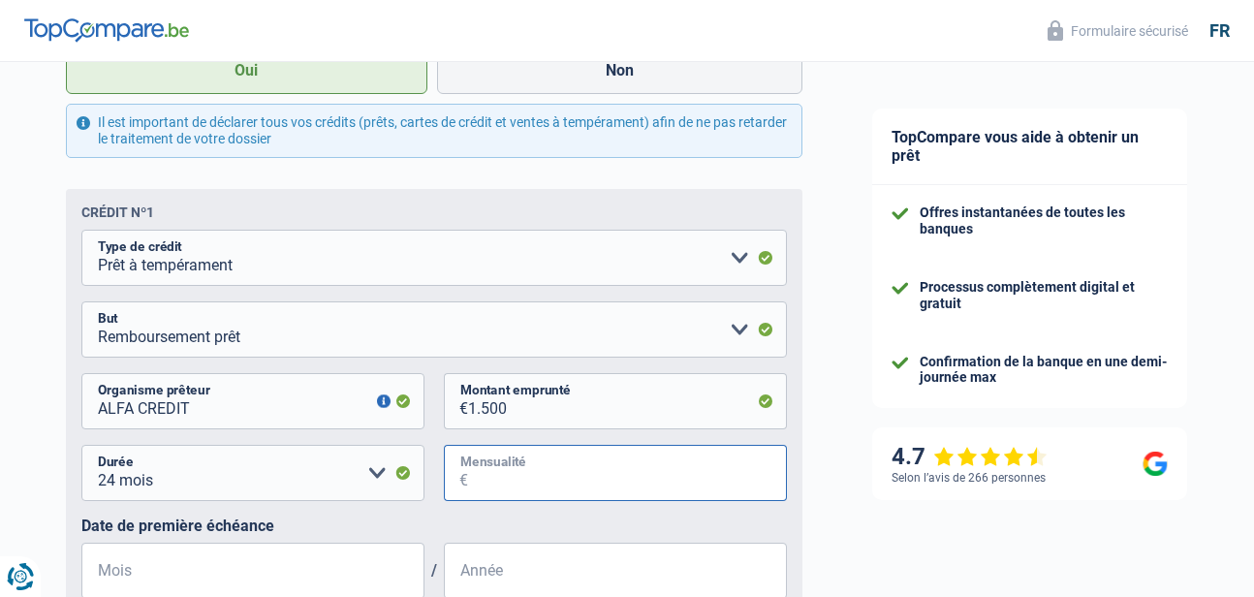
click at [499, 462] on input "Mensualité" at bounding box center [627, 473] width 319 height 56
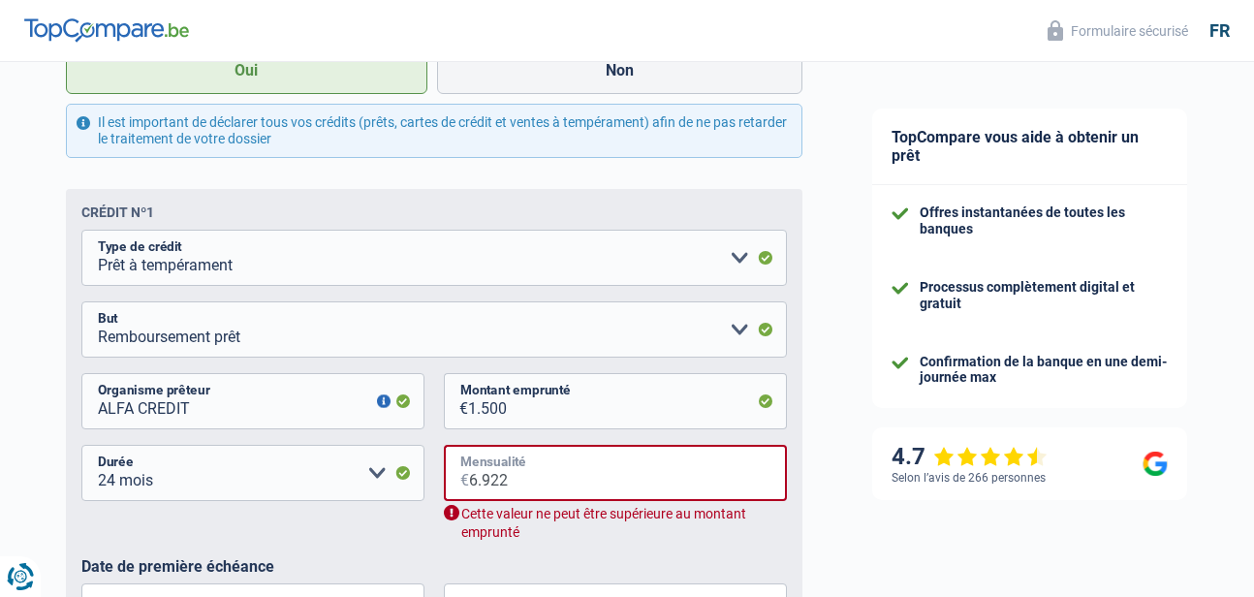
drag, startPoint x: 540, startPoint y: 478, endPoint x: 433, endPoint y: 488, distance: 107.1
click at [433, 485] on div "12 mois 18 mois 24 mois Veuillez sélectionner une option Durée 6.922 € Mensuali…" at bounding box center [434, 501] width 706 height 112
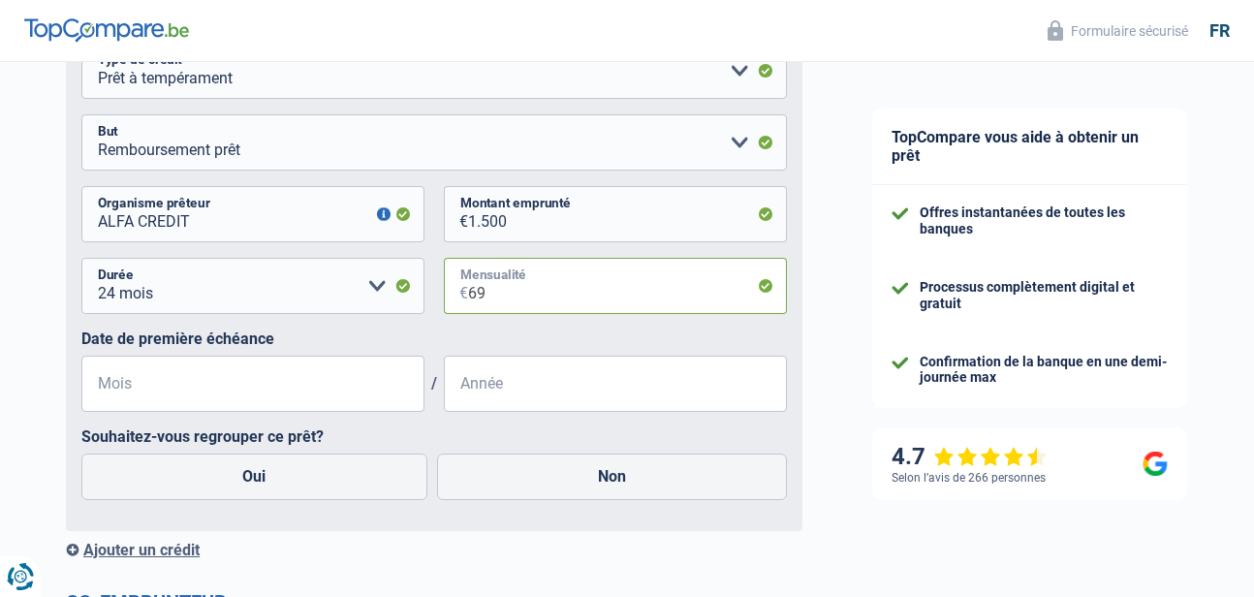
scroll to position [1260, 0]
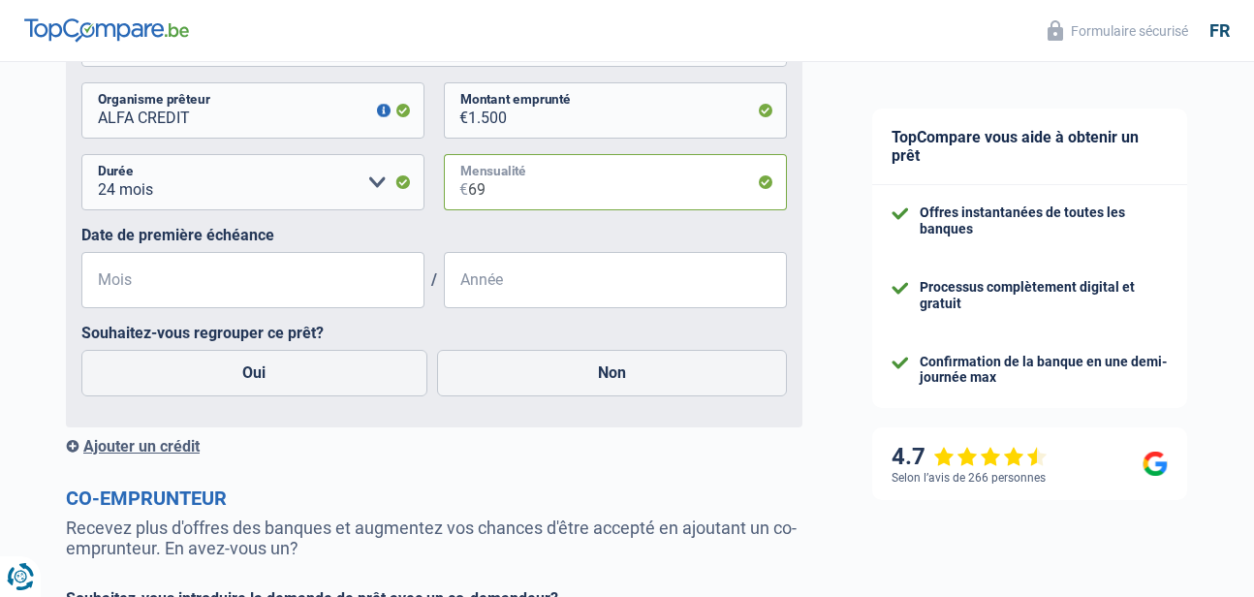
type input "69"
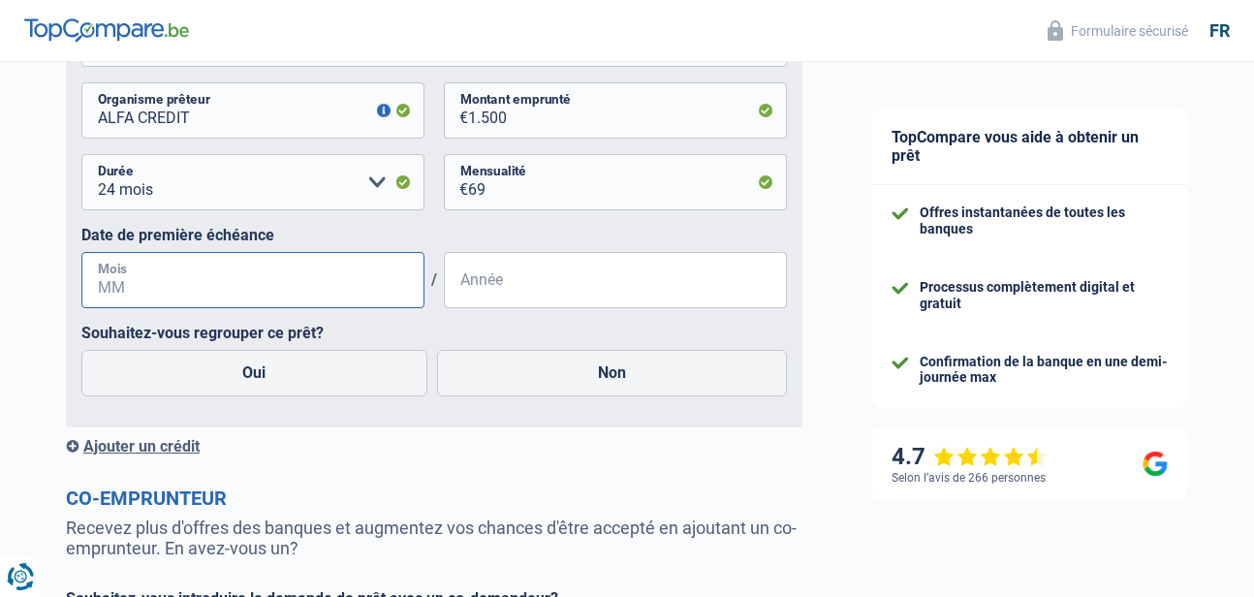
click at [238, 291] on input "Mois" at bounding box center [252, 280] width 343 height 56
click at [238, 292] on input "Mois" at bounding box center [252, 280] width 343 height 56
click at [199, 298] on input "Mois" at bounding box center [252, 280] width 343 height 56
type input "10"
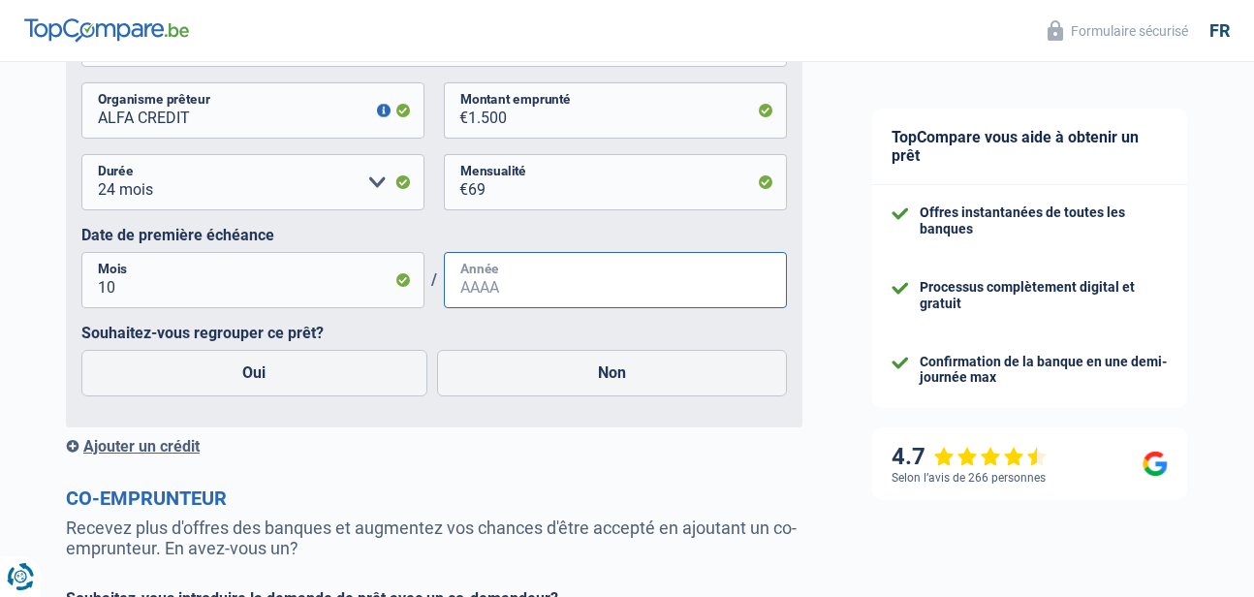
click at [513, 279] on input "Année" at bounding box center [615, 280] width 343 height 56
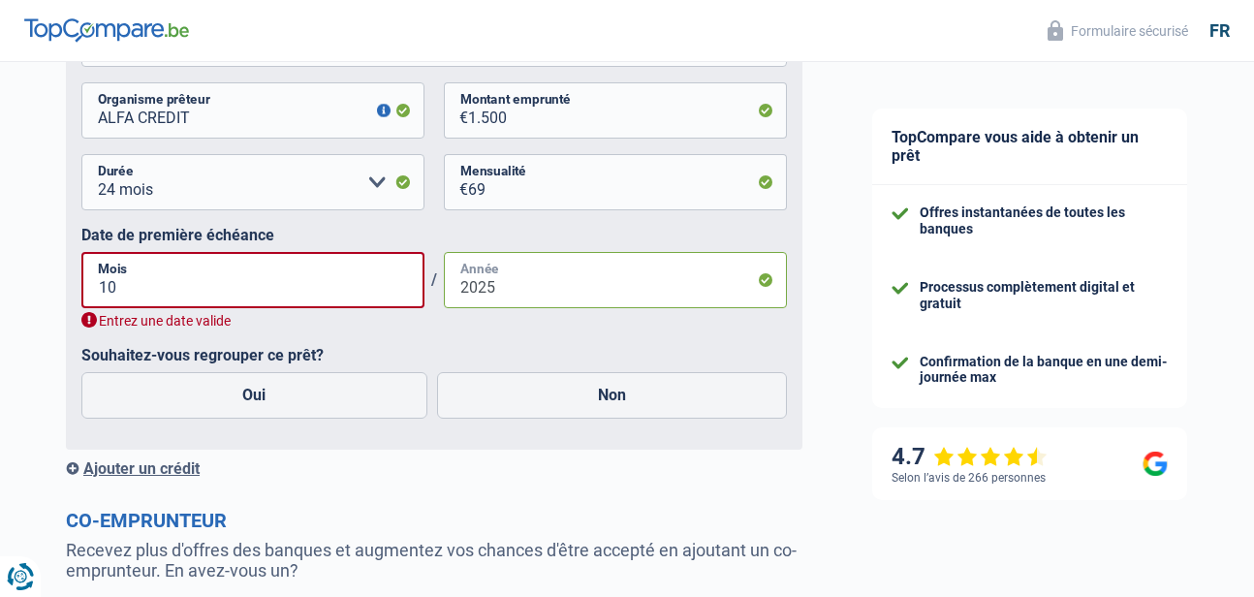
type input "2025"
click at [192, 302] on input "10" at bounding box center [252, 280] width 343 height 56
drag, startPoint x: 169, startPoint y: 293, endPoint x: 76, endPoint y: 298, distance: 93.2
click at [76, 294] on div "Crédit nº1 Carte ou ouverture de crédit Prêt hypothécaire Vente à tempérament P…" at bounding box center [434, 173] width 737 height 551
type input "11"
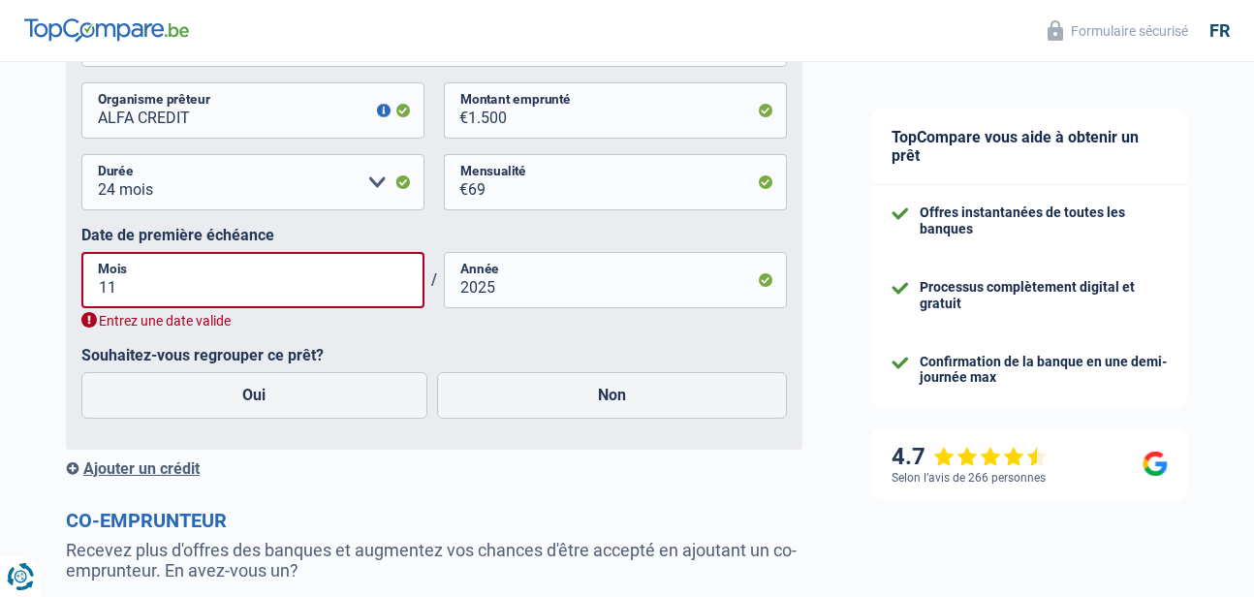
click at [401, 363] on label "Souhaitez-vous regrouper ce prêt?" at bounding box center [434, 355] width 706 height 18
click at [529, 262] on input "2025" at bounding box center [615, 280] width 343 height 56
click at [272, 291] on input "11" at bounding box center [252, 280] width 343 height 56
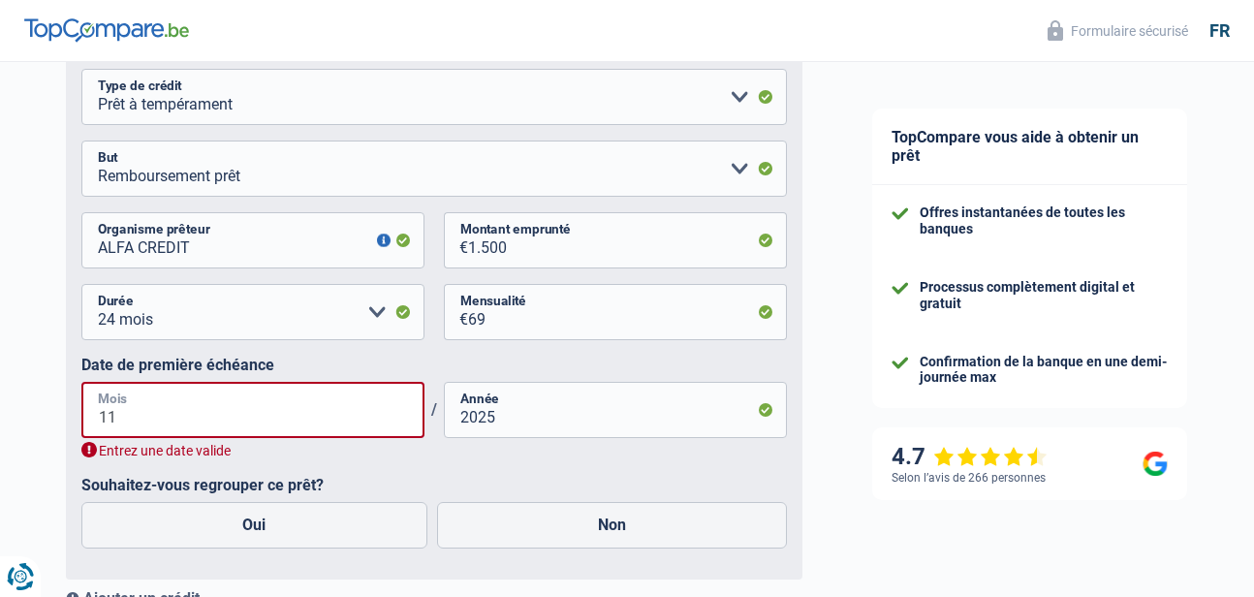
scroll to position [1163, 0]
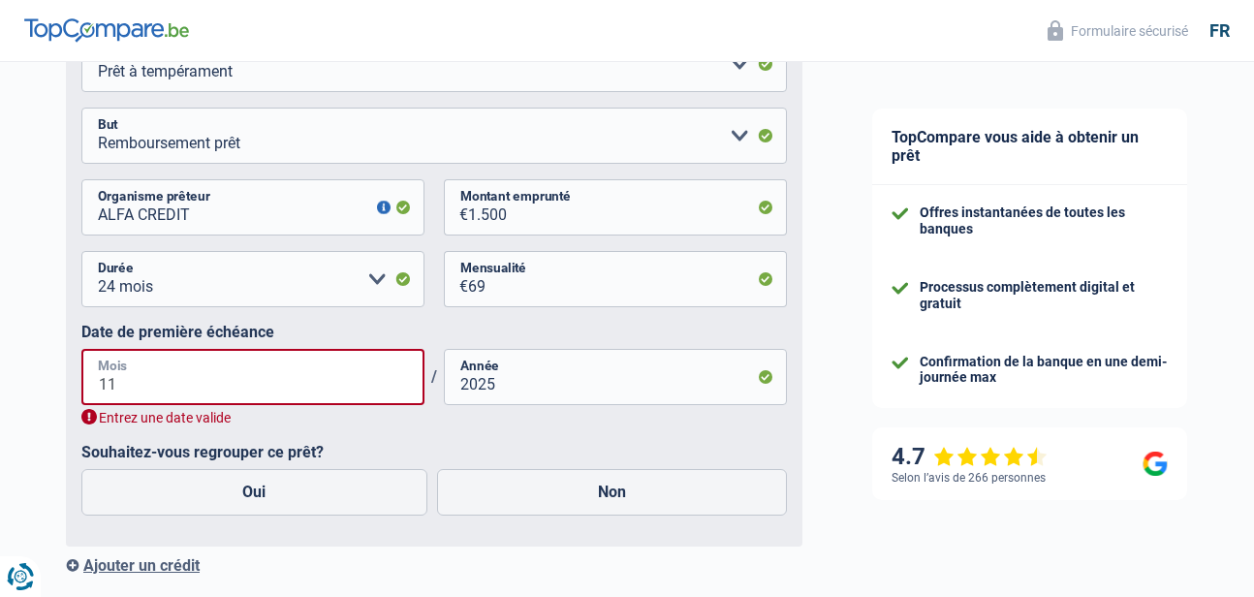
drag, startPoint x: 150, startPoint y: 366, endPoint x: 47, endPoint y: 386, distance: 105.5
click at [240, 399] on input "Mois" at bounding box center [252, 377] width 343 height 56
click at [440, 442] on fieldset "Carte ou ouverture de crédit Prêt hypothécaire Vente à tempérament Prêt à tempé…" at bounding box center [434, 283] width 706 height 495
click at [319, 392] on input "Mois" at bounding box center [252, 377] width 343 height 56
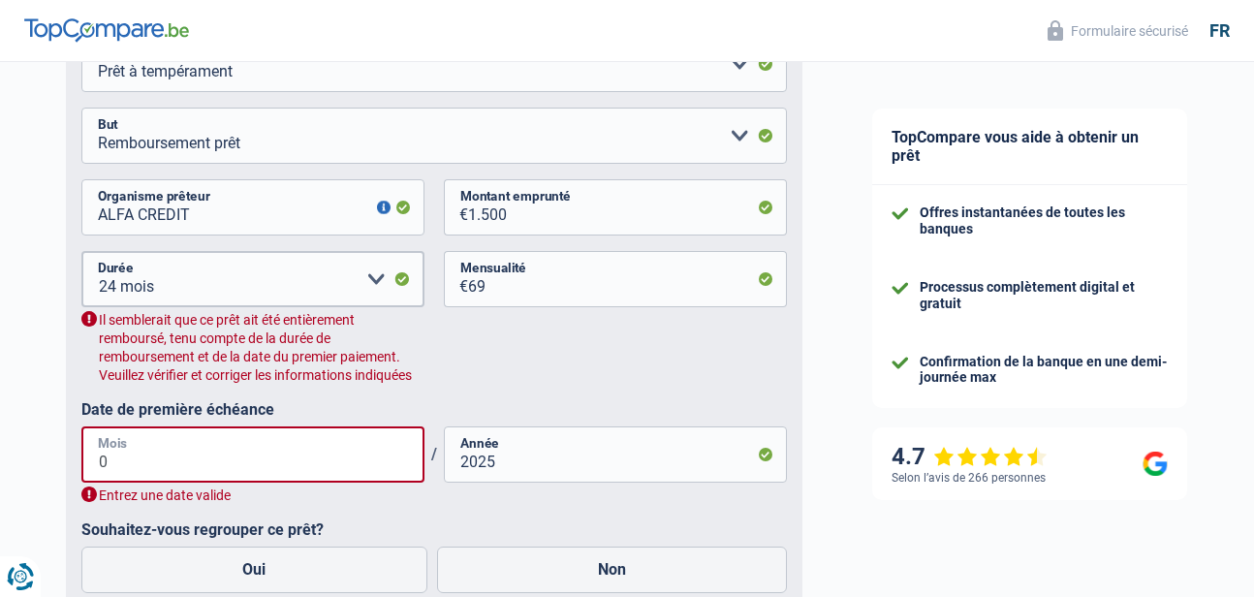
type input "09"
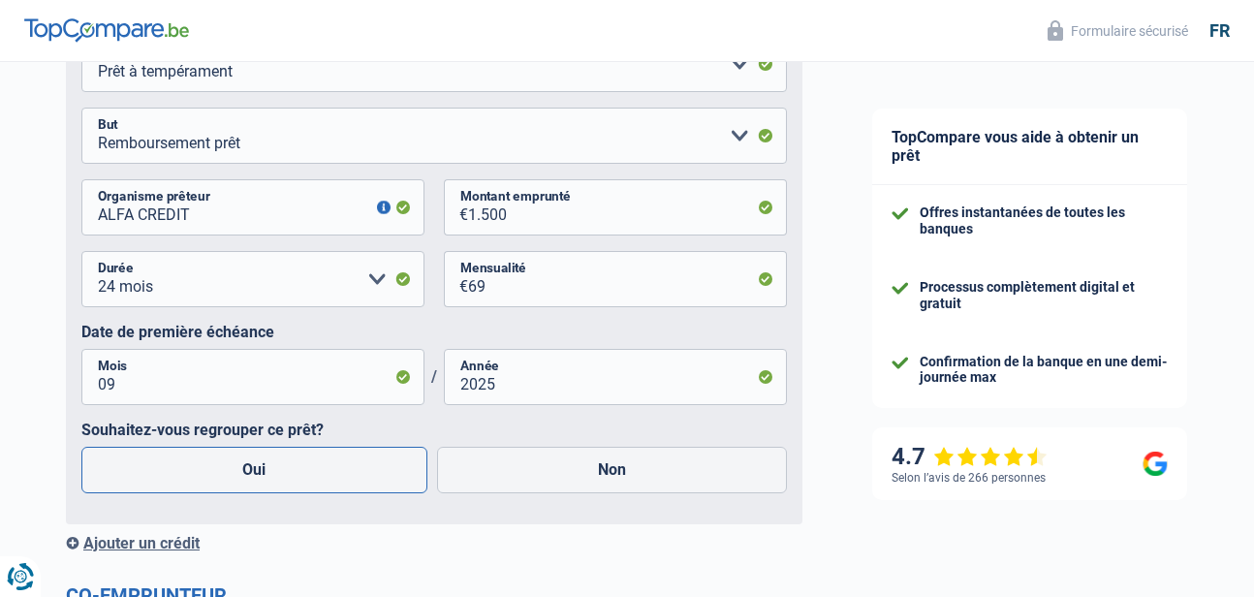
click at [316, 452] on label "Oui" at bounding box center [254, 470] width 346 height 47
click at [316, 452] on input "Oui" at bounding box center [254, 470] width 346 height 47
radio input "true"
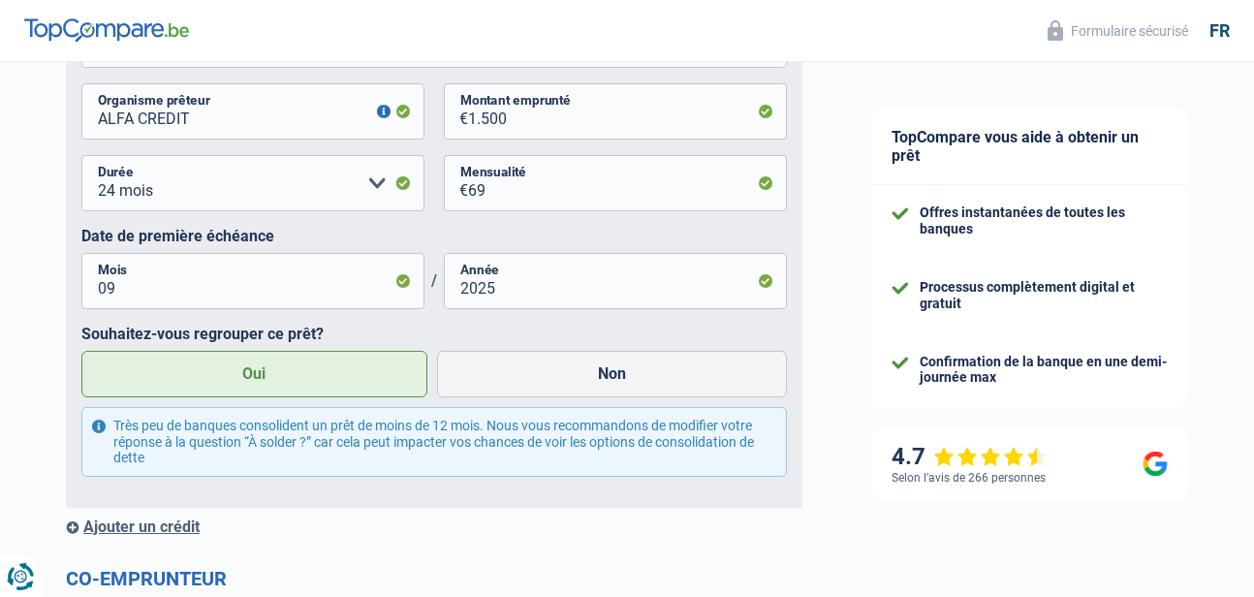
scroll to position [1260, 0]
click at [539, 365] on label "Non" at bounding box center [612, 373] width 351 height 47
click at [539, 365] on input "Non" at bounding box center [612, 373] width 351 height 47
radio input "true"
radio input "false"
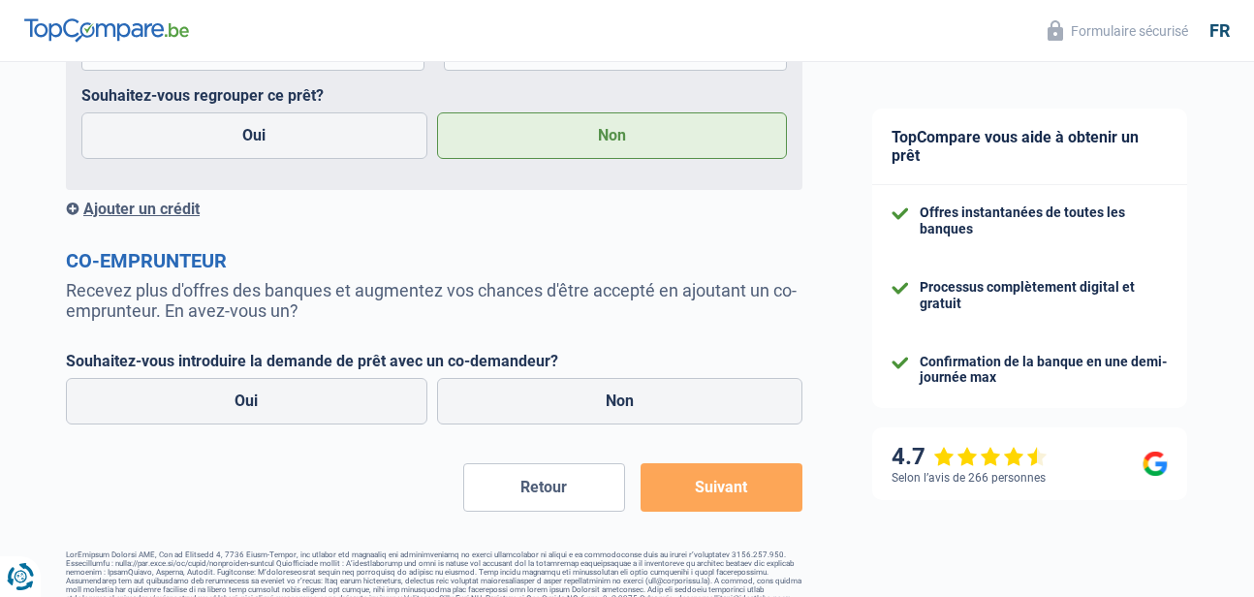
scroll to position [1531, 0]
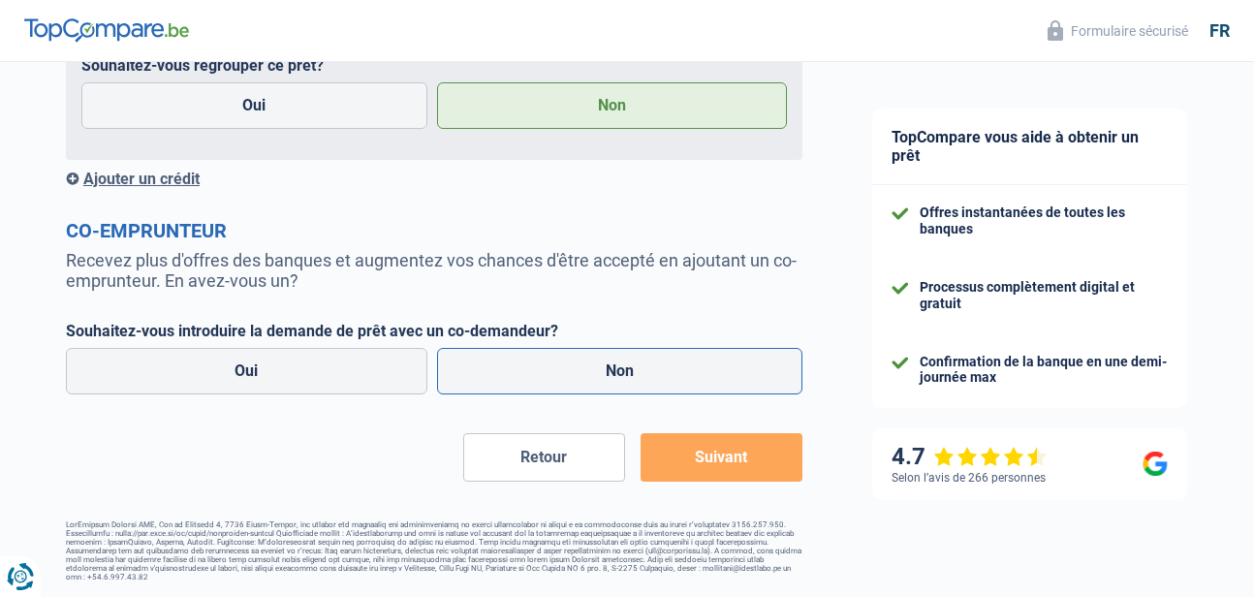
drag, startPoint x: 667, startPoint y: 372, endPoint x: 702, endPoint y: 372, distance: 34.9
click at [667, 373] on label "Non" at bounding box center [620, 371] width 366 height 47
click at [667, 373] on input "Non" at bounding box center [620, 371] width 366 height 47
radio input "true"
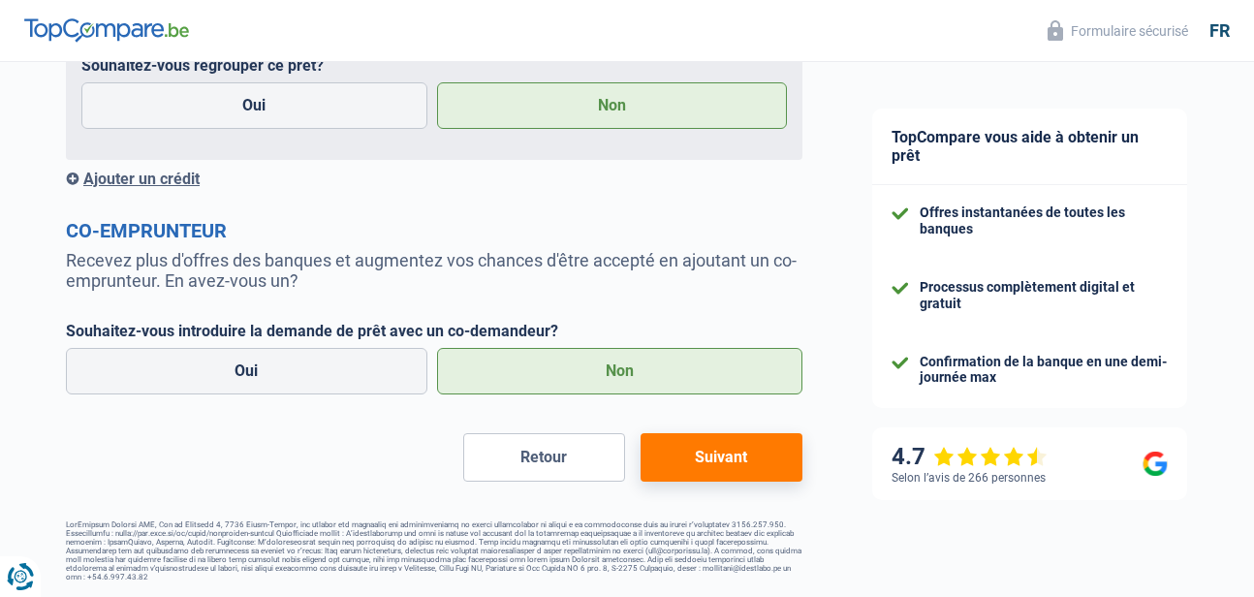
click at [687, 466] on button "Suivant" at bounding box center [722, 457] width 162 height 48
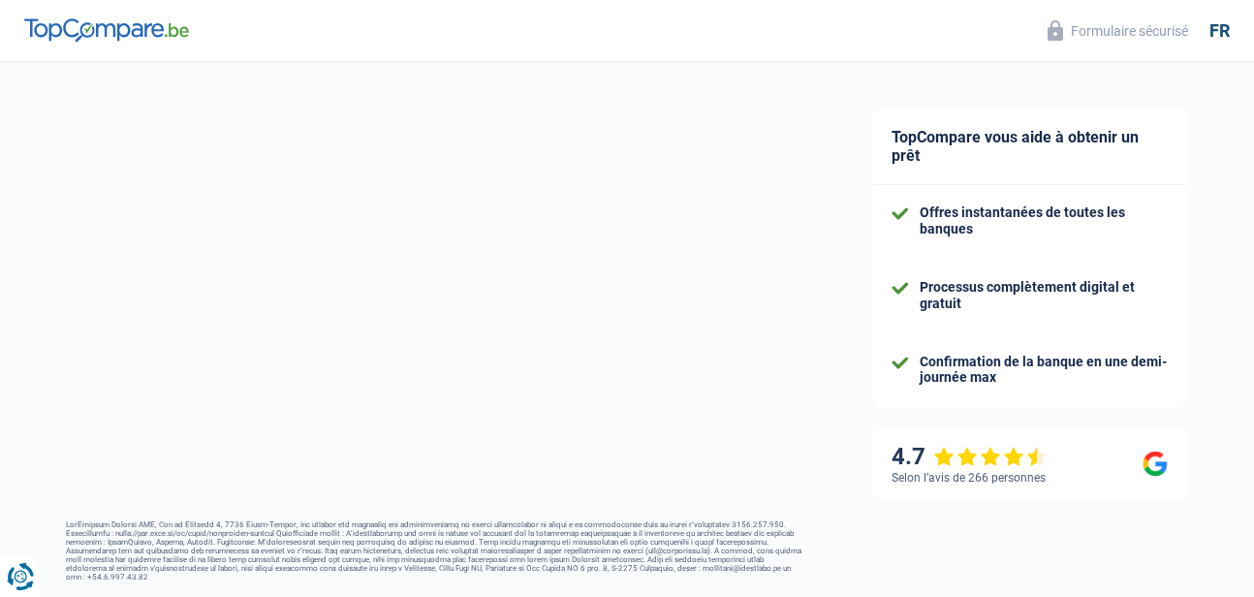
select select "42"
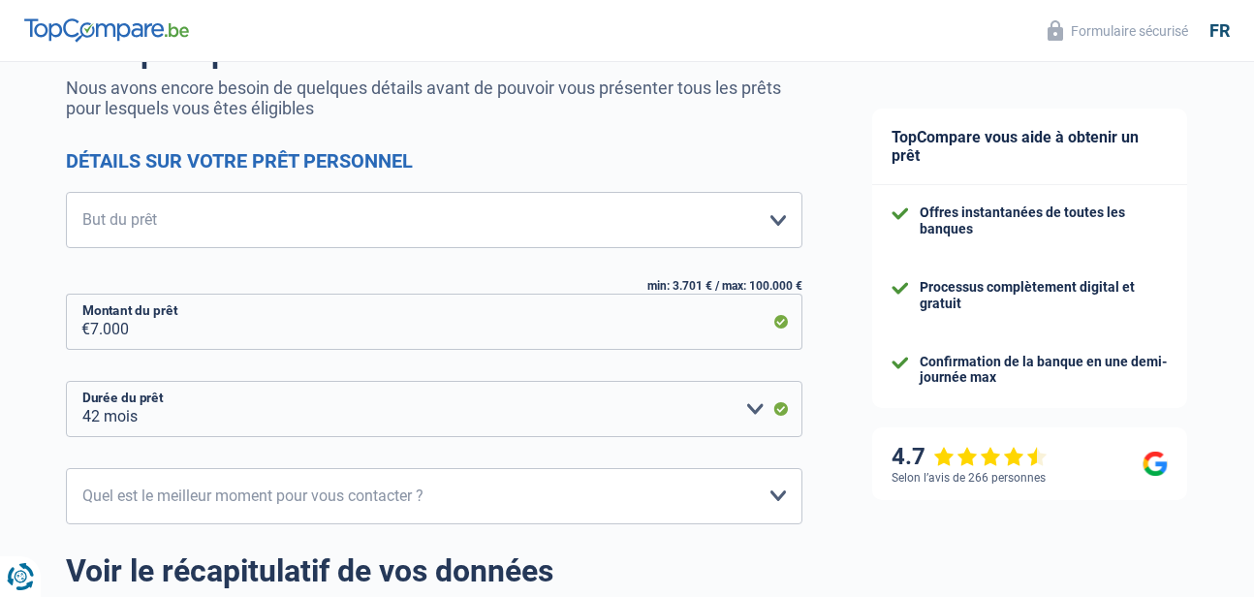
scroll to position [194, 0]
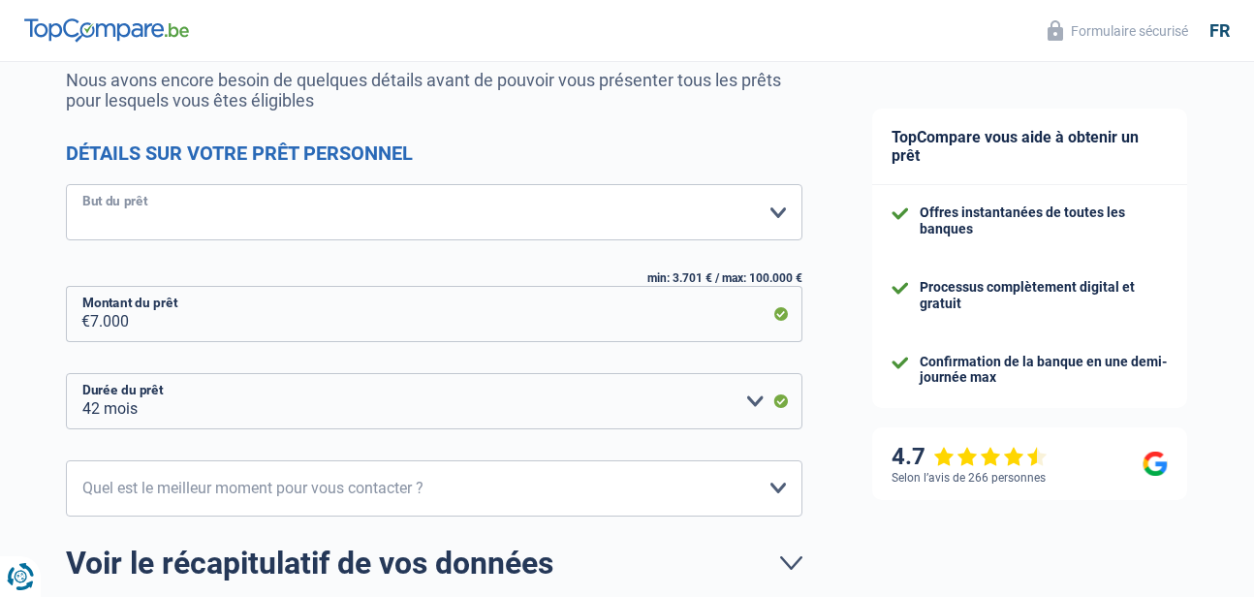
click at [520, 204] on select "Confort maison: meubles, textile, peinture, électroménager, outillage non-profe…" at bounding box center [434, 212] width 737 height 56
click at [66, 186] on select "Confort maison: meubles, textile, peinture, électroménager, outillage non-profe…" at bounding box center [434, 212] width 737 height 56
click at [366, 195] on select "Confort maison: meubles, textile, peinture, électroménager, outillage non-profe…" at bounding box center [434, 212] width 737 height 56
click at [484, 138] on form "C'est presque terminé ! Nous avons encore besoin de quelques détails avant de p…" at bounding box center [434, 345] width 737 height 641
click at [488, 199] on select "Confort maison: meubles, textile, peinture, électroménager, outillage non-profe…" at bounding box center [434, 212] width 737 height 56
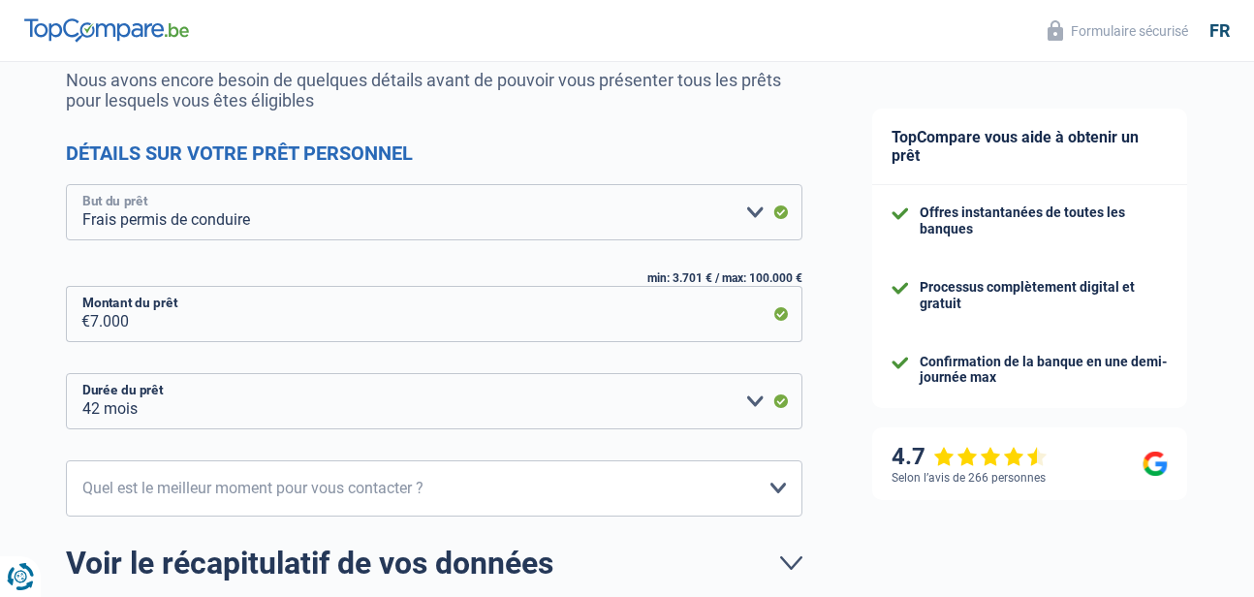
click at [694, 226] on select "Confort maison: meubles, textile, peinture, électroménager, outillage non-profe…" at bounding box center [434, 212] width 737 height 56
click at [538, 139] on form "C'est presque terminé ! Nous avons encore besoin de quelques détails avant de p…" at bounding box center [434, 345] width 737 height 641
click at [376, 212] on select "Confort maison: meubles, textile, peinture, électroménager, outillage non-profe…" at bounding box center [434, 212] width 737 height 56
select select "movingOrInstallation"
click at [66, 186] on select "Confort maison: meubles, textile, peinture, électroménager, outillage non-profe…" at bounding box center [434, 212] width 737 height 56
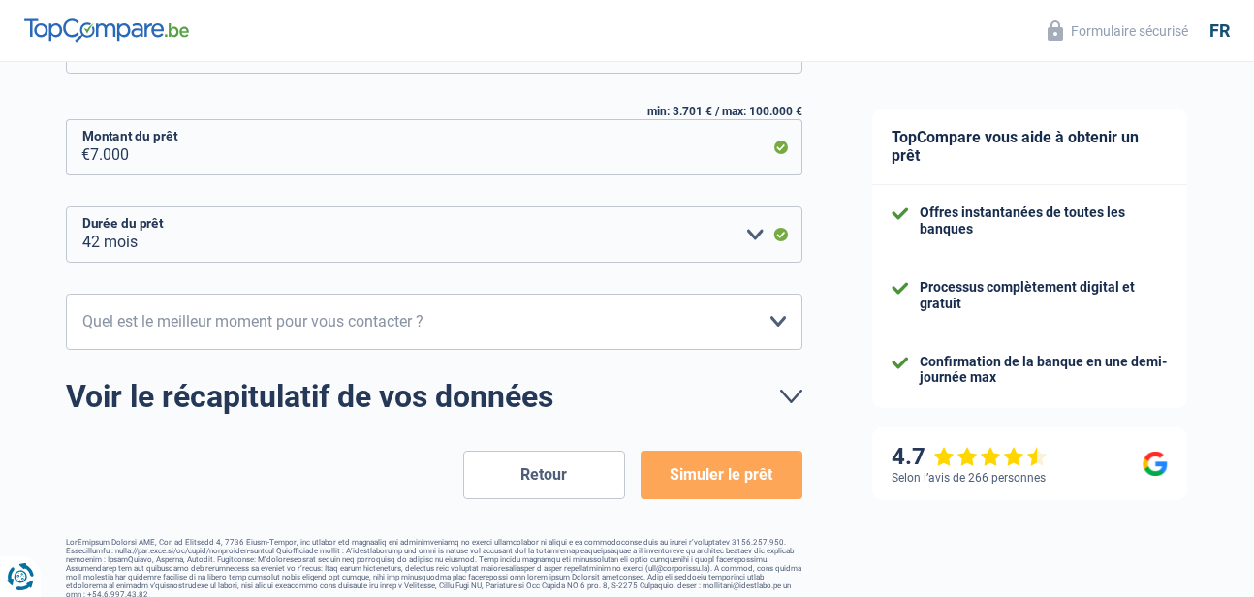
scroll to position [377, 0]
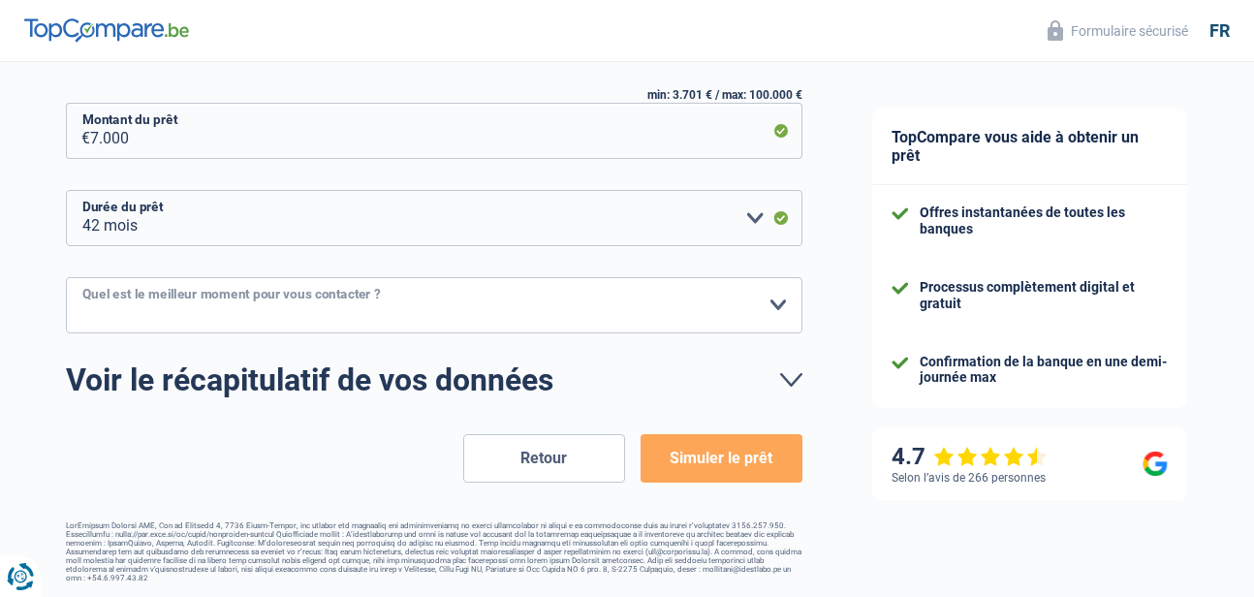
click at [482, 298] on select "10h-12h 12h-14h 14h-16h 16h-18h Veuillez sélectionner une option" at bounding box center [434, 305] width 737 height 56
select select "12-14"
click at [66, 278] on select "10h-12h 12h-14h 14h-16h 16h-18h Veuillez sélectionner une option" at bounding box center [434, 305] width 737 height 56
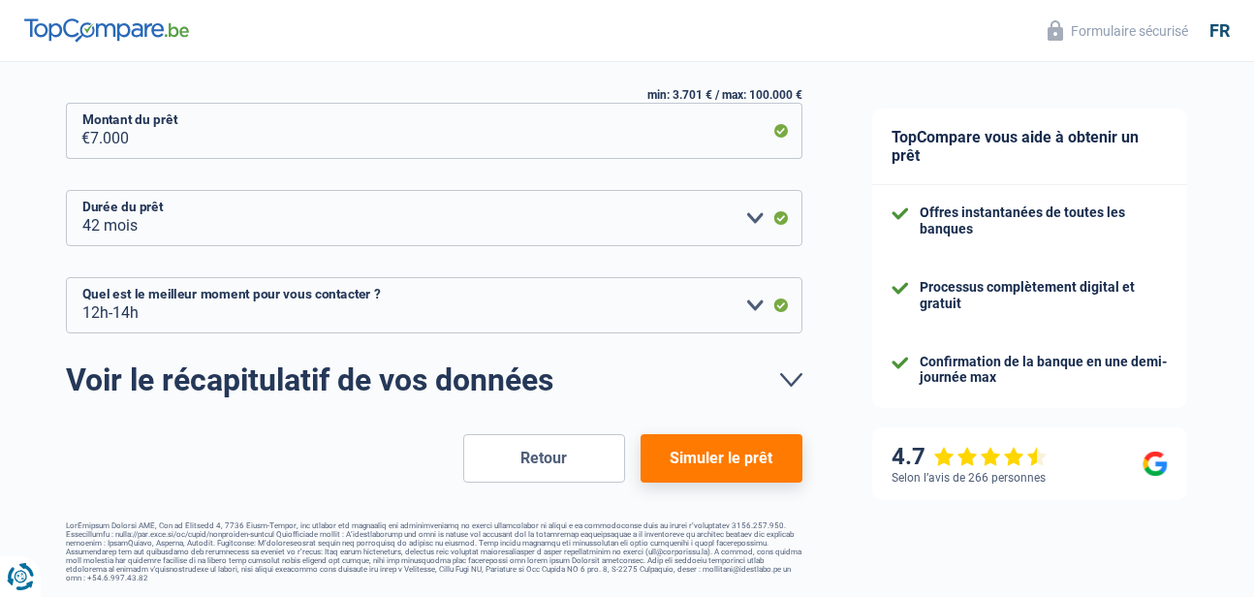
click at [699, 476] on button "Simuler le prêt" at bounding box center [722, 458] width 162 height 48
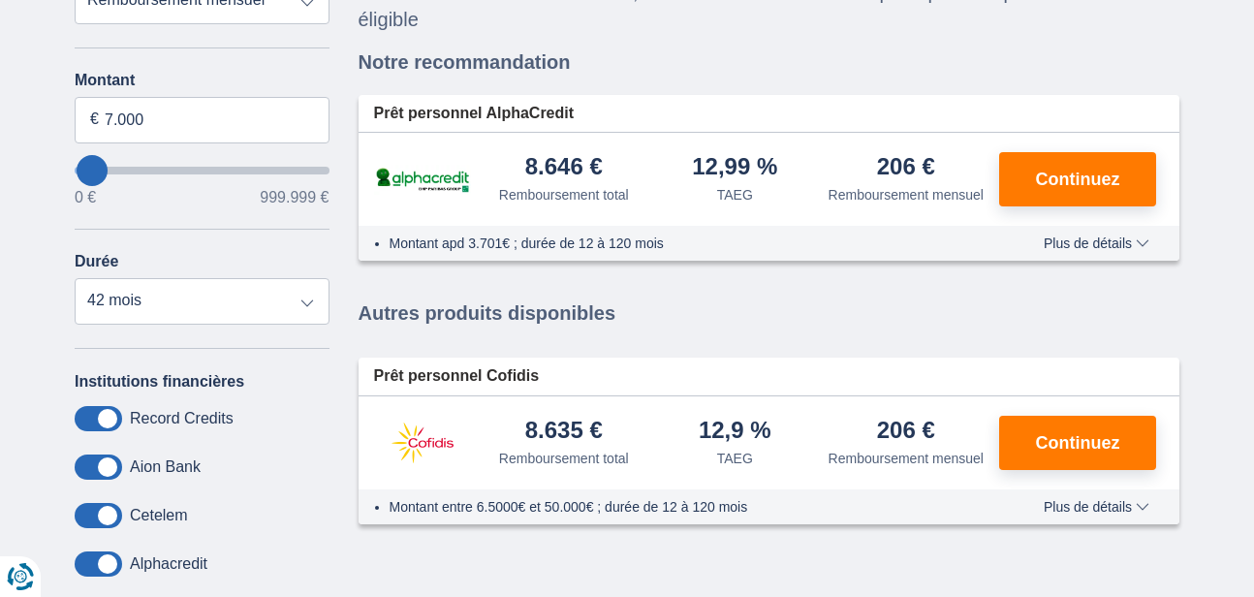
scroll to position [291, 0]
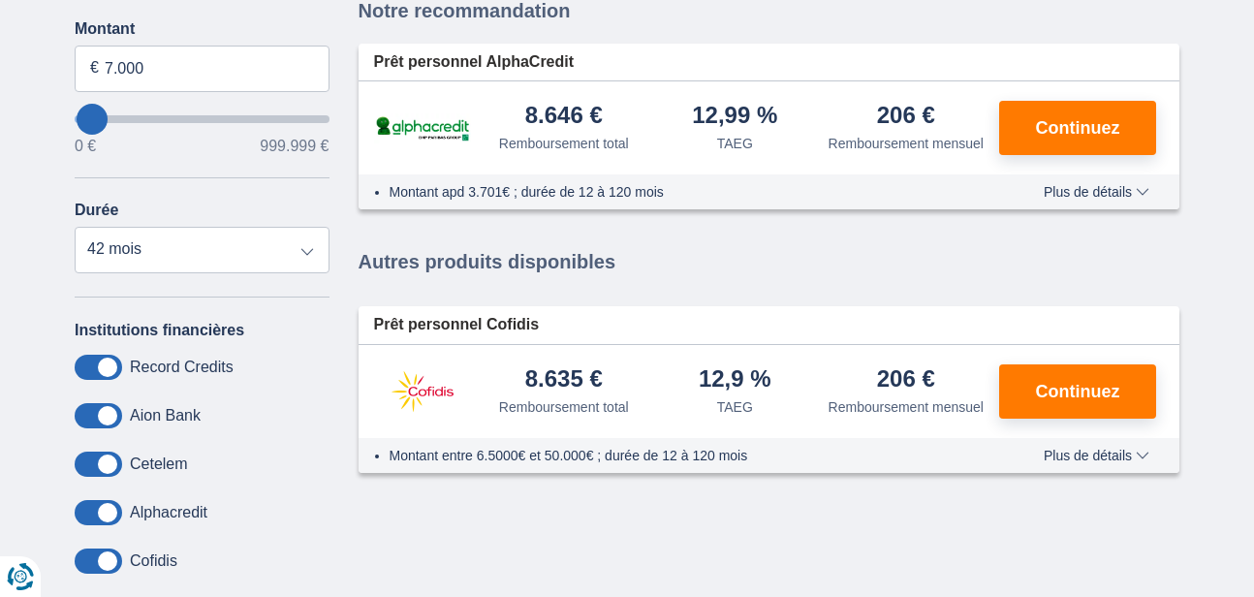
drag, startPoint x: 449, startPoint y: 111, endPoint x: 900, endPoint y: 209, distance: 462.1
click at [900, 208] on div "Prêt personnel Cofidis 8.635 € Remboursement total" at bounding box center [770, 249] width 822 height 450
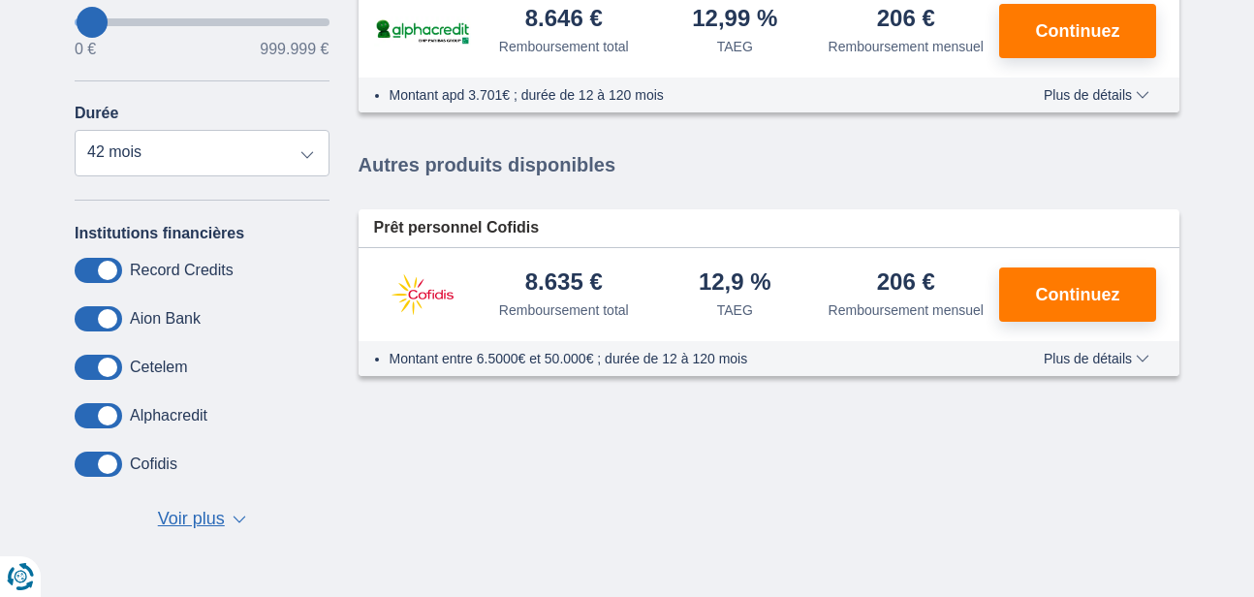
drag, startPoint x: 366, startPoint y: 312, endPoint x: 353, endPoint y: 272, distance: 42.0
drag, startPoint x: 353, startPoint y: 272, endPoint x: 833, endPoint y: 146, distance: 496.0
click at [833, 145] on div "Prêt personnel Cofidis 8.635 € Remboursement total" at bounding box center [770, 152] width 822 height 450
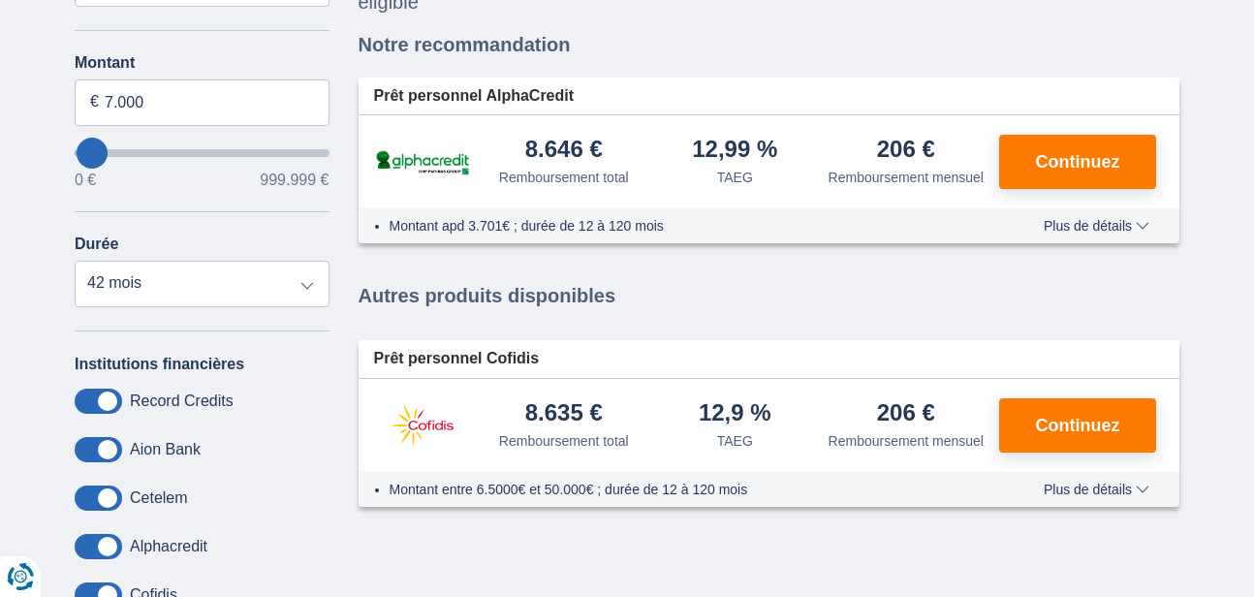
scroll to position [291, 0]
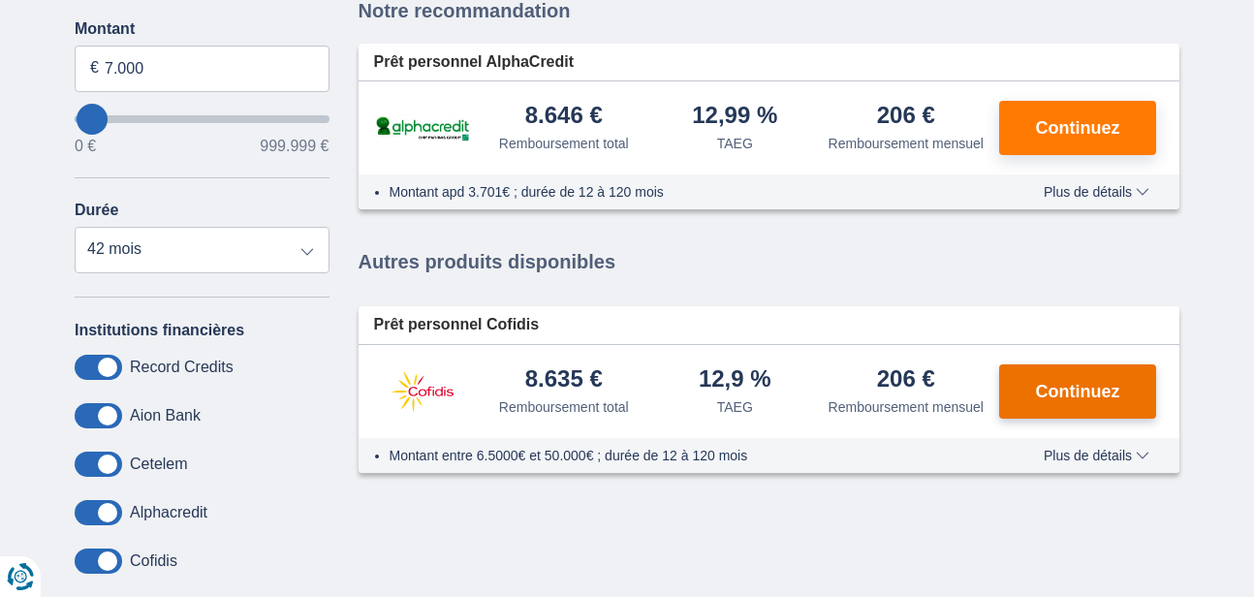
click at [1094, 364] on button "Continuez" at bounding box center [1077, 391] width 157 height 54
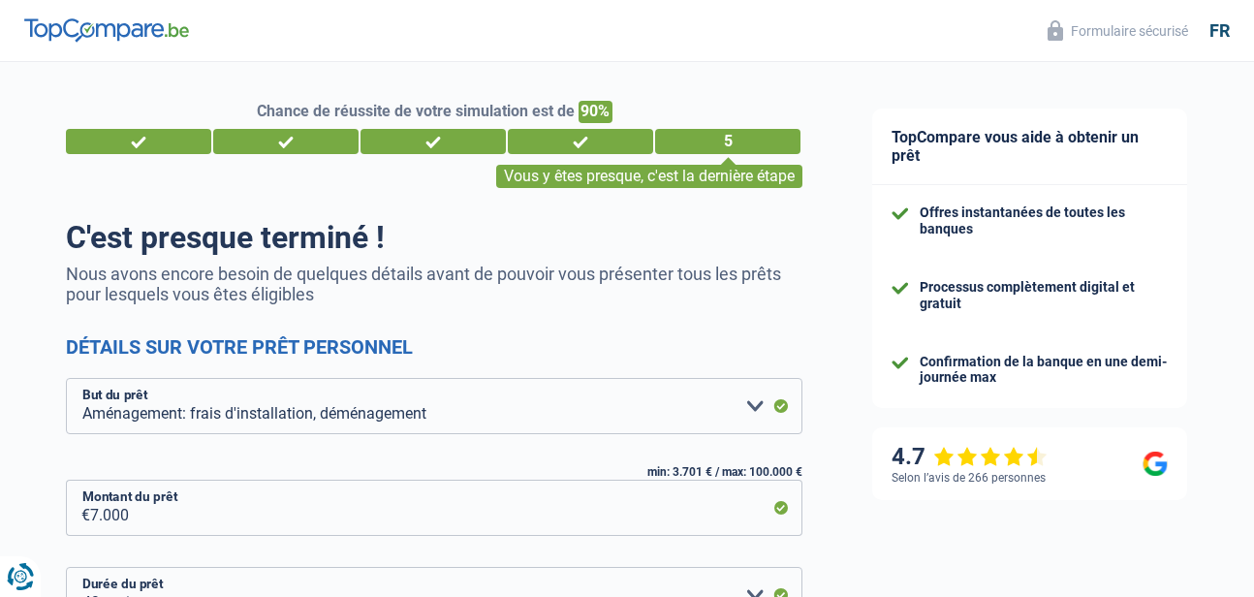
select select "movingOrInstallation"
select select "42"
select select "12-14"
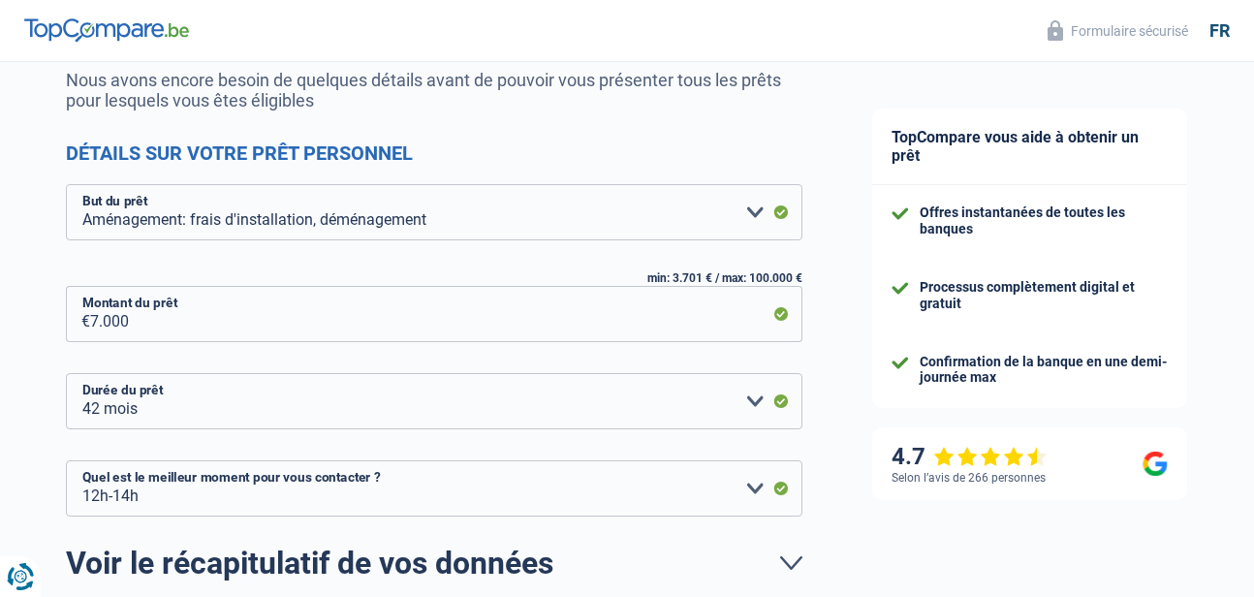
scroll to position [291, 0]
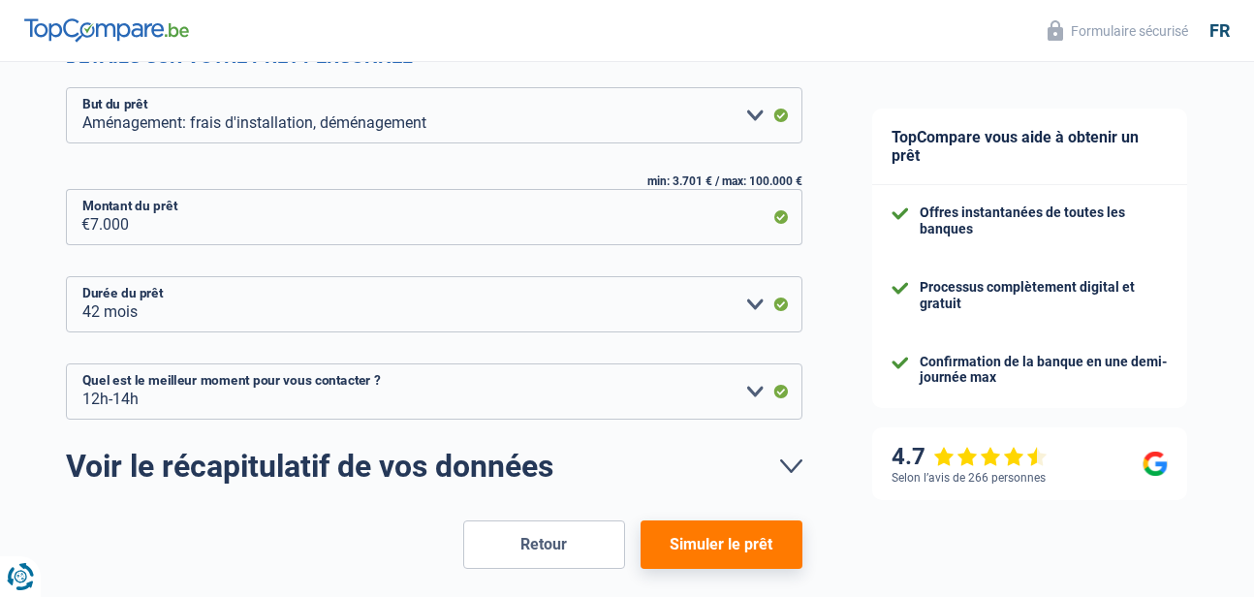
click at [726, 552] on button "Simuler le prêt" at bounding box center [722, 544] width 162 height 48
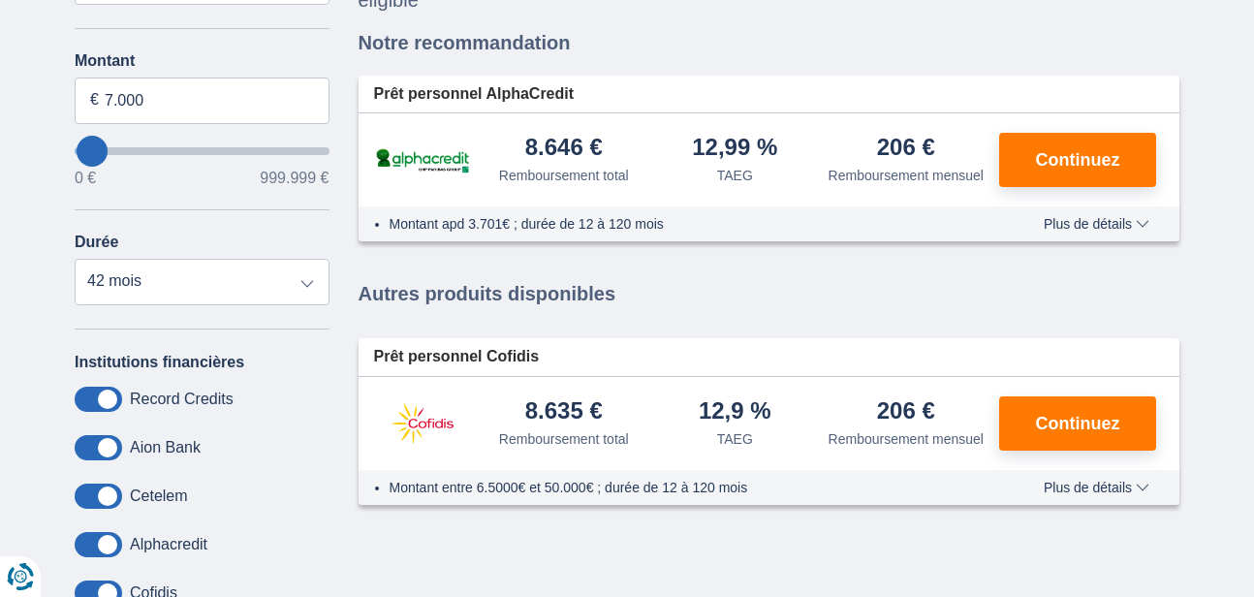
scroll to position [291, 0]
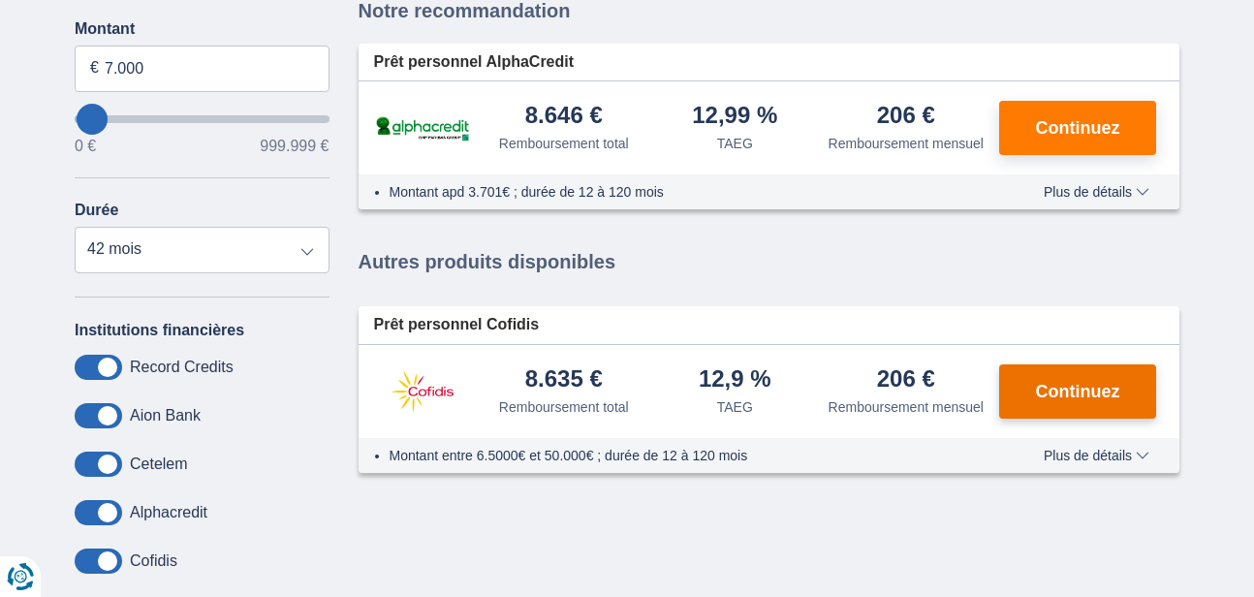
click at [1072, 383] on span "Continuez" at bounding box center [1078, 391] width 84 height 17
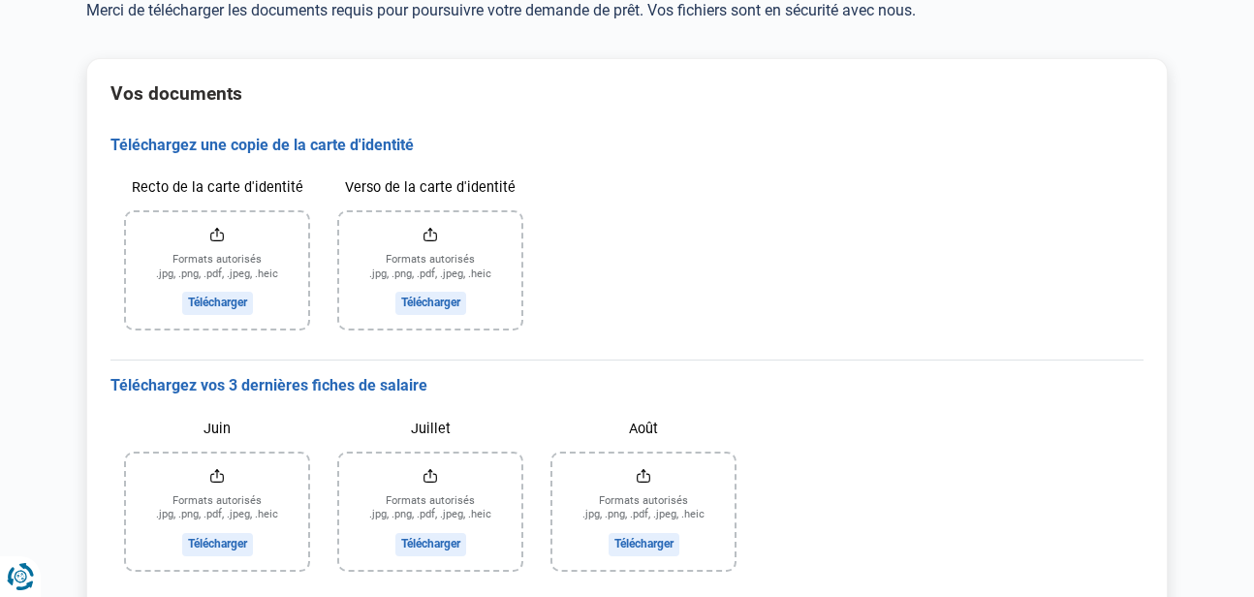
scroll to position [194, 0]
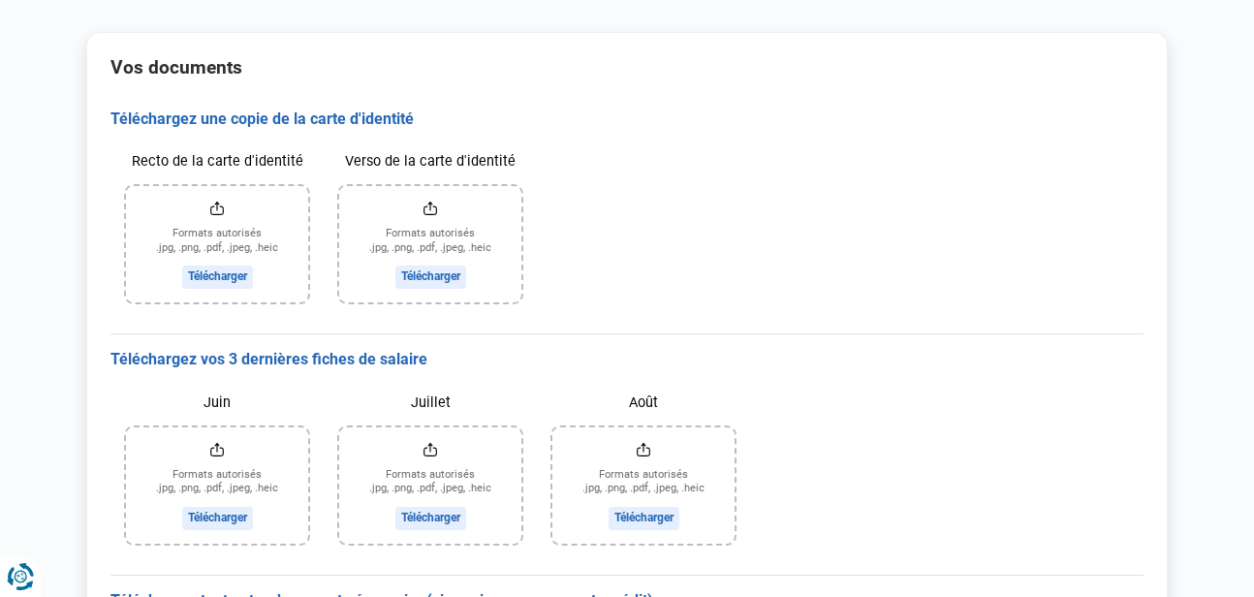
click at [213, 273] on input "Recto de la carte d'identité" at bounding box center [217, 244] width 182 height 116
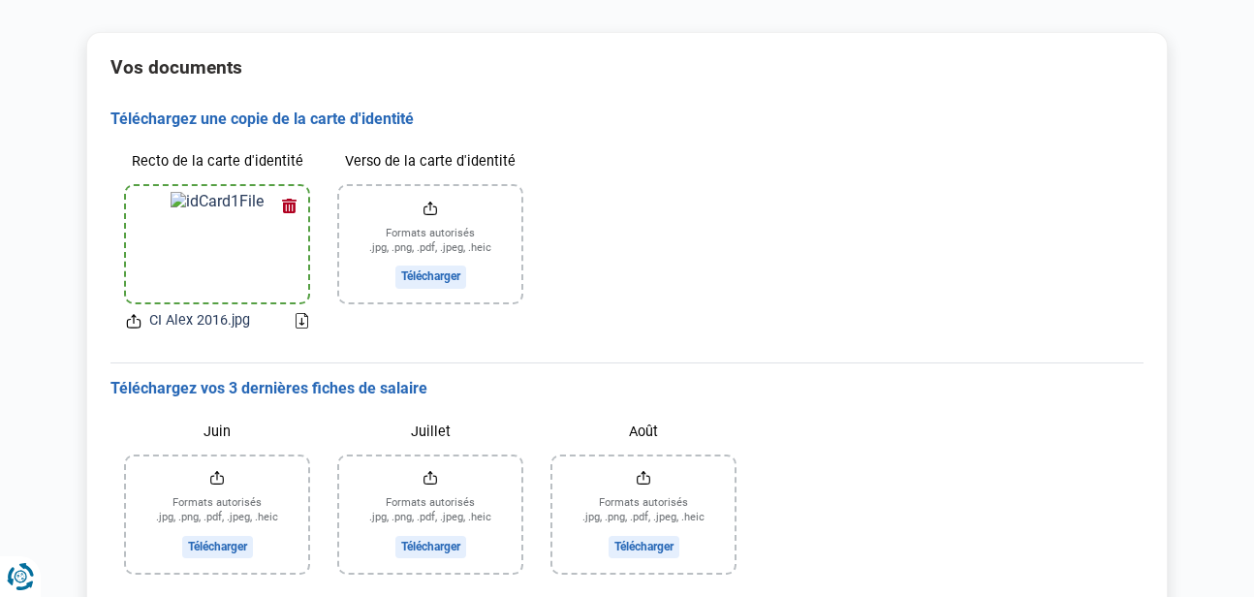
click at [289, 209] on button "button" at bounding box center [288, 205] width 29 height 29
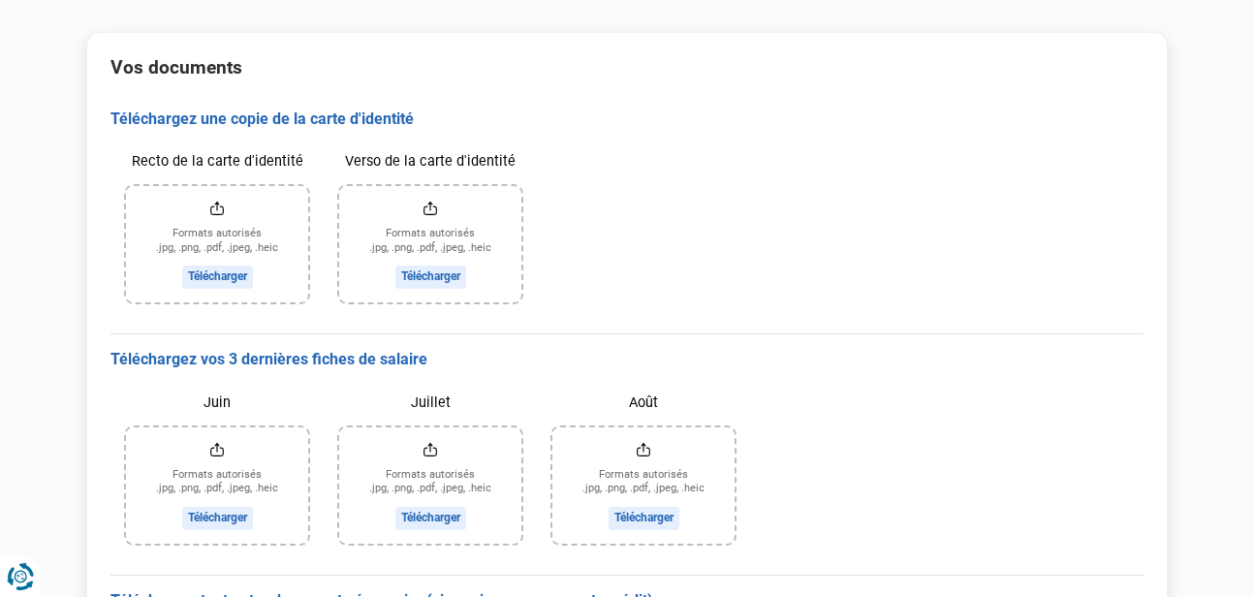
click at [208, 278] on input "Recto de la carte d'identité" at bounding box center [217, 244] width 182 height 116
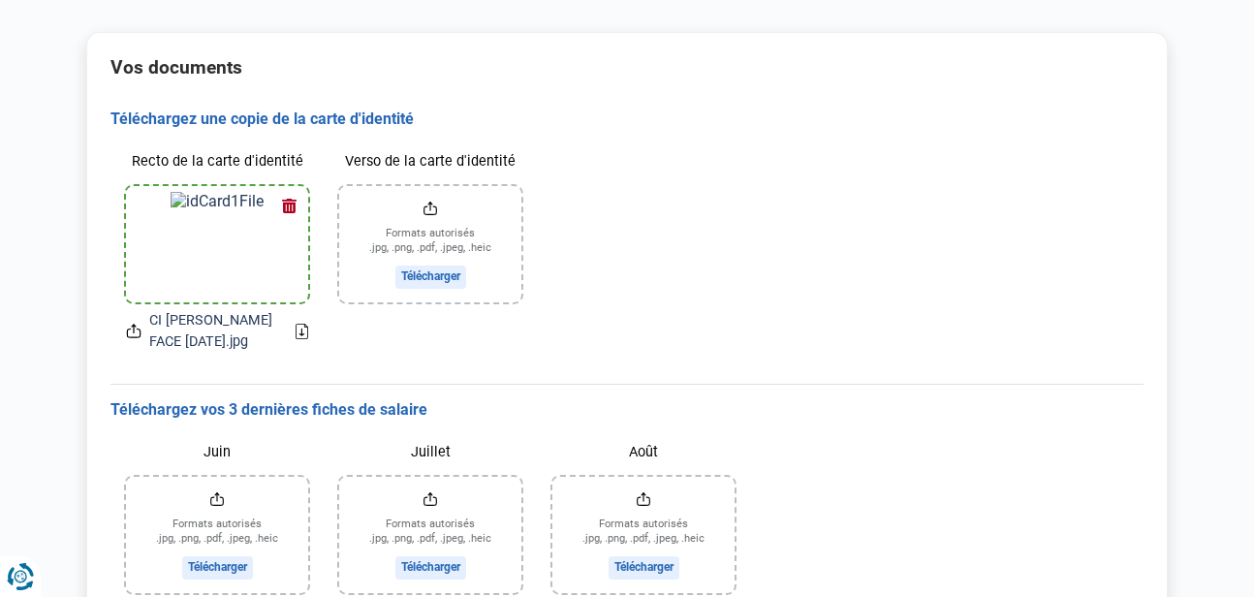
click at [442, 274] on input "Verso de la carte d'identité" at bounding box center [430, 244] width 182 height 116
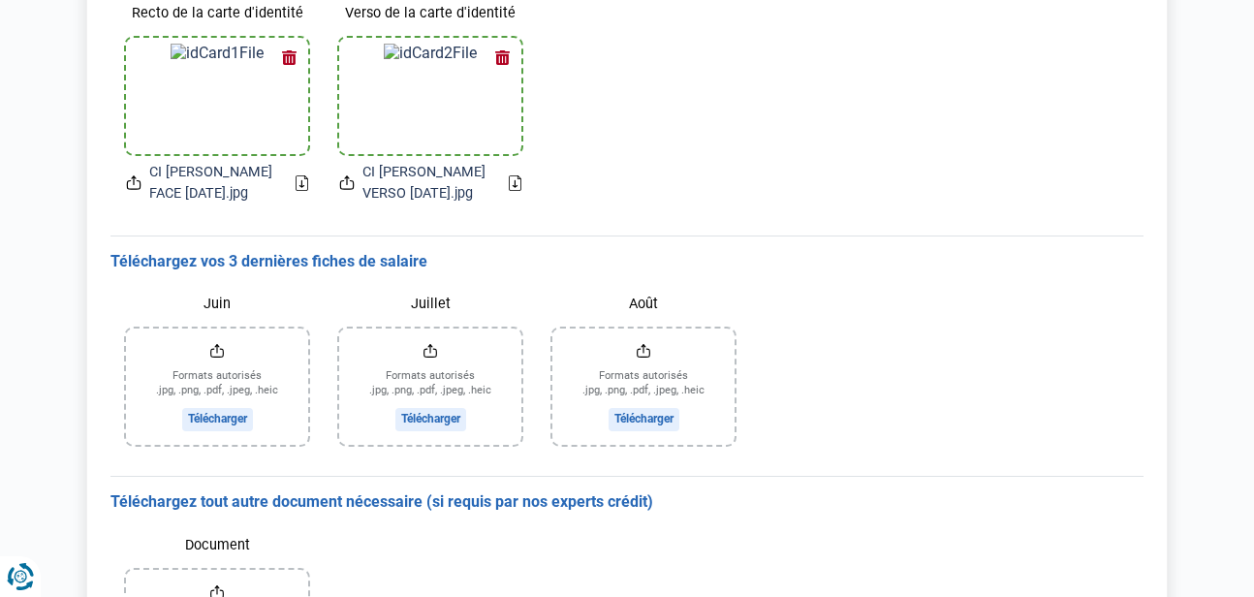
scroll to position [388, 0]
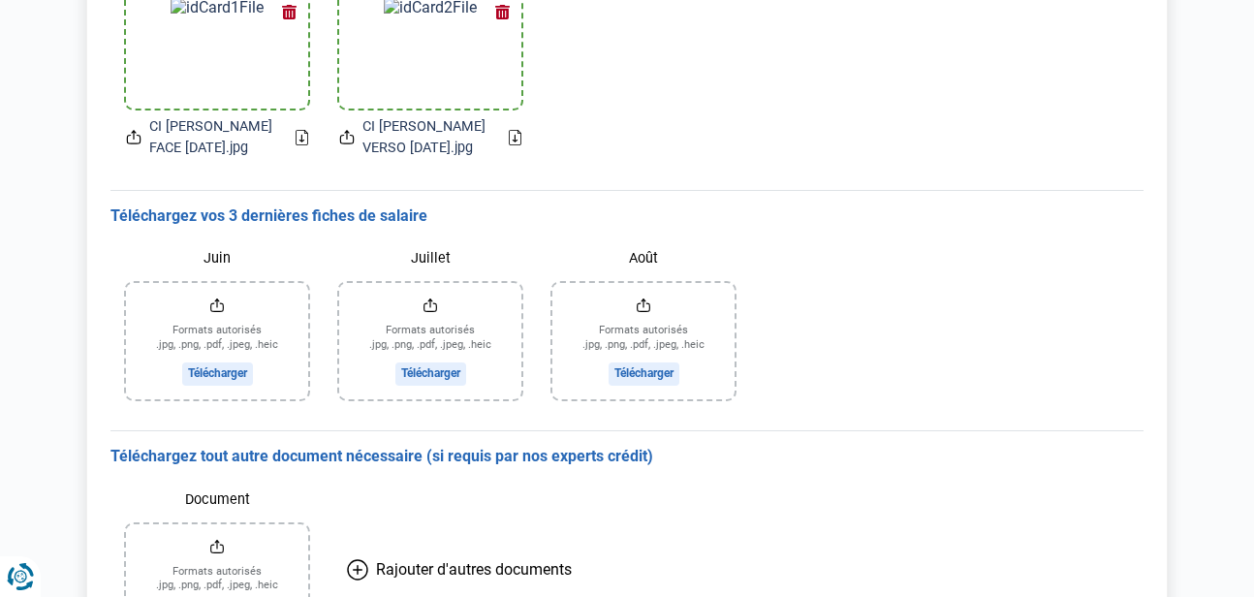
click at [229, 354] on input "Juin" at bounding box center [217, 341] width 182 height 116
click at [215, 344] on input "Juin" at bounding box center [217, 341] width 182 height 116
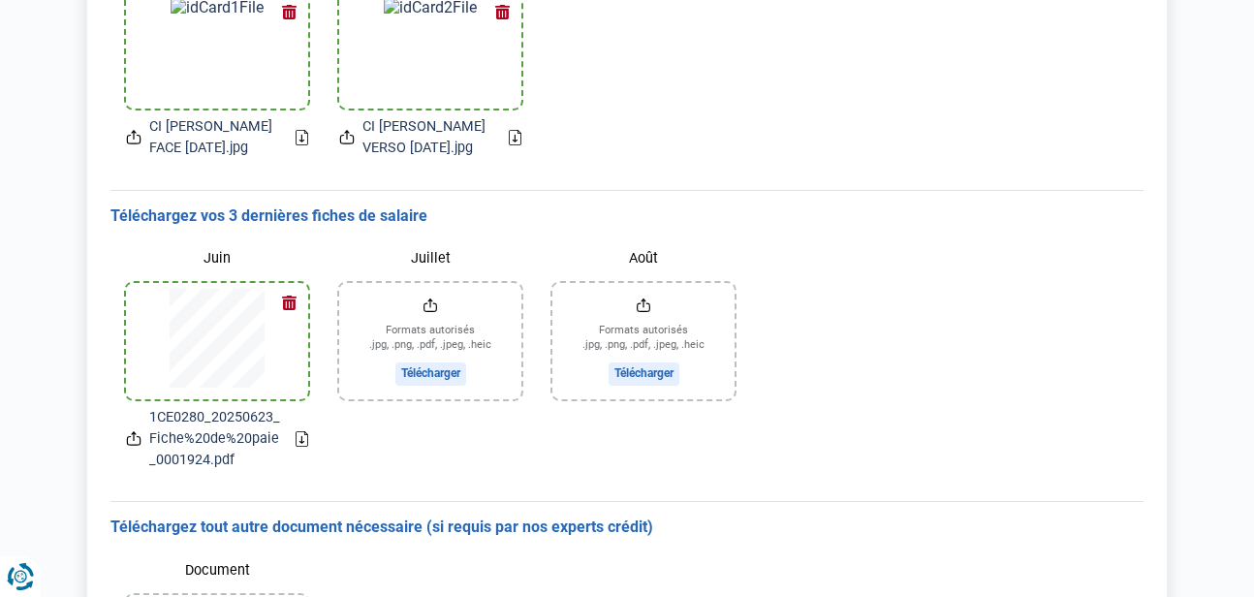
click at [418, 367] on input "Juillet" at bounding box center [430, 341] width 182 height 116
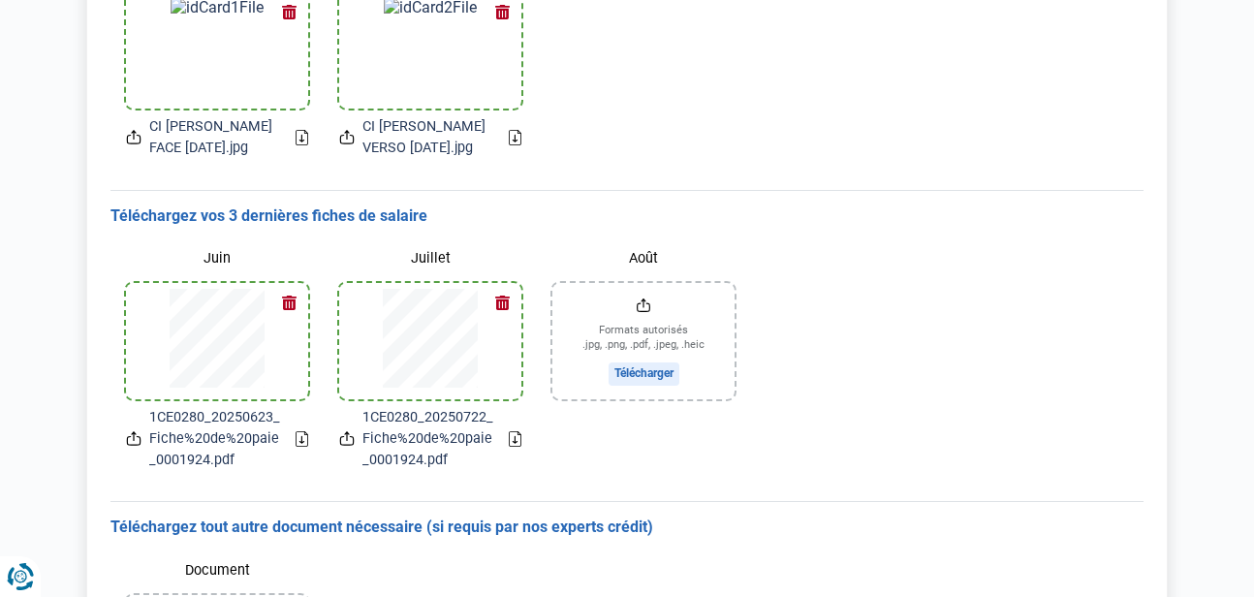
click at [652, 371] on input "Août" at bounding box center [643, 341] width 182 height 116
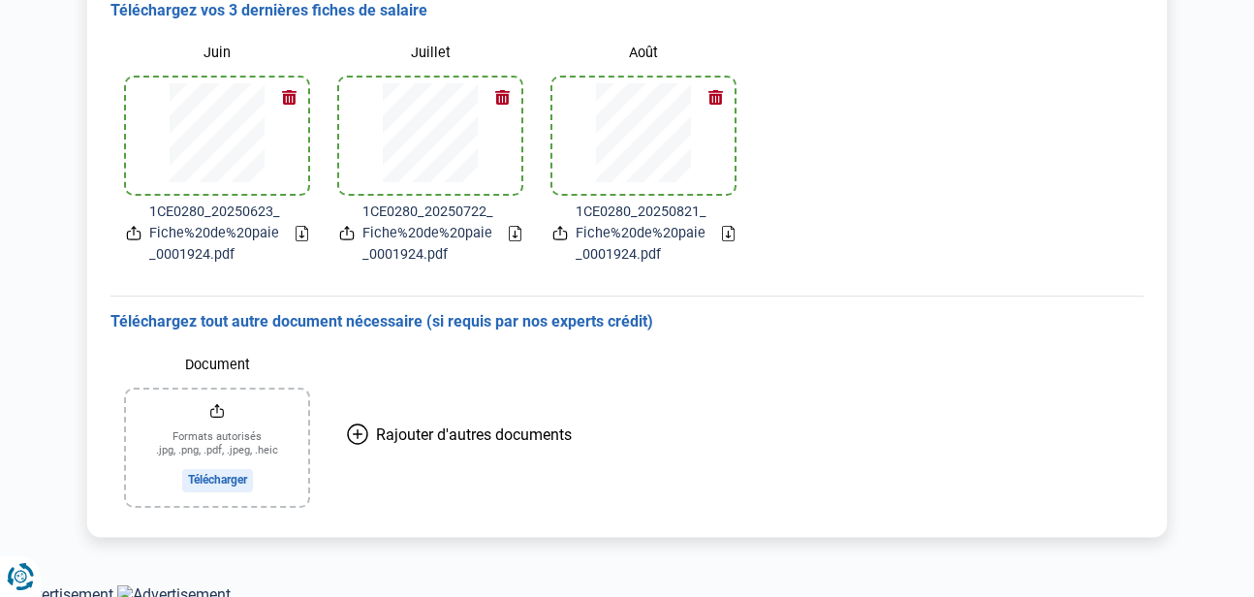
scroll to position [599, 0]
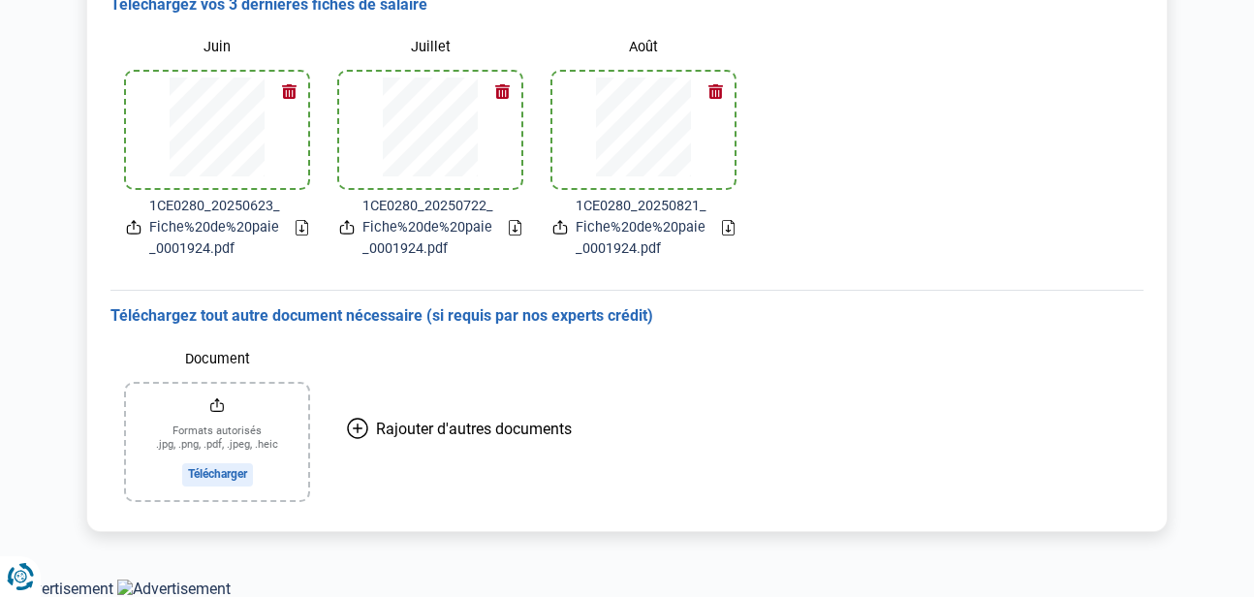
click at [352, 426] on icon at bounding box center [357, 428] width 21 height 21
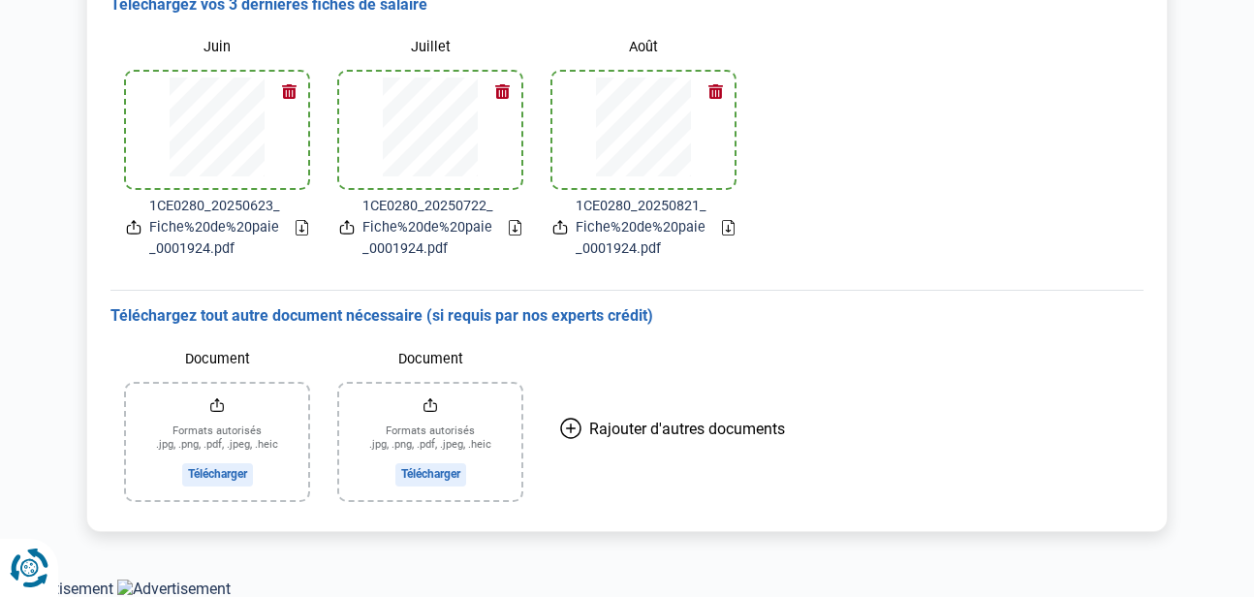
click at [31, 565] on icon "Renew consent" at bounding box center [31, 564] width 3 height 3
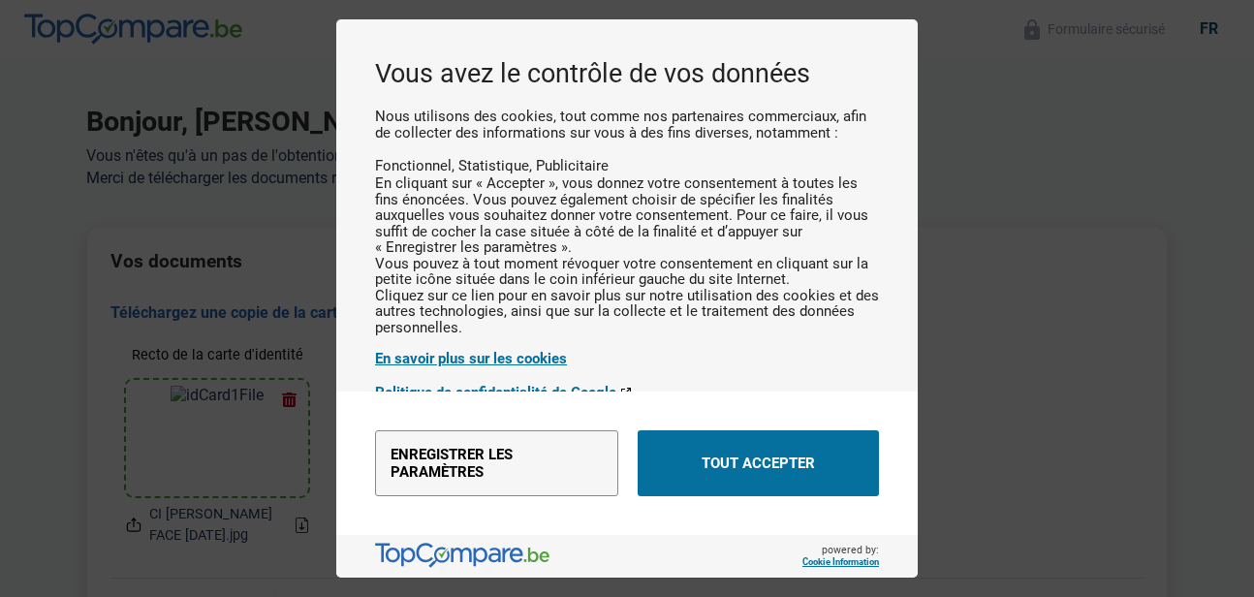
scroll to position [0, 0]
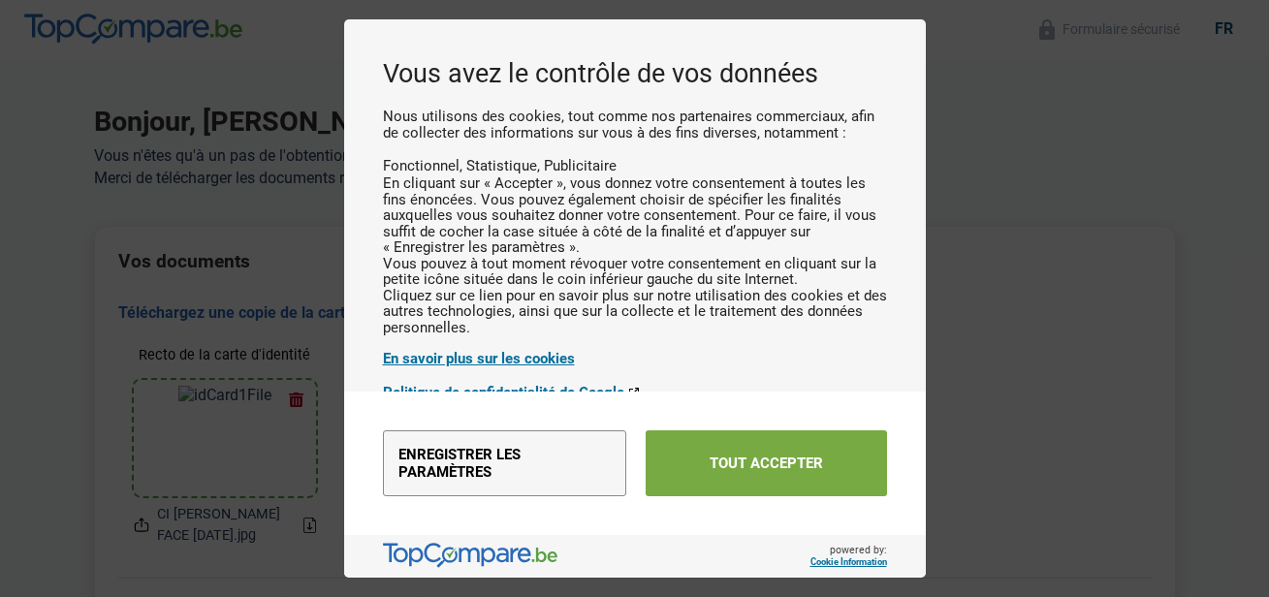
click at [764, 464] on button "Tout accepter" at bounding box center [765, 463] width 241 height 66
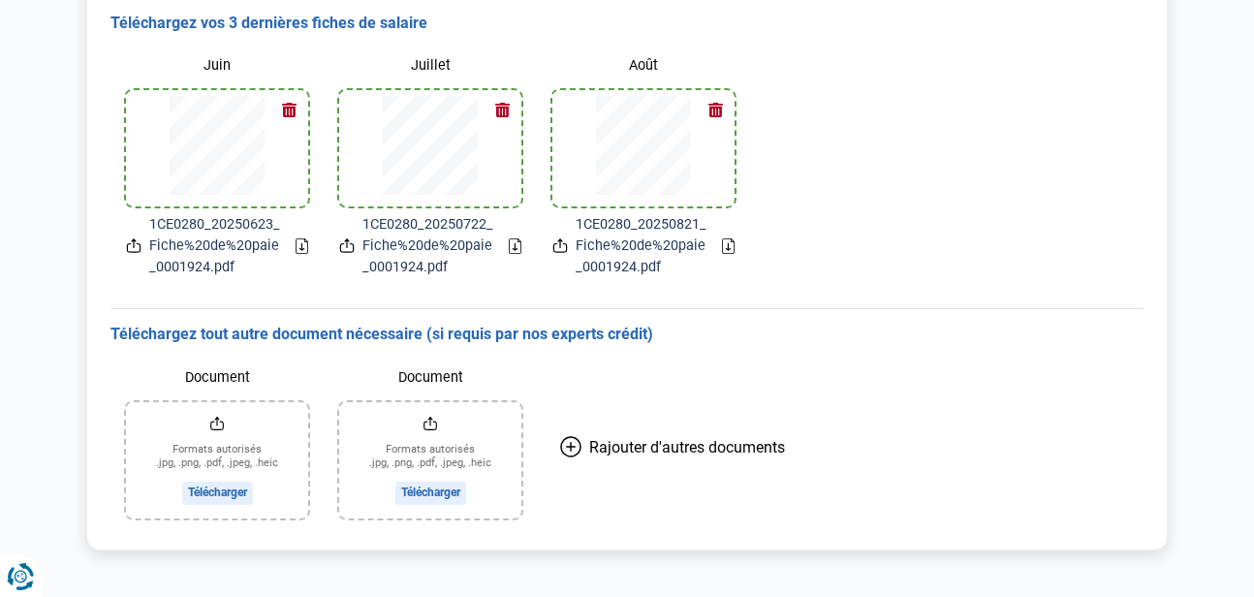
scroll to position [599, 0]
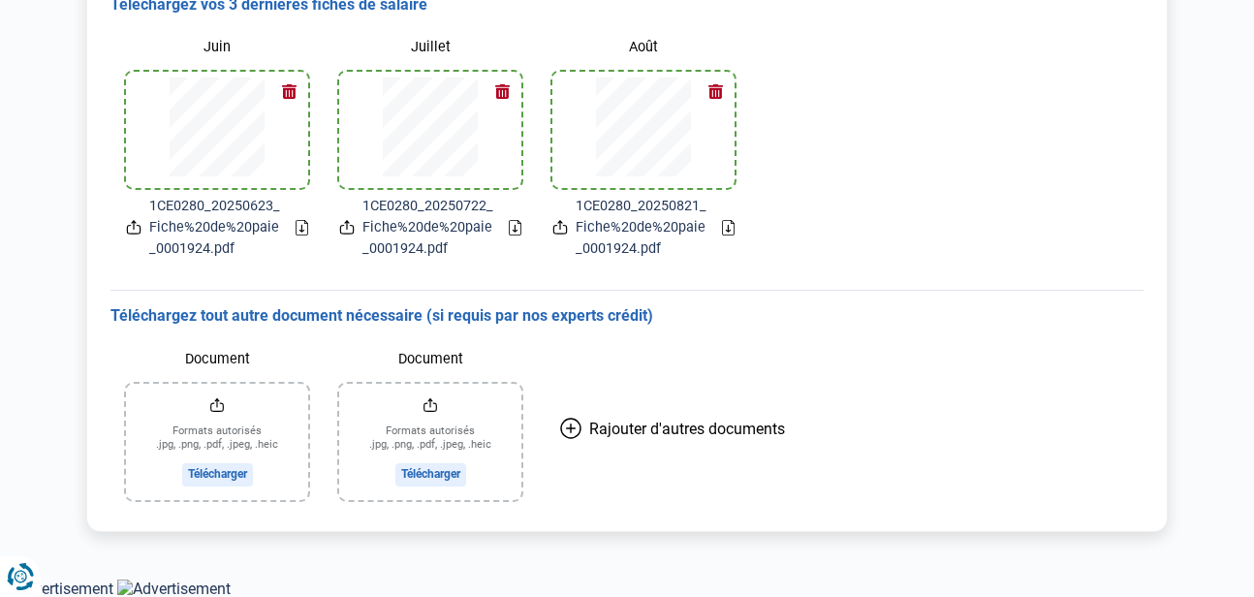
click at [205, 479] on input "Document" at bounding box center [217, 442] width 182 height 116
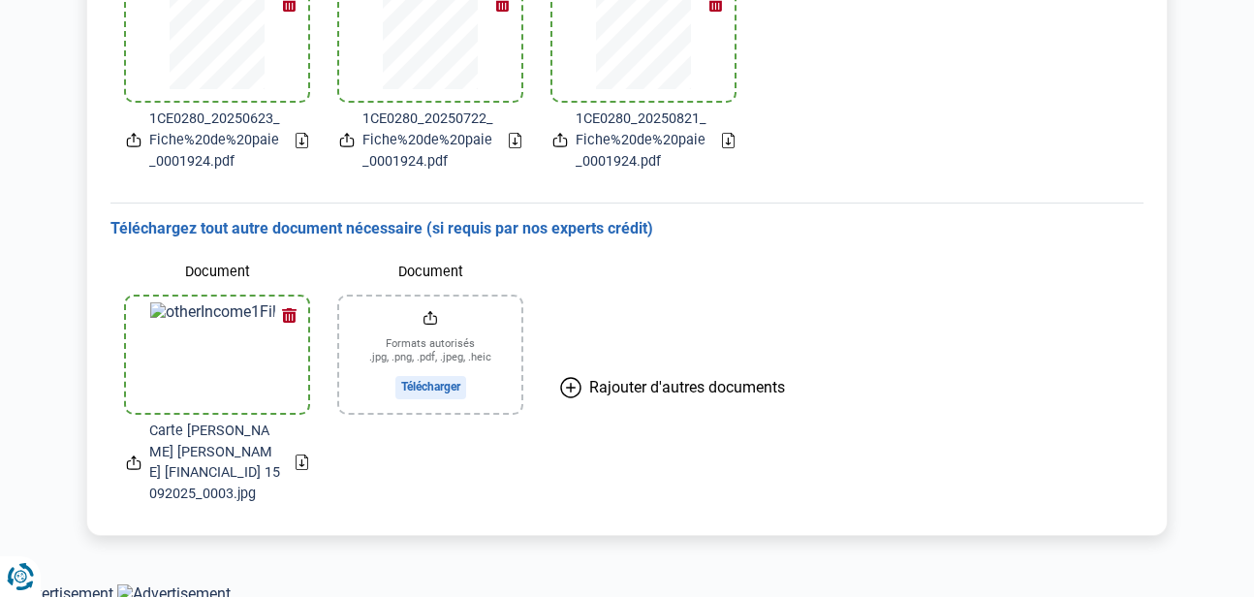
scroll to position [690, 0]
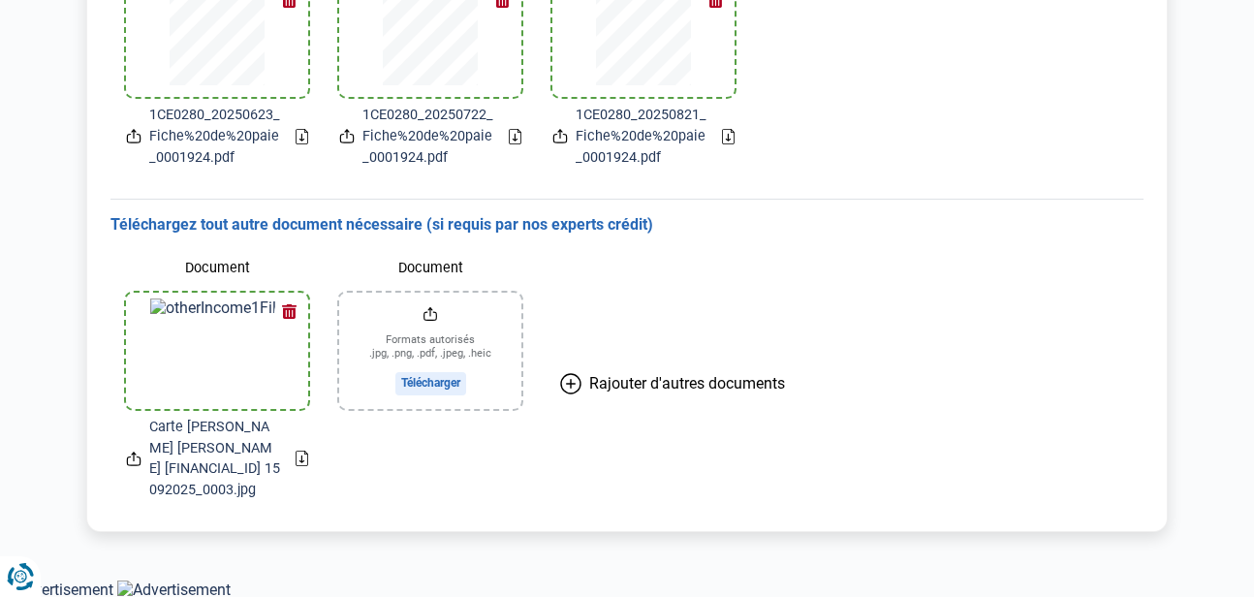
click at [504, 306] on input "Document" at bounding box center [430, 351] width 182 height 116
click at [444, 380] on input "Document" at bounding box center [430, 351] width 182 height 116
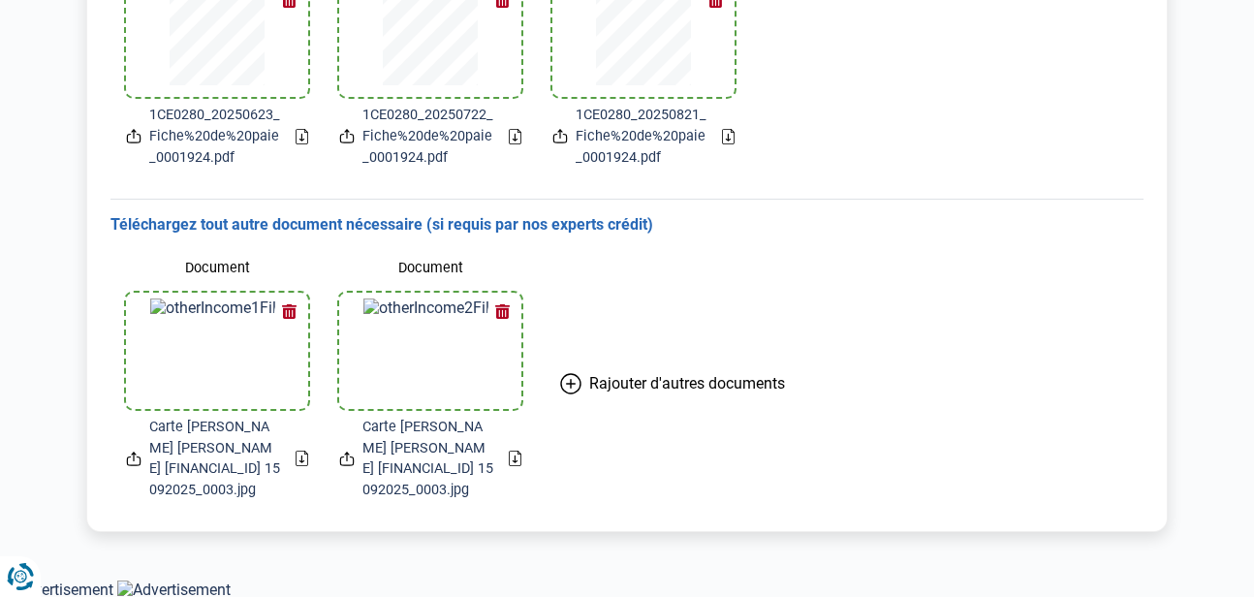
click at [501, 306] on button "button" at bounding box center [502, 312] width 29 height 29
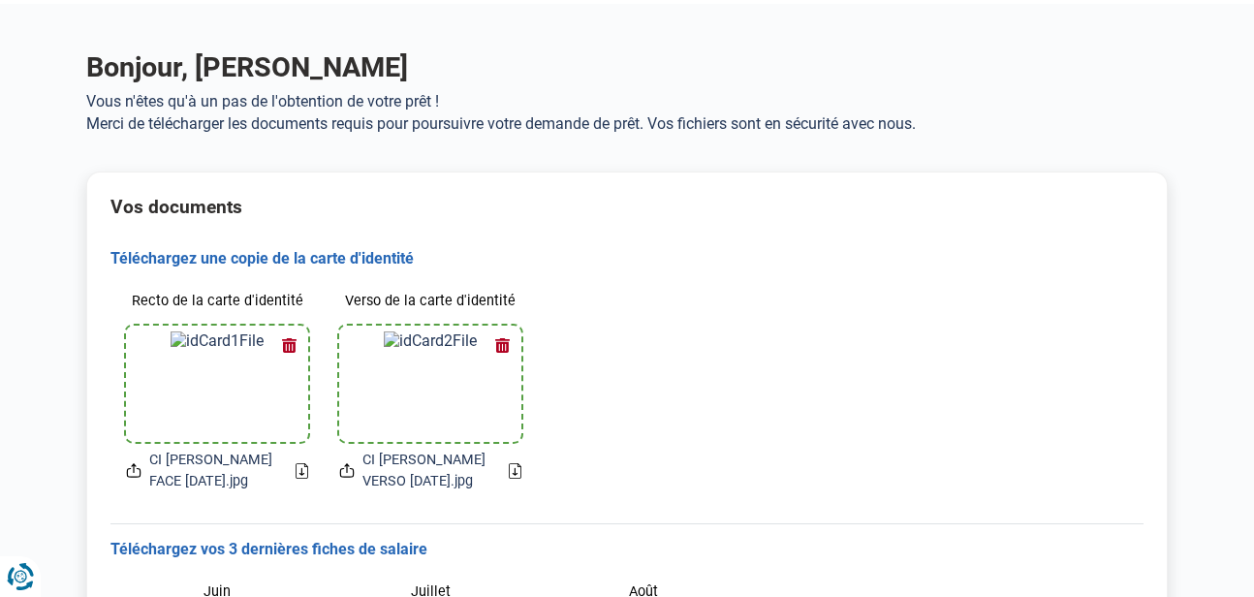
scroll to position [0, 0]
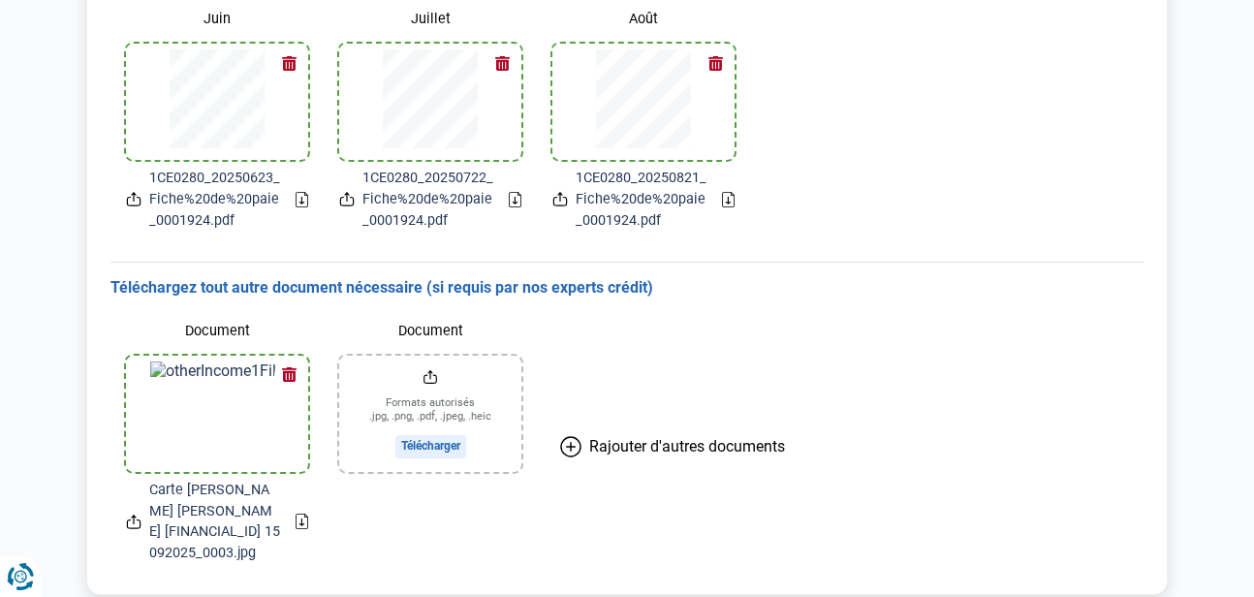
scroll to position [690, 0]
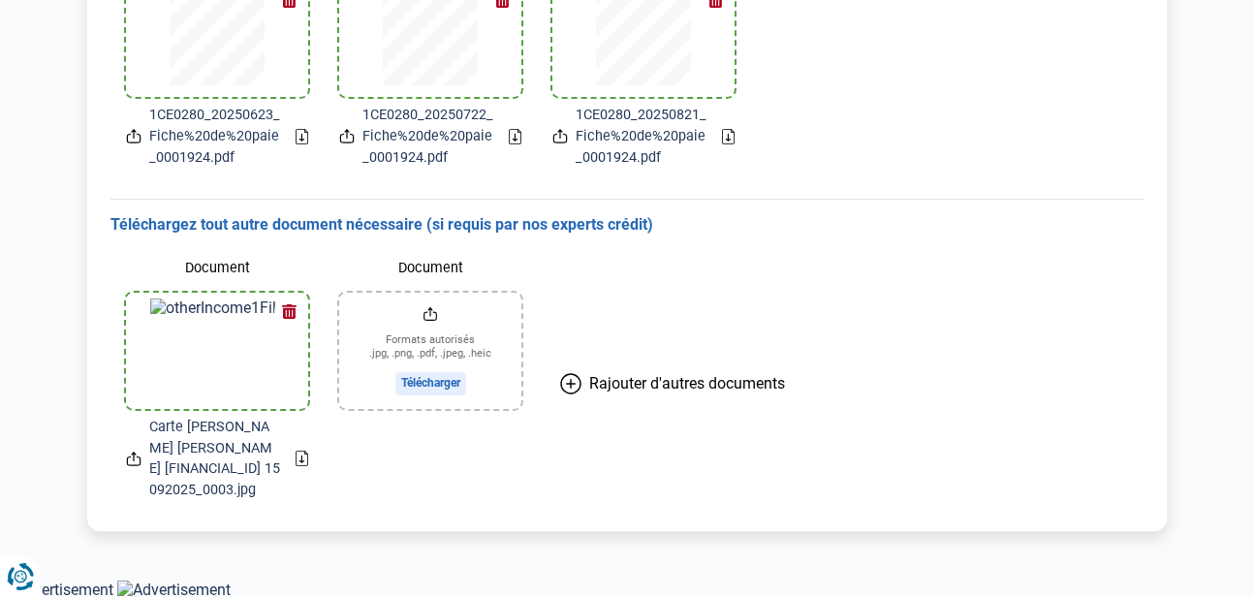
click at [21, 570] on icon "Renew consent" at bounding box center [21, 576] width 13 height 13
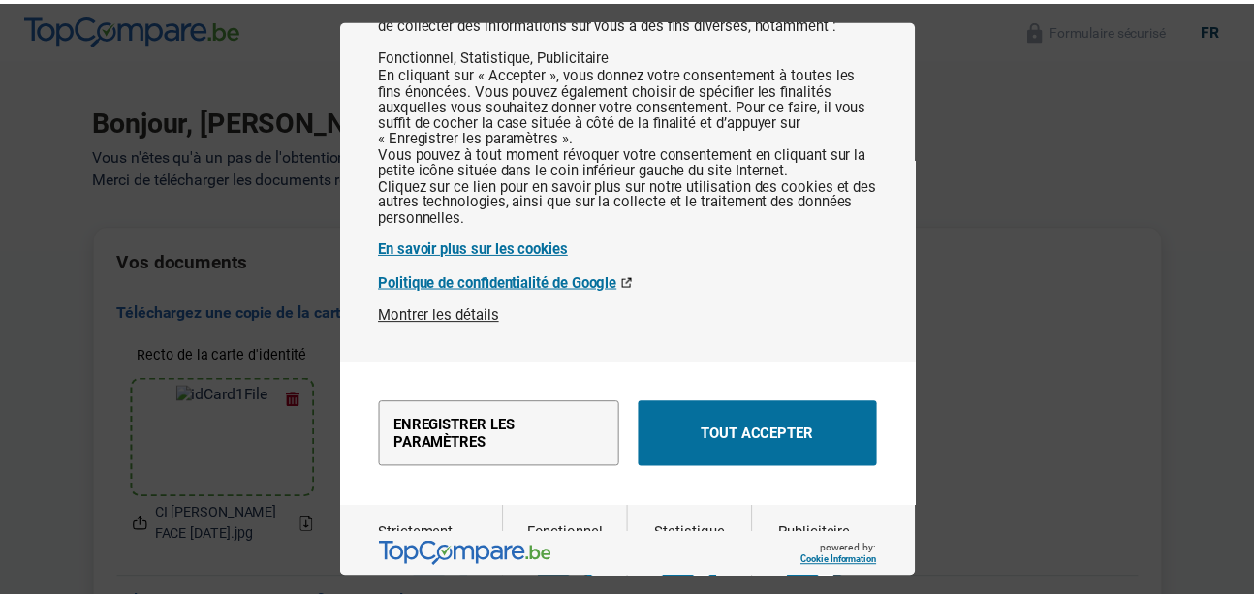
scroll to position [256, 0]
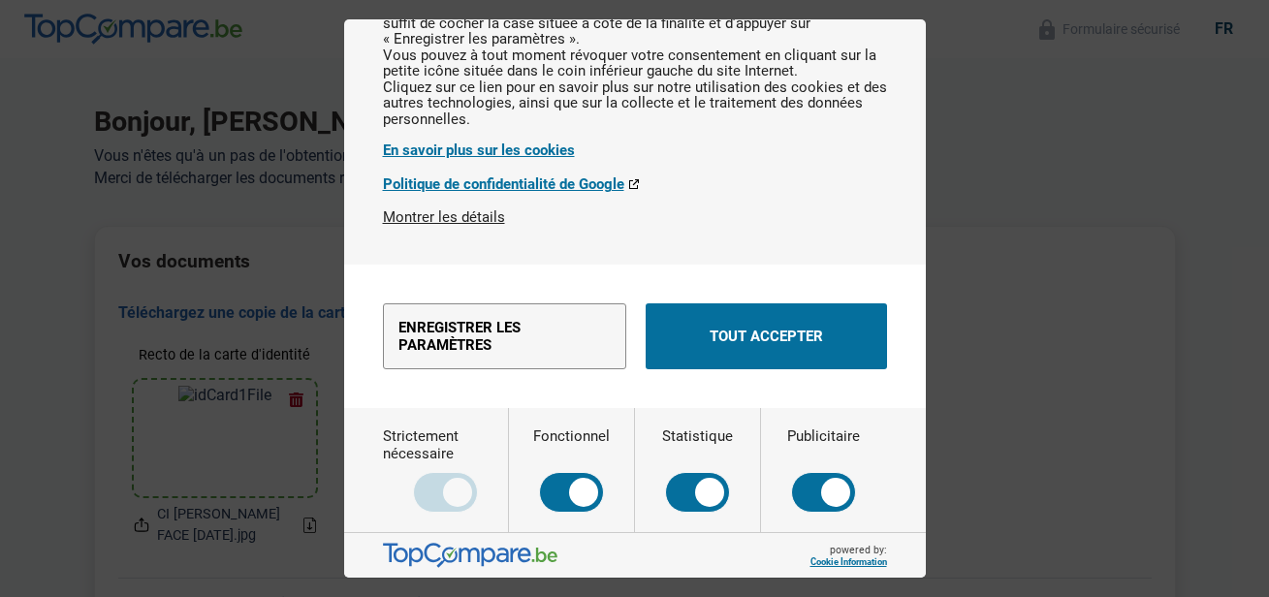
click at [743, 337] on button "Tout accepter" at bounding box center [765, 336] width 241 height 66
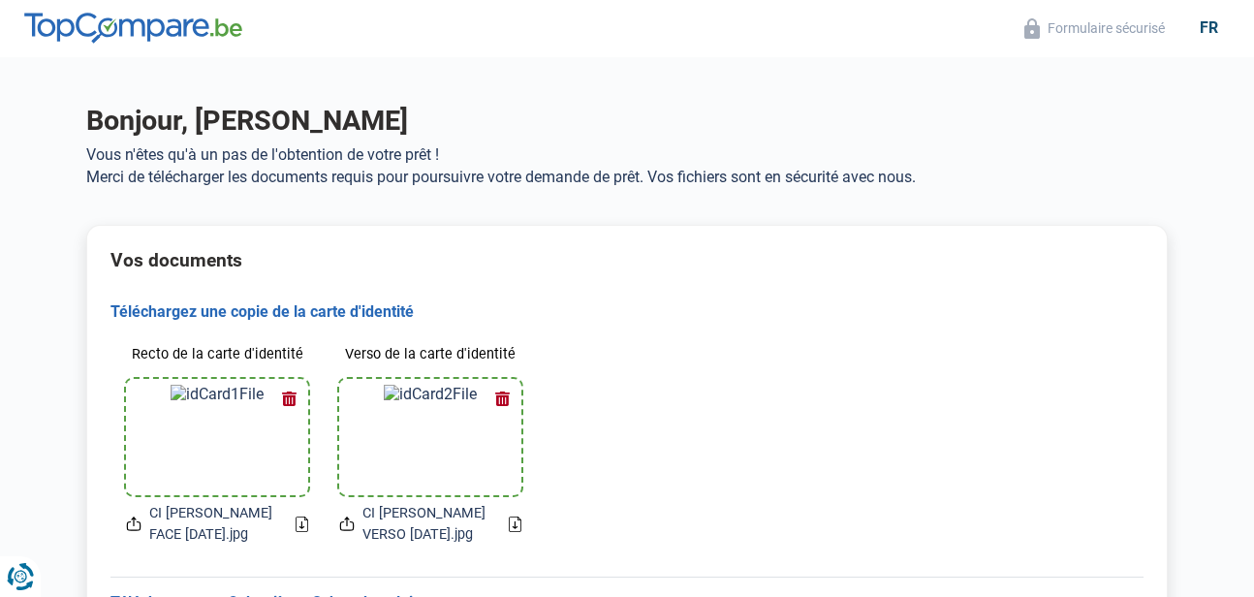
scroll to position [0, 0]
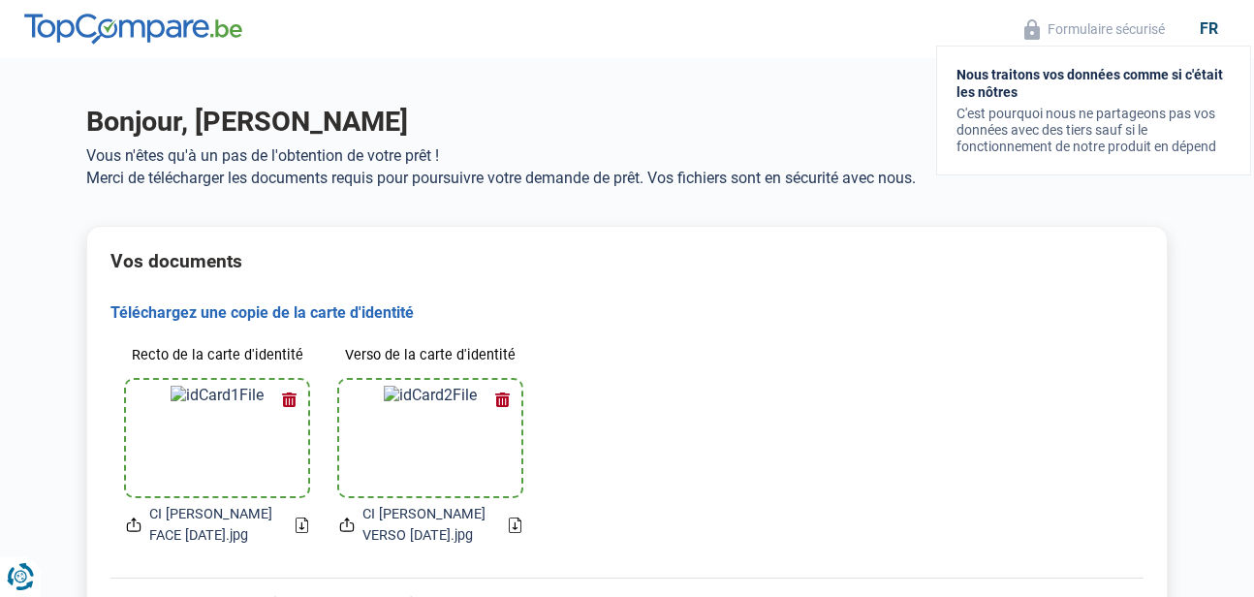
click at [1097, 28] on button "Formulaire sécurisé" at bounding box center [1095, 29] width 152 height 22
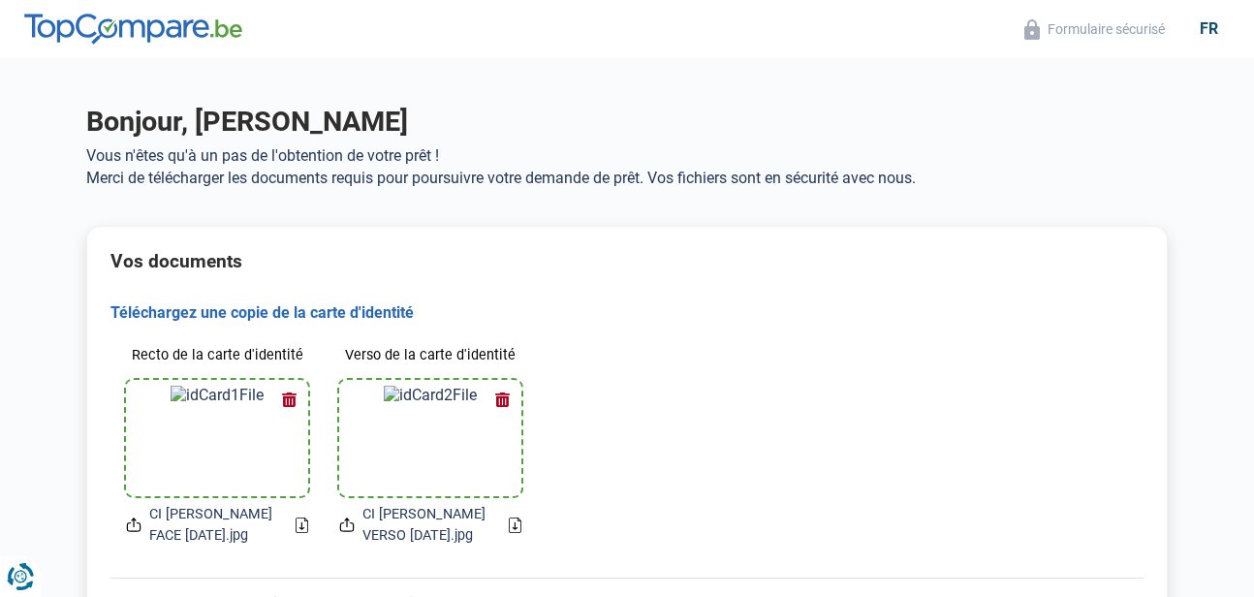
click at [1202, 21] on div "fr" at bounding box center [1209, 28] width 42 height 18
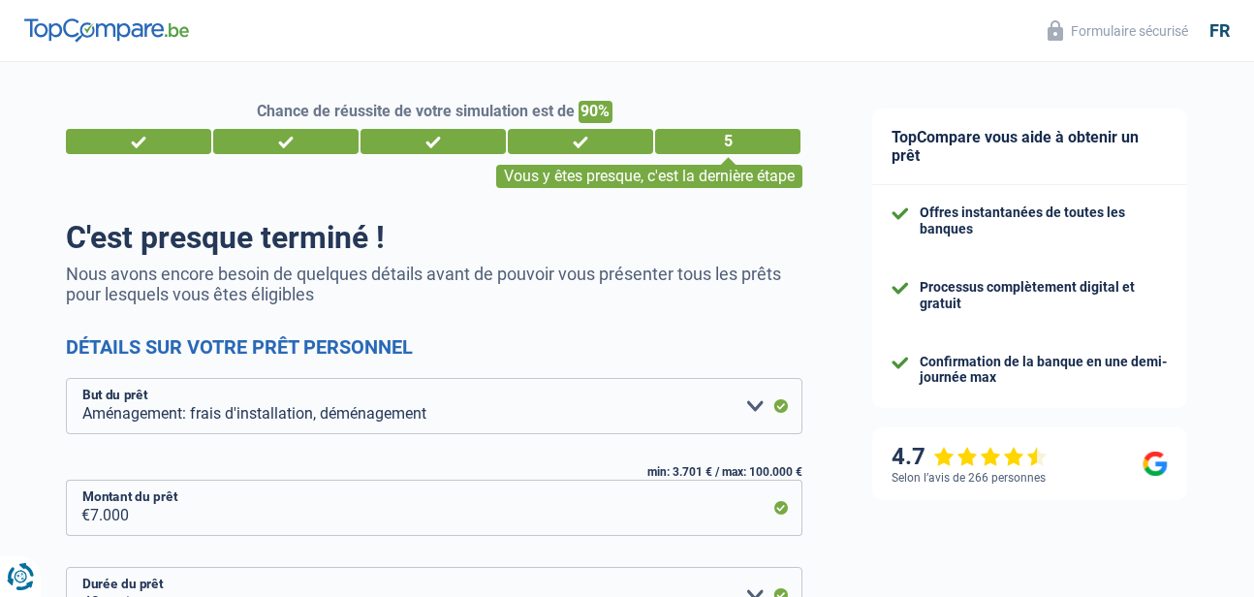
select select "movingOrInstallation"
select select "42"
select select "12-14"
